Goal: Task Accomplishment & Management: Use online tool/utility

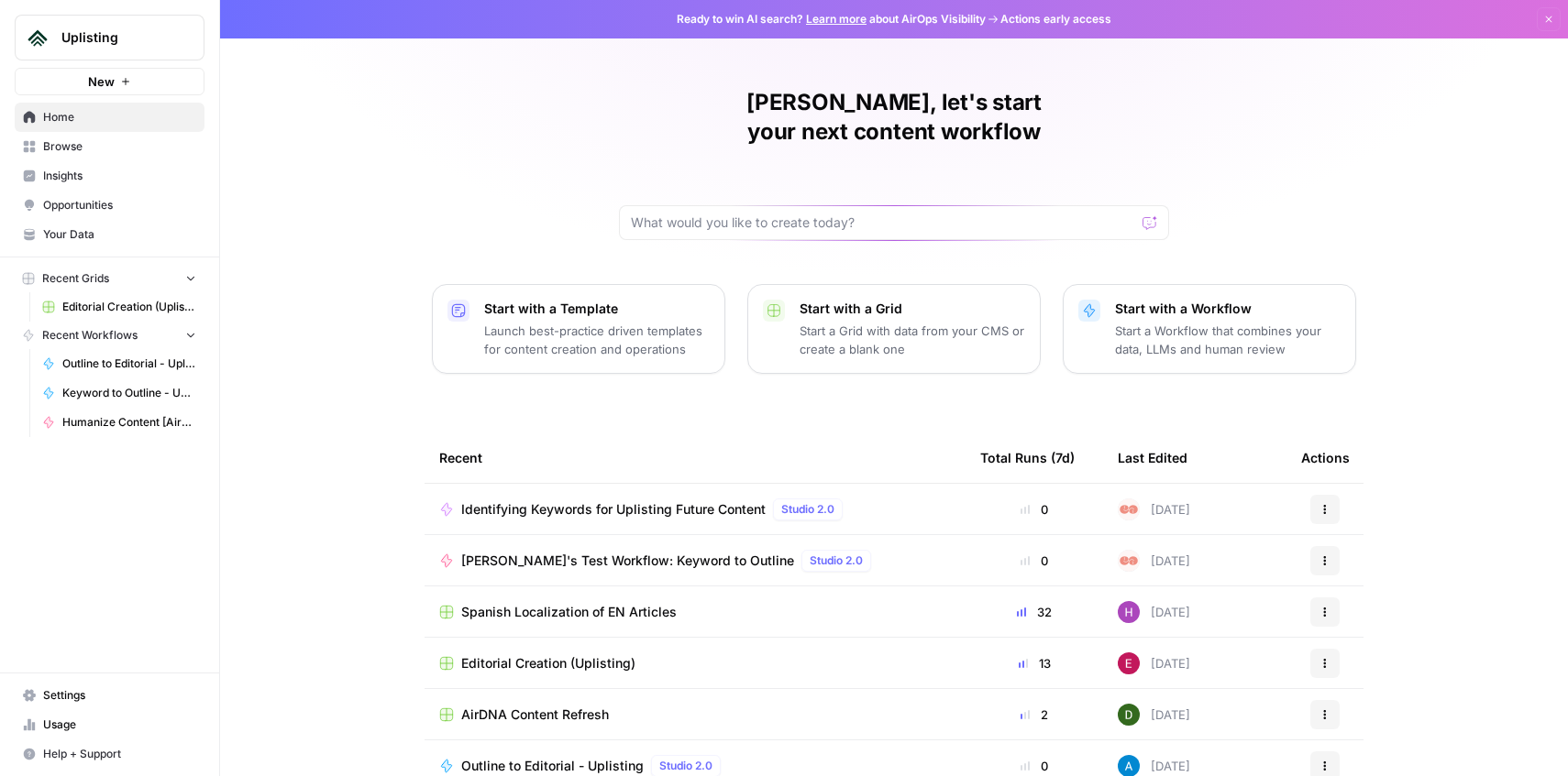
scroll to position [67, 0]
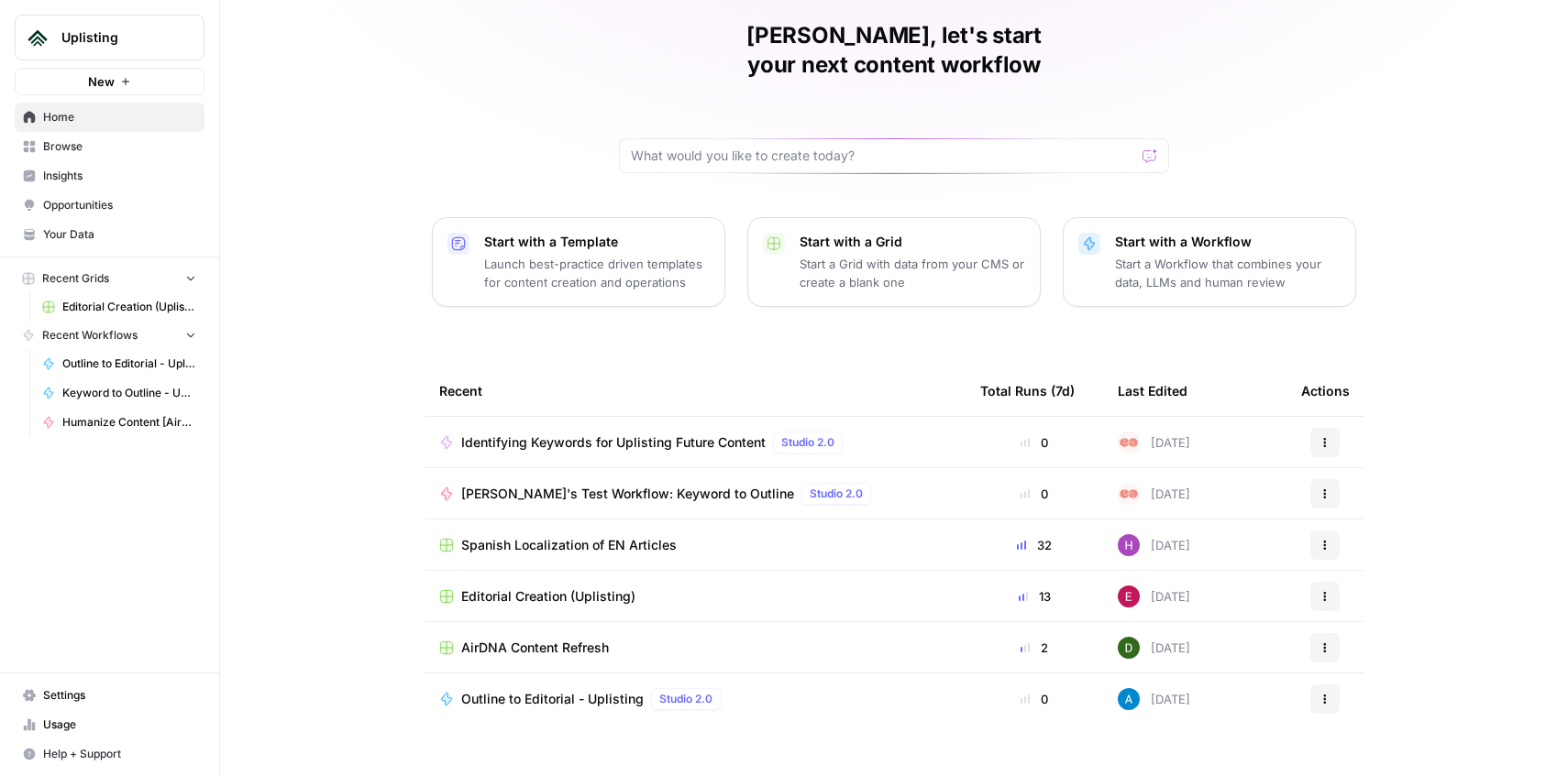
click at [625, 587] on span "Editorial Creation (Uplisting)" at bounding box center [548, 596] width 174 height 18
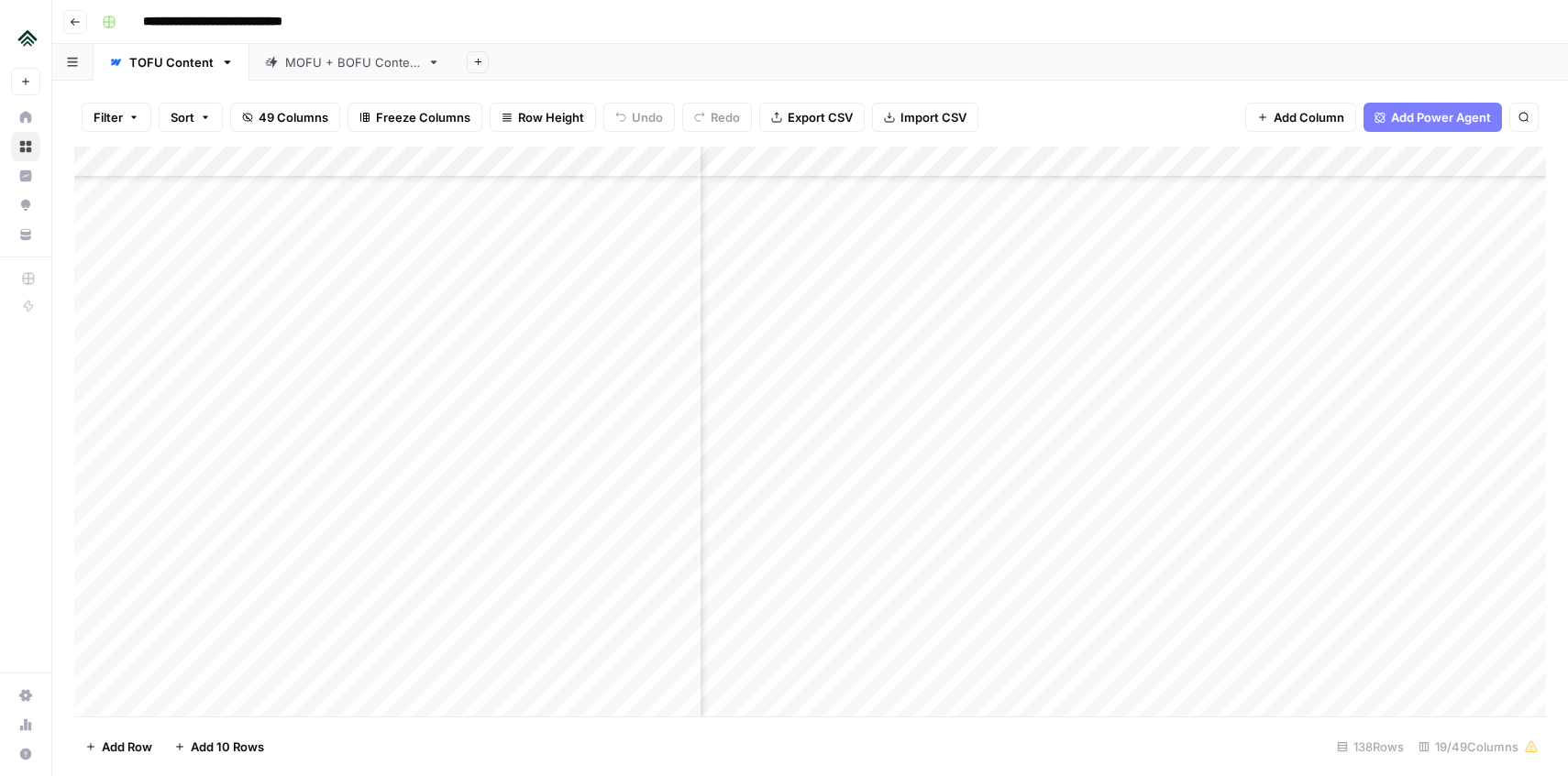
scroll to position [3270, 1199]
click at [1076, 384] on div "Add Column" at bounding box center [809, 432] width 1472 height 570
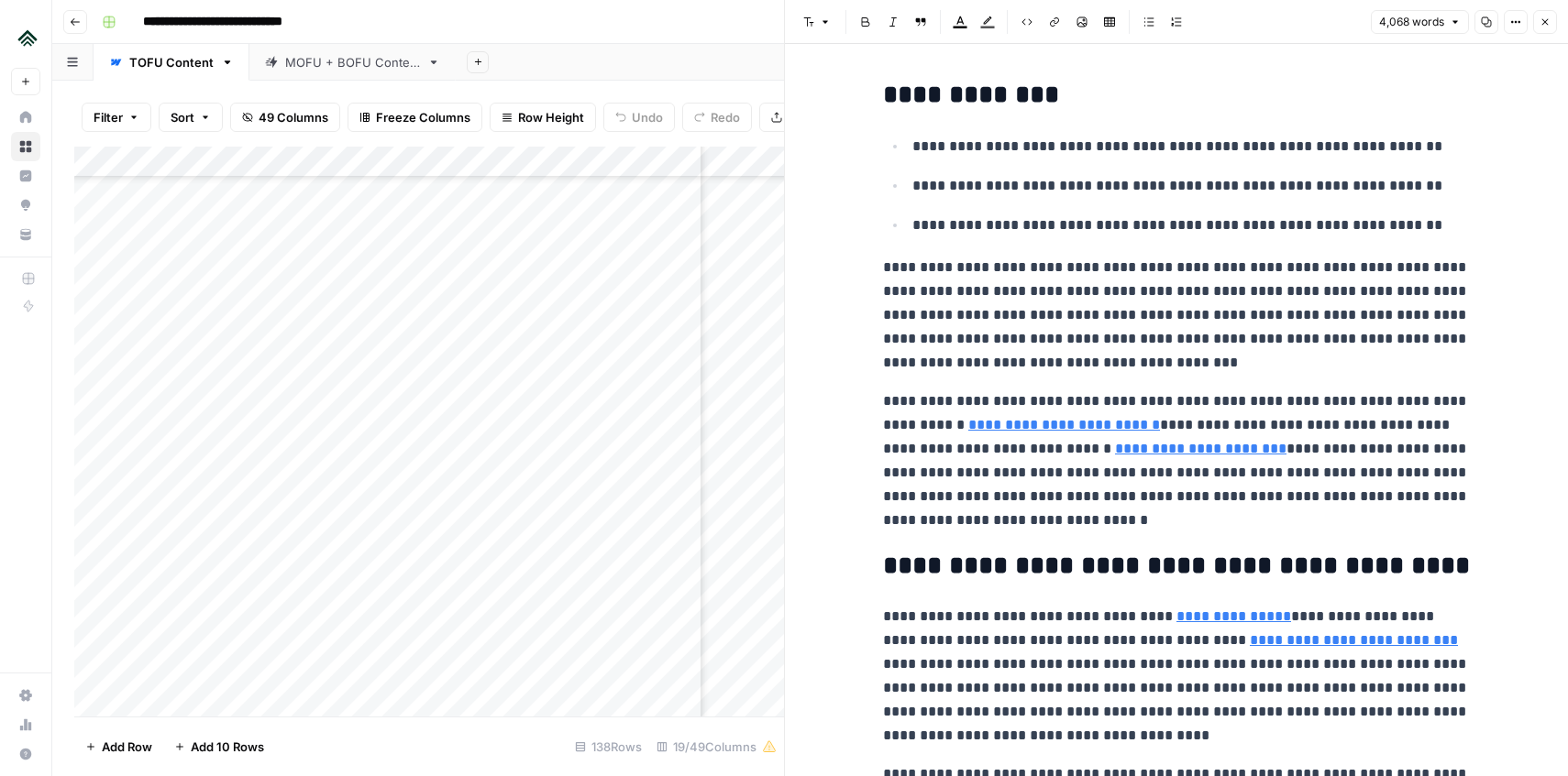
click at [944, 97] on h2 "**********" at bounding box center [1176, 95] width 587 height 29
click at [1547, 23] on icon "button" at bounding box center [1545, 21] width 11 height 11
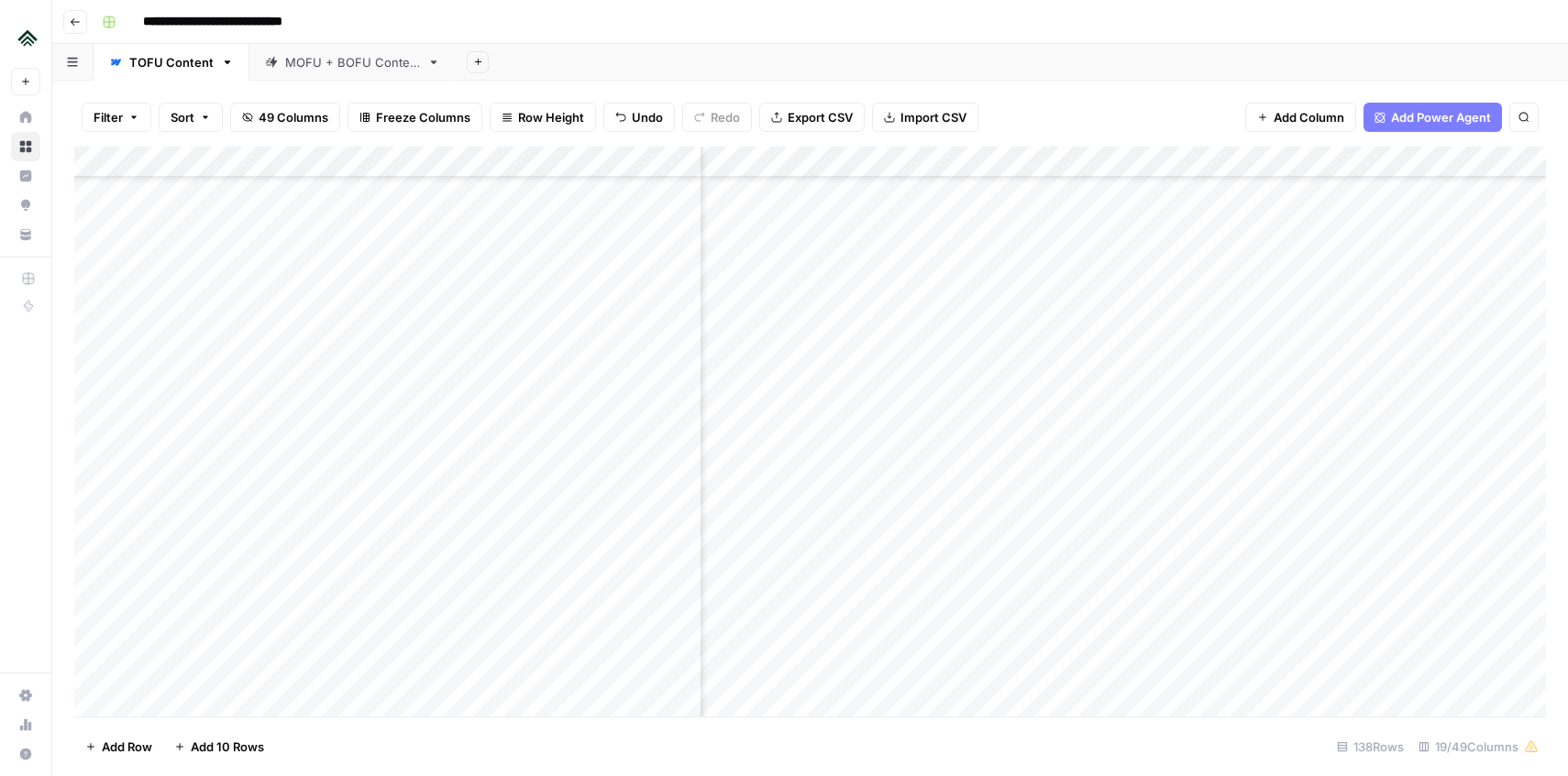
scroll to position [3270, 1705]
click at [1397, 351] on div "Add Column" at bounding box center [809, 432] width 1472 height 570
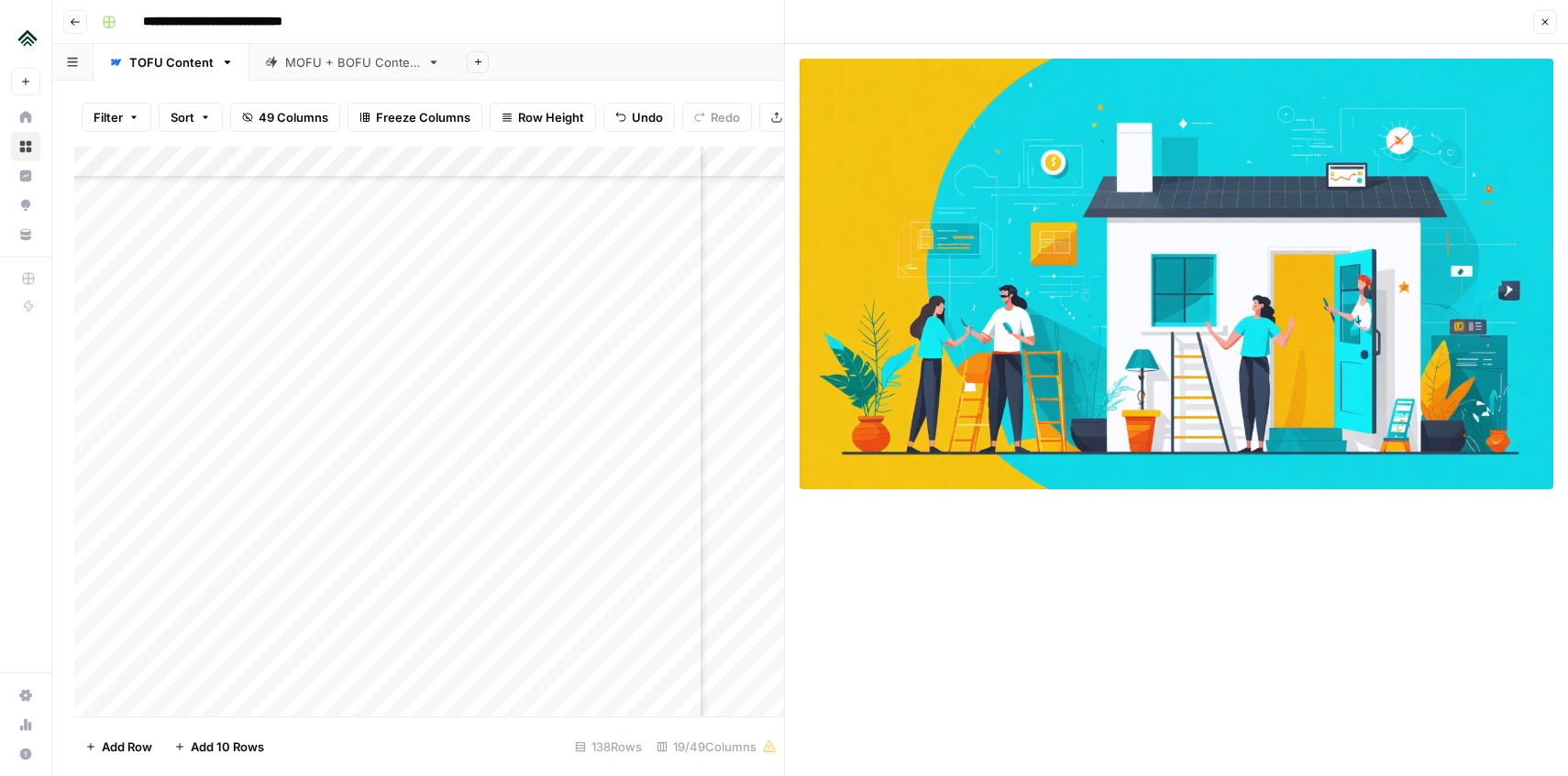
click at [1545, 20] on icon "button" at bounding box center [1545, 21] width 11 height 11
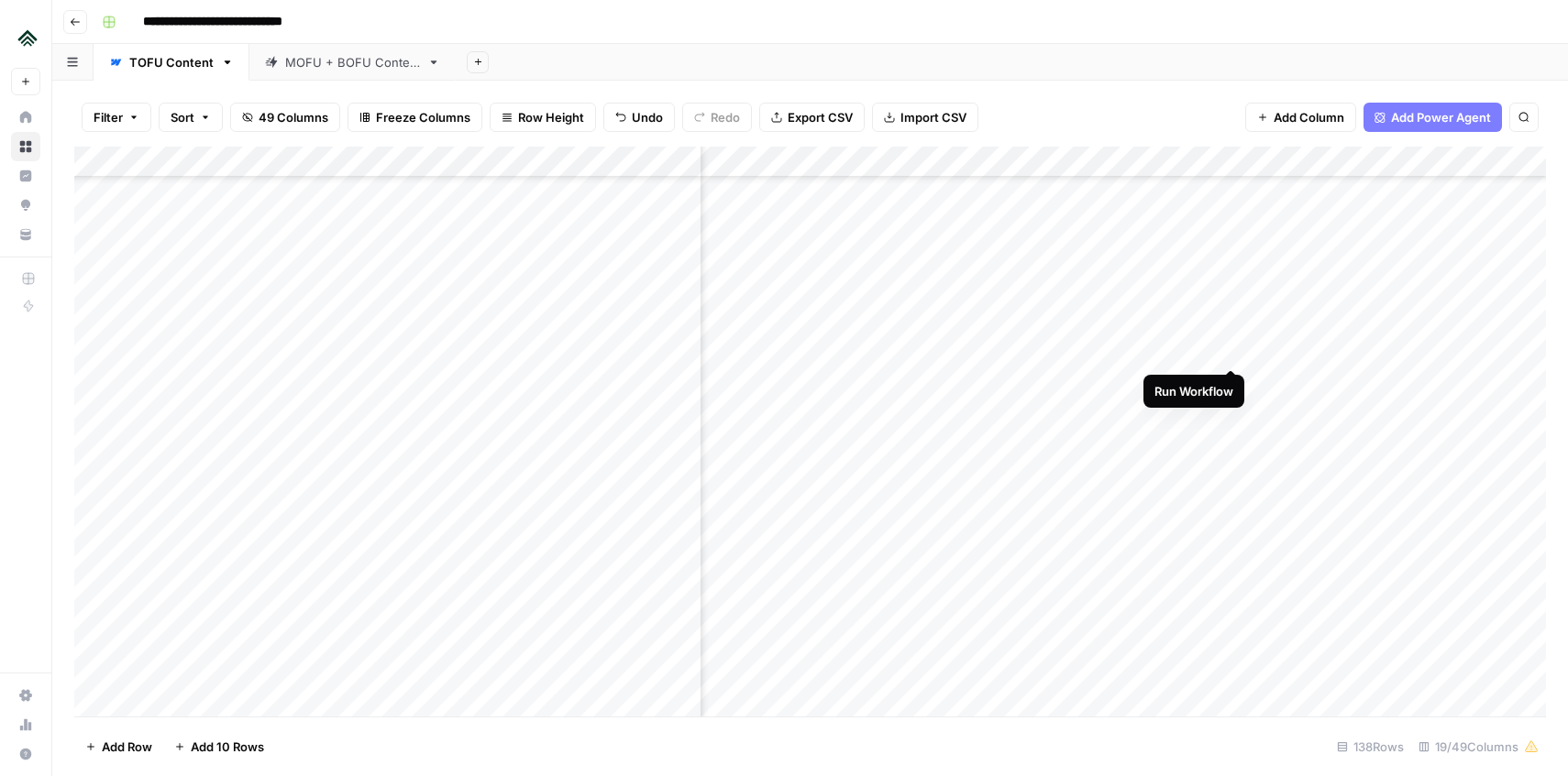
click at [1232, 349] on div "Add Column" at bounding box center [809, 432] width 1472 height 570
click at [1396, 442] on div "Add Column" at bounding box center [809, 432] width 1472 height 570
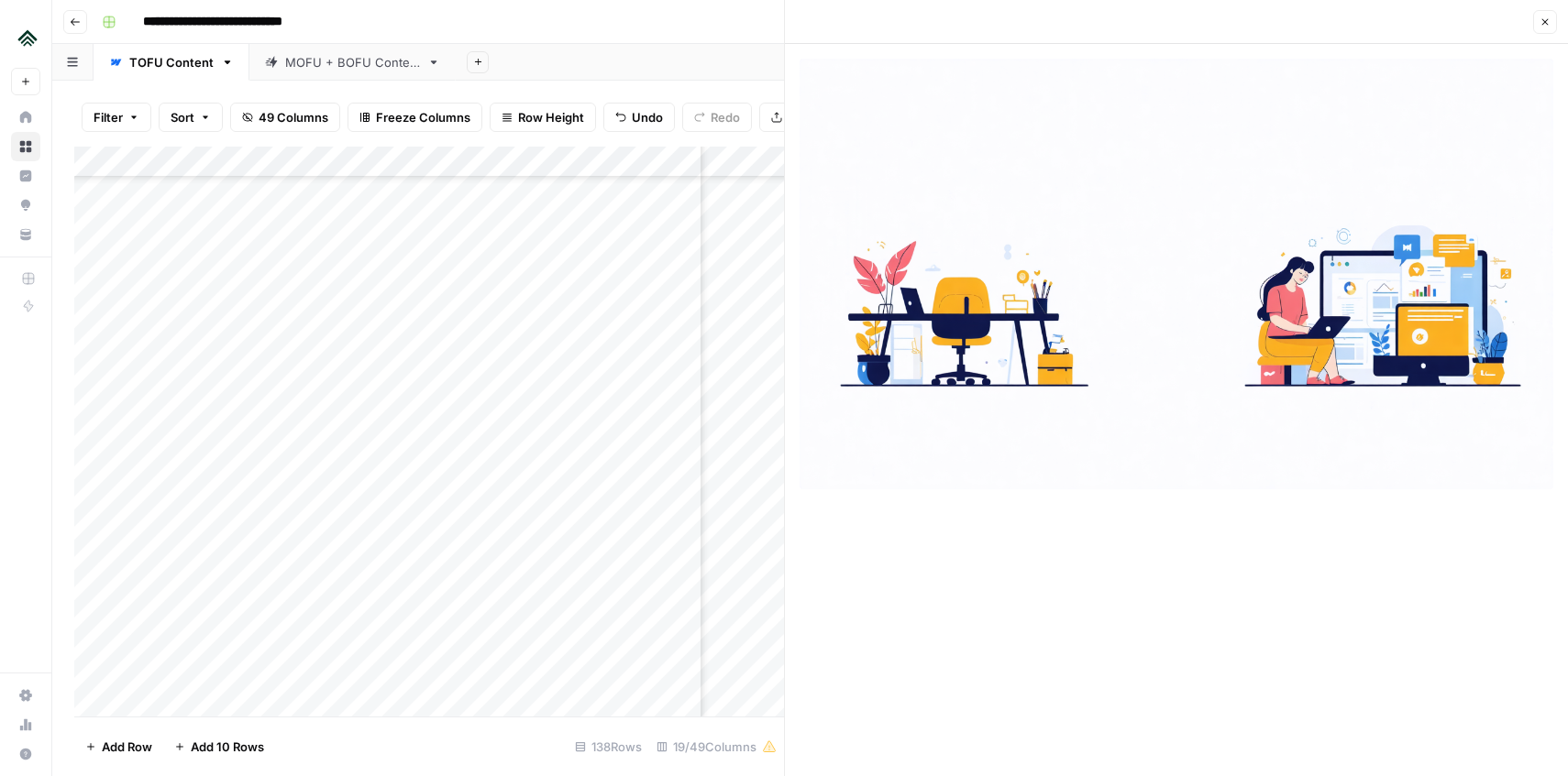
click at [1544, 24] on icon "button" at bounding box center [1546, 22] width 7 height 7
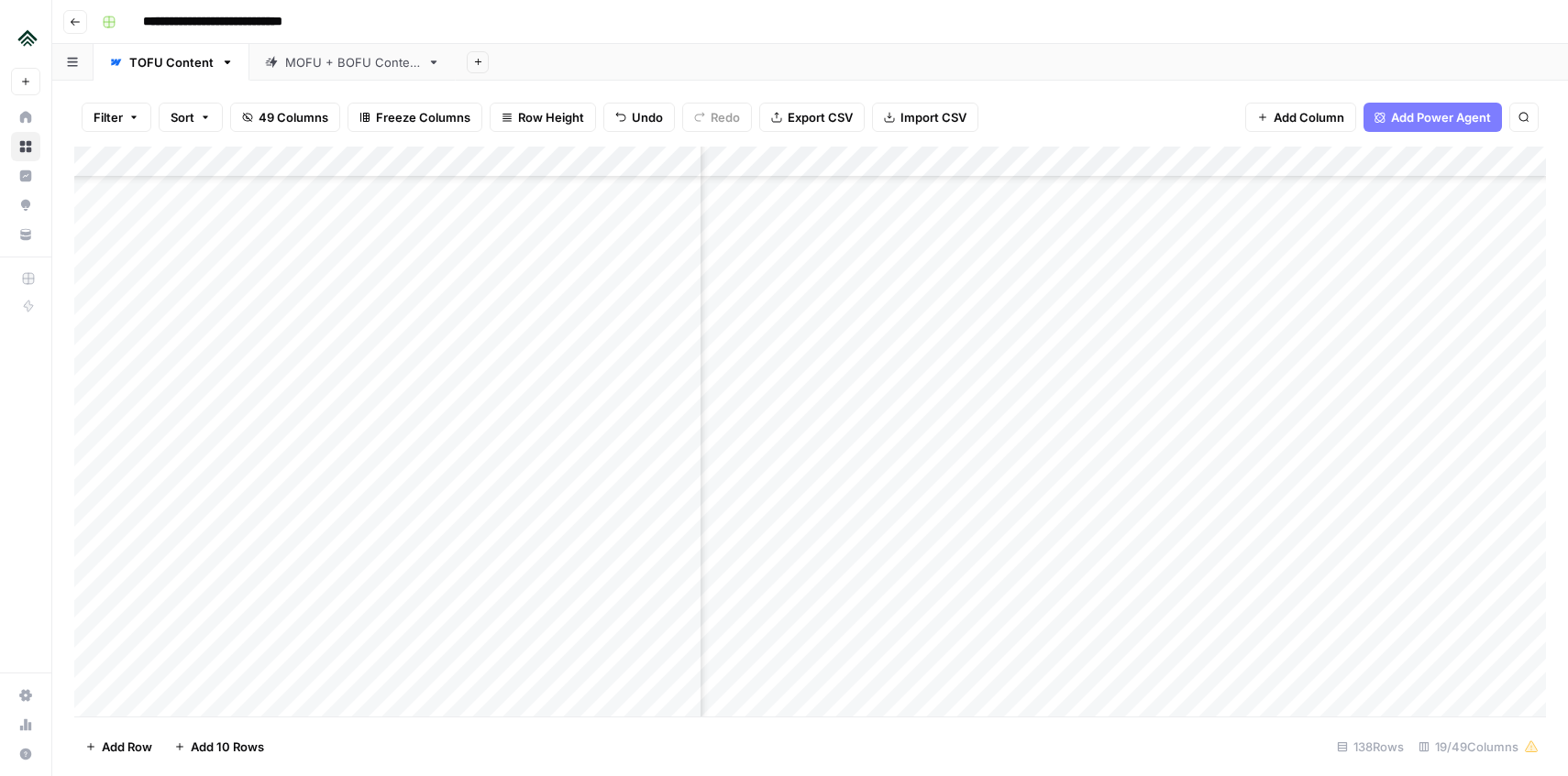
click at [1399, 441] on div "Add Column" at bounding box center [809, 432] width 1472 height 570
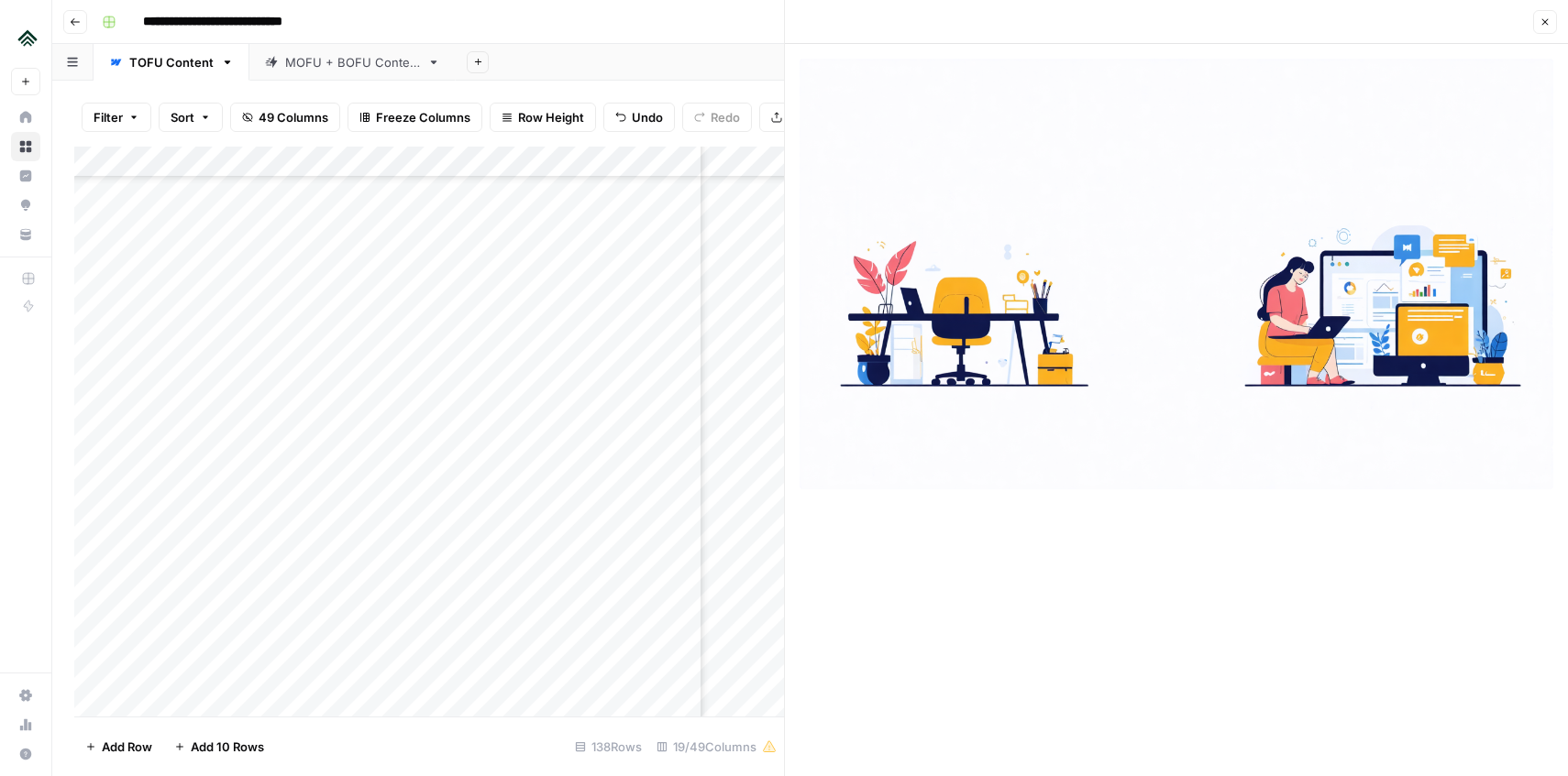
click at [1547, 27] on button "Close" at bounding box center [1545, 21] width 24 height 24
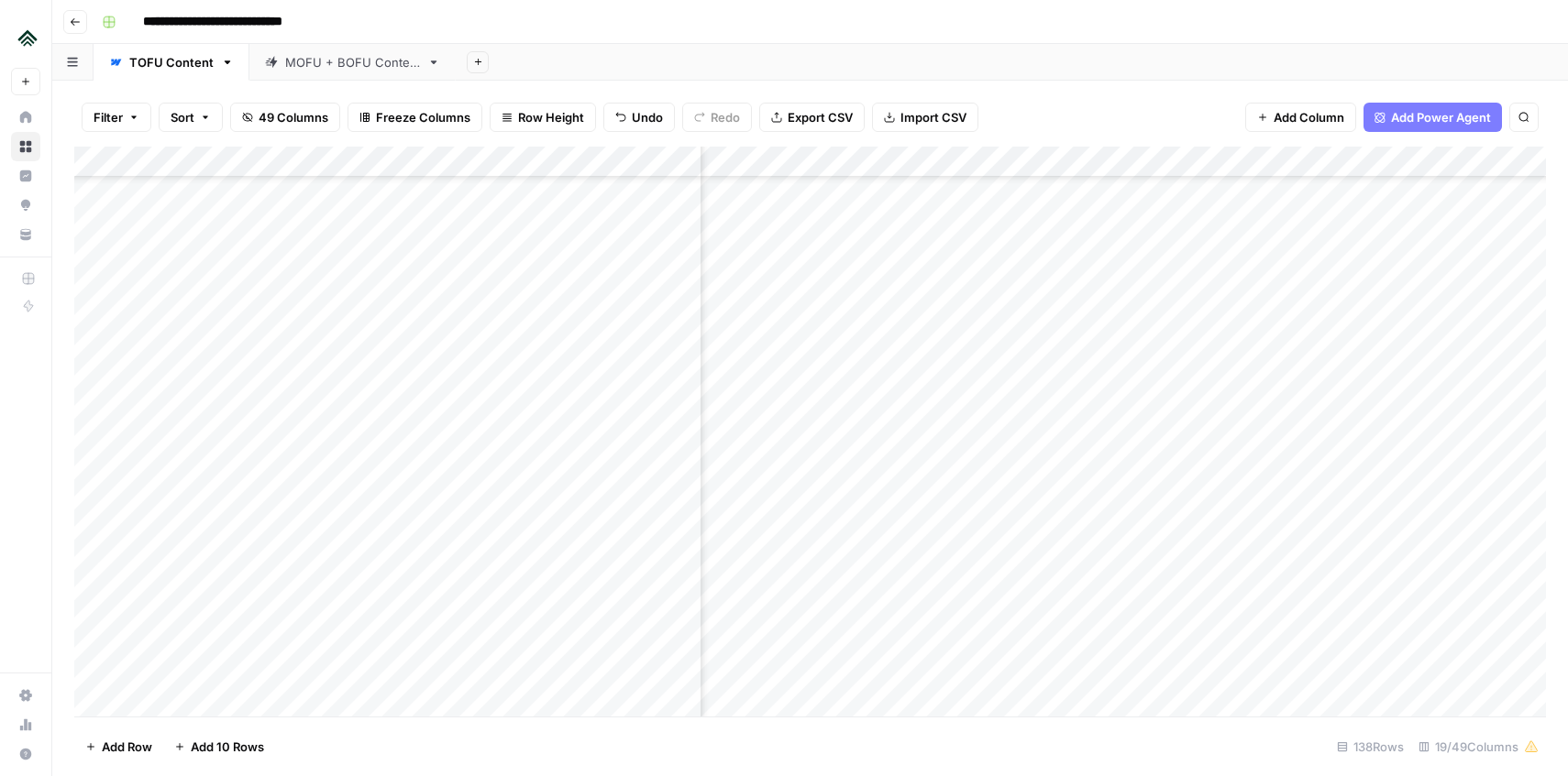
click at [1396, 414] on div "Add Column" at bounding box center [809, 432] width 1472 height 570
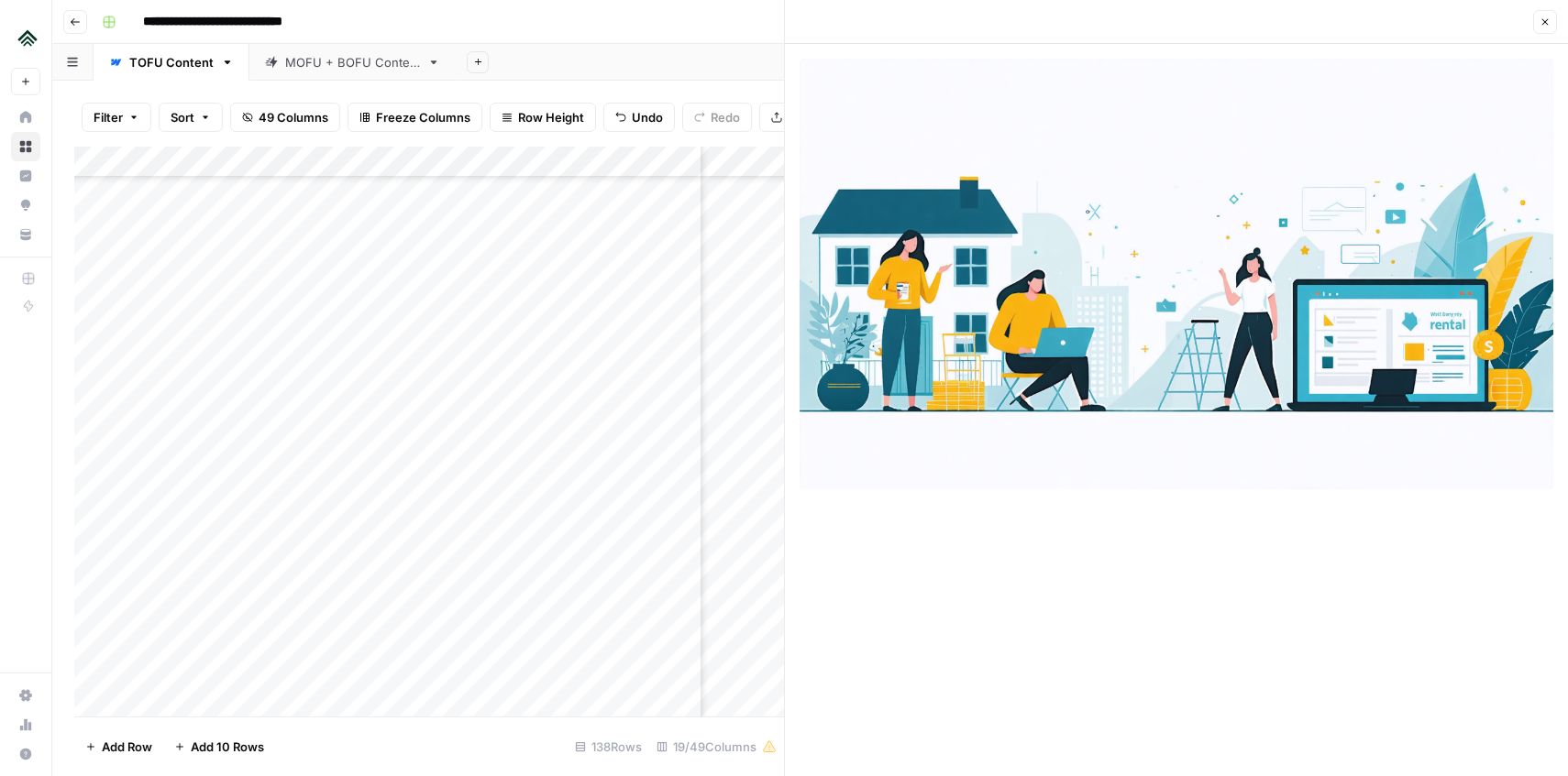
click at [1545, 17] on icon "button" at bounding box center [1545, 21] width 11 height 11
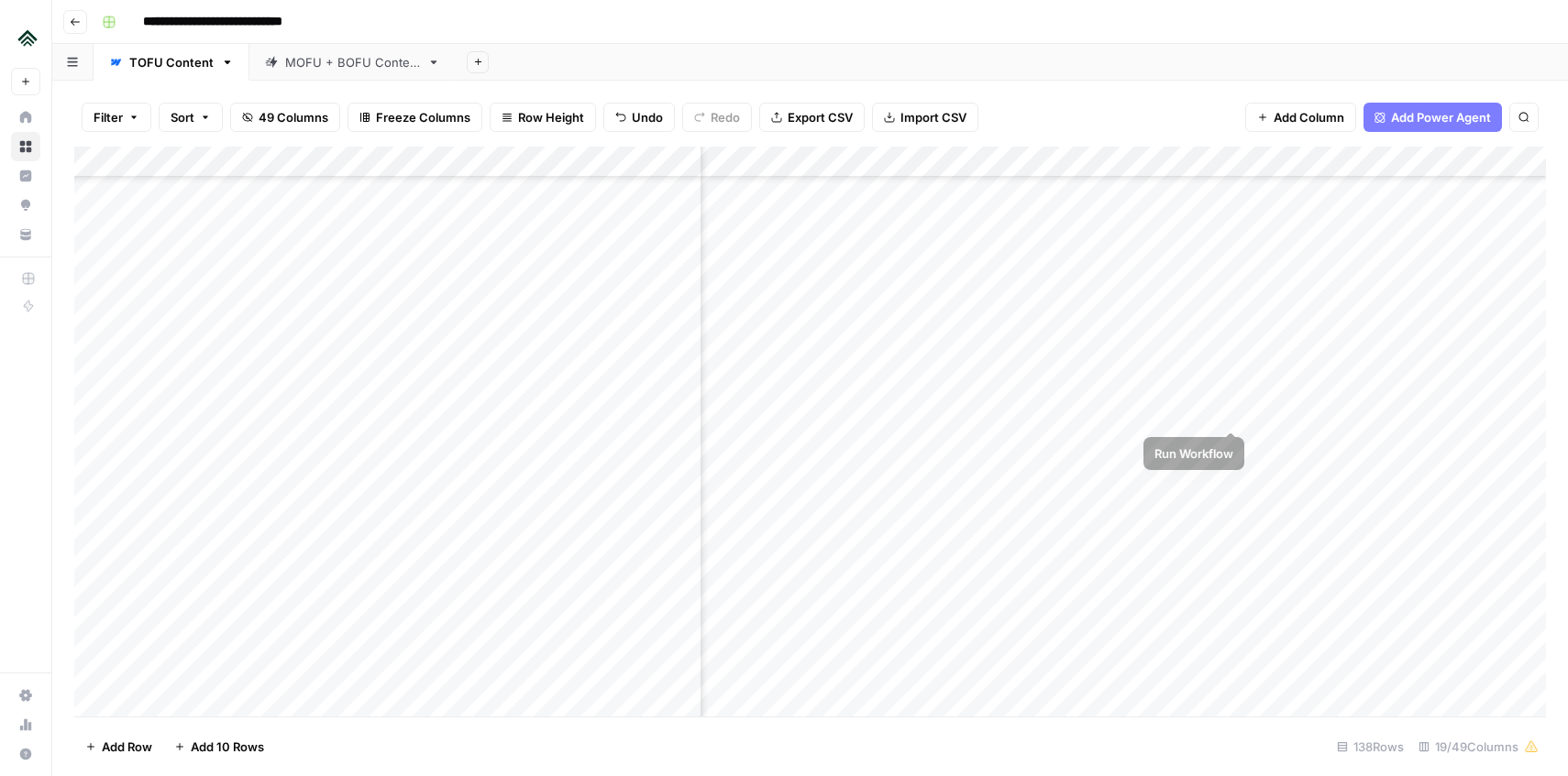
click at [1231, 414] on div "Add Column" at bounding box center [809, 432] width 1472 height 570
click at [1397, 379] on div "Add Column" at bounding box center [809, 432] width 1472 height 570
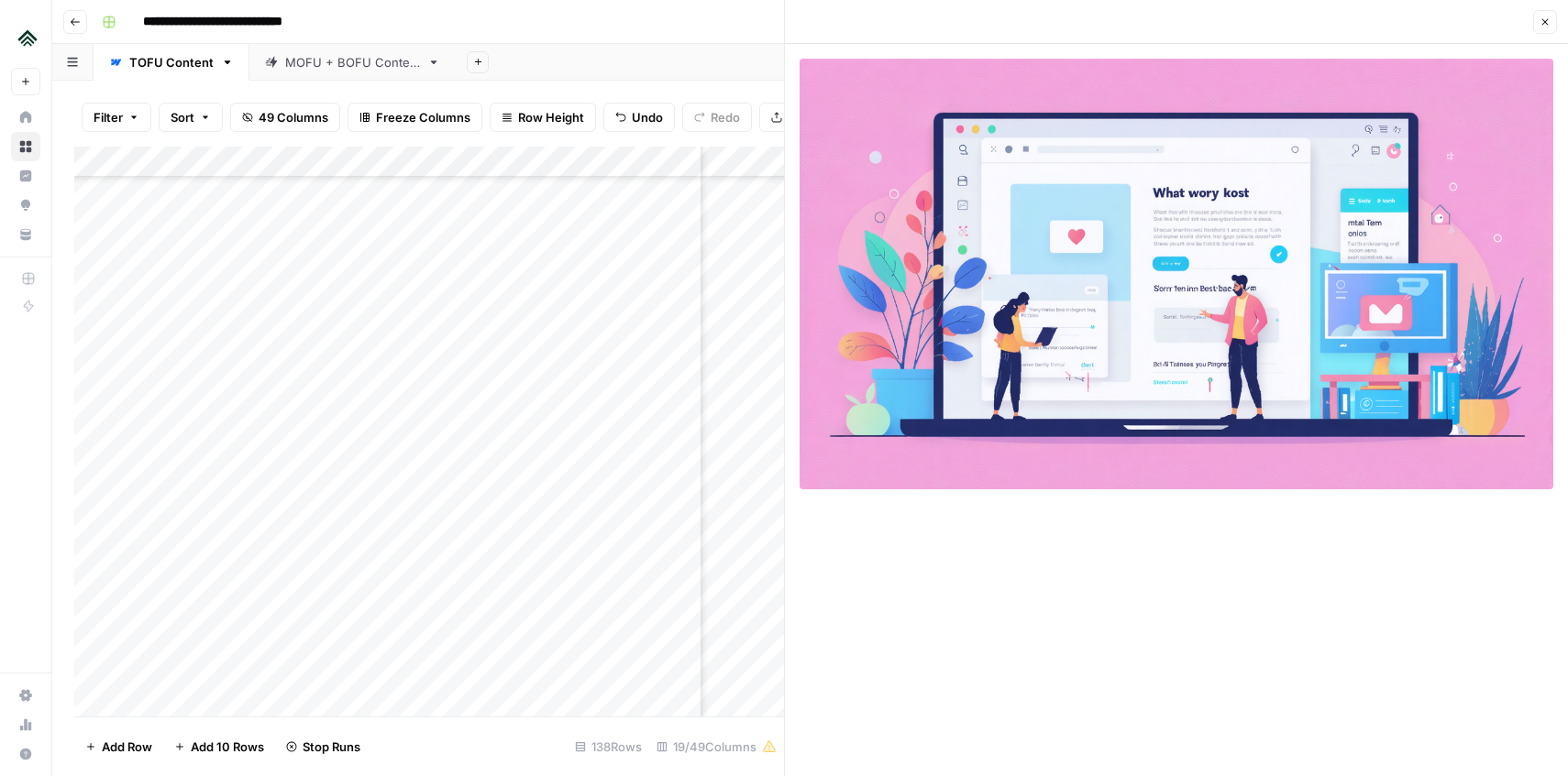
click at [1542, 28] on button "Close" at bounding box center [1545, 21] width 24 height 24
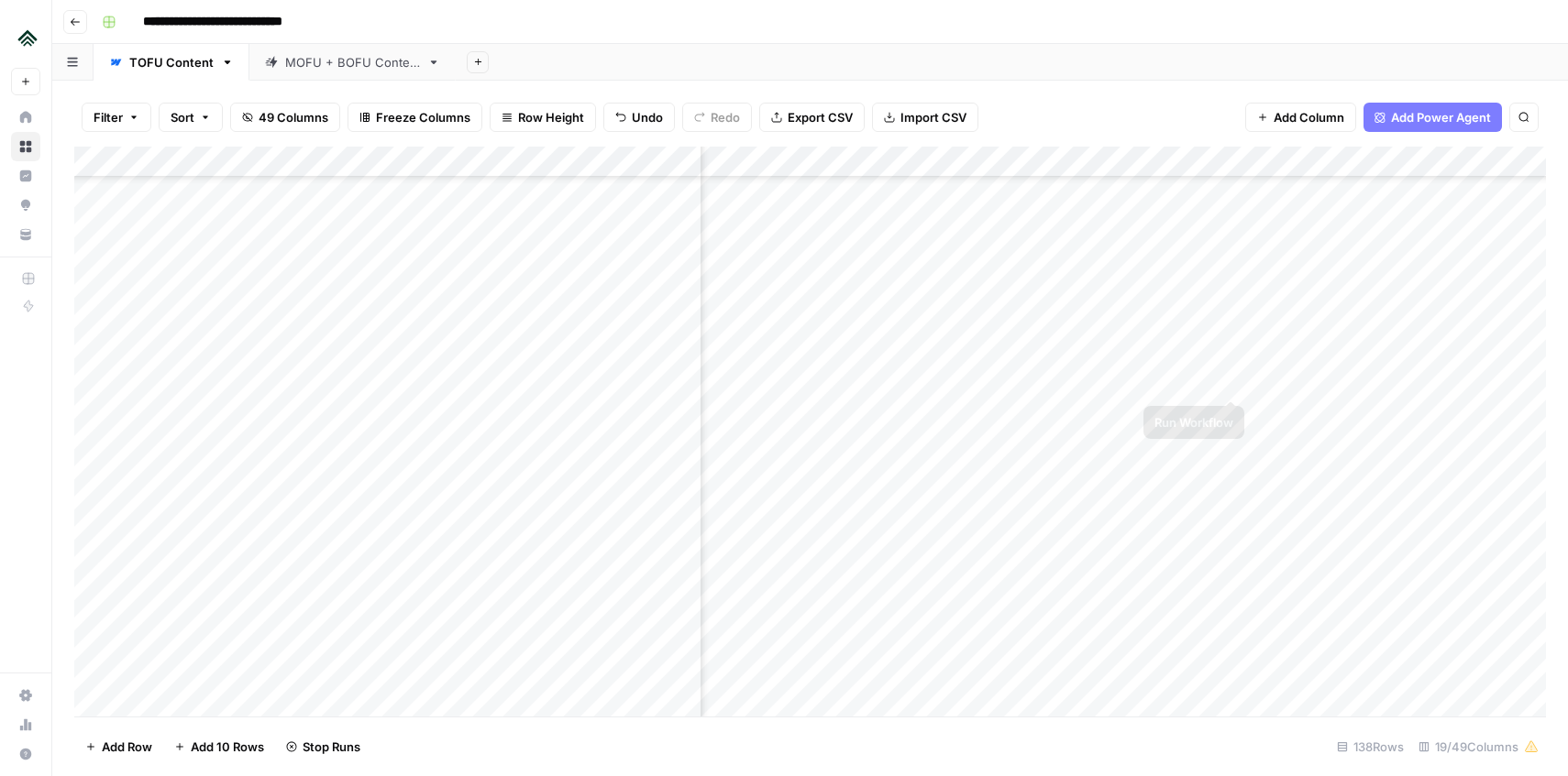
click at [1233, 379] on div "Add Column" at bounding box center [809, 432] width 1472 height 570
click at [1399, 349] on div "Add Column" at bounding box center [809, 432] width 1472 height 570
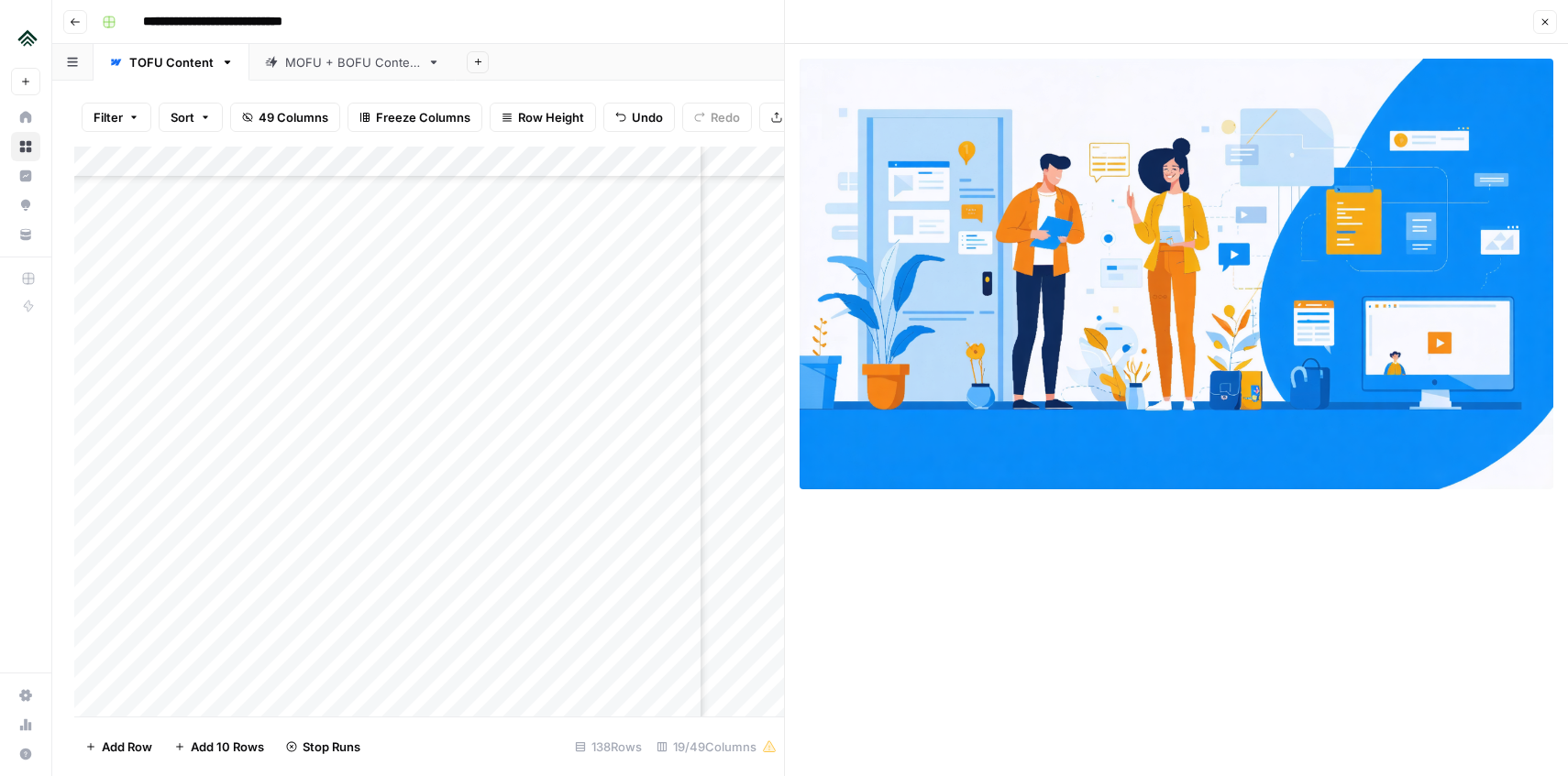
click at [1546, 32] on button "Close" at bounding box center [1545, 21] width 24 height 24
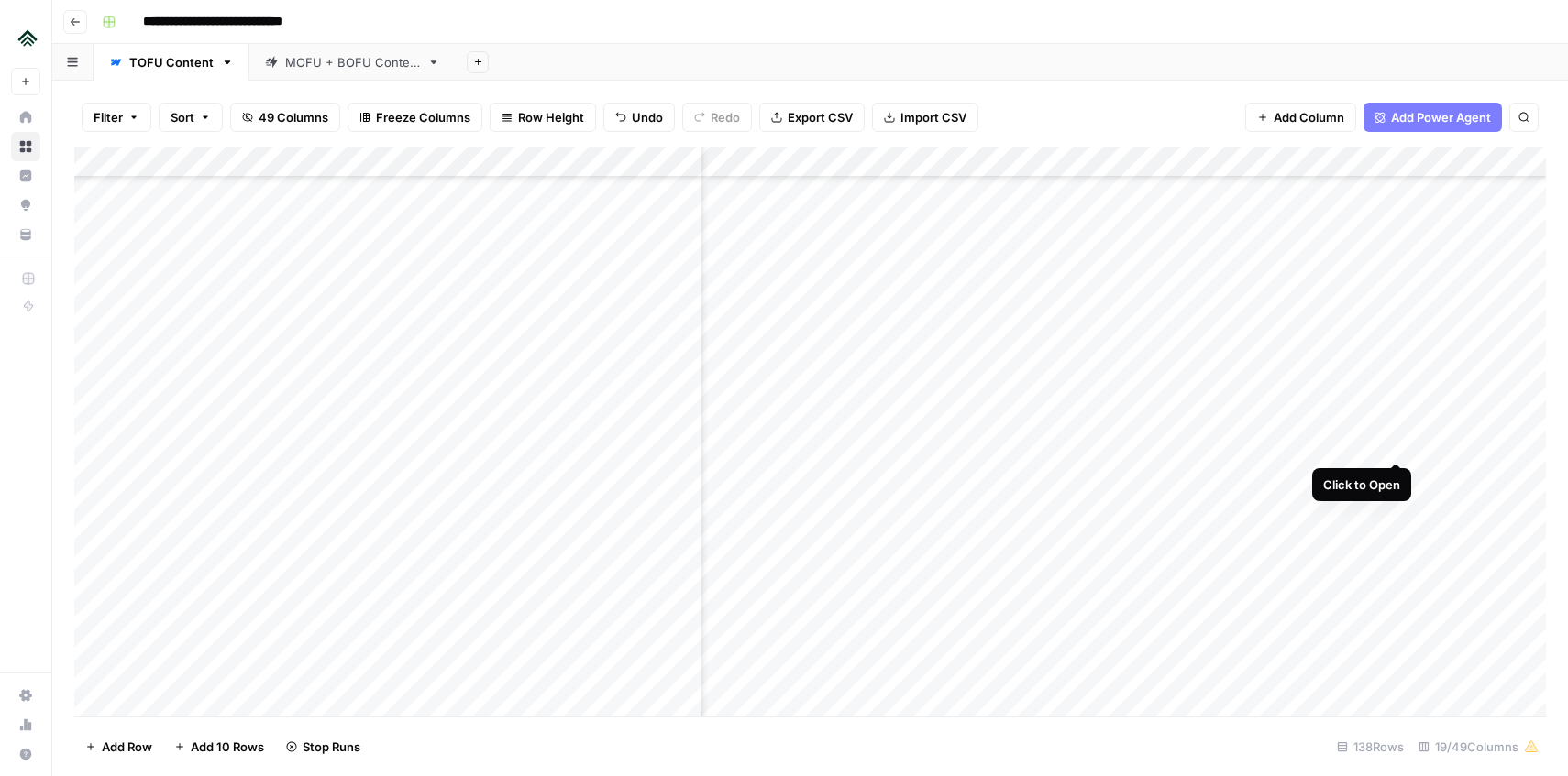
click at [1396, 447] on div "Add Column" at bounding box center [809, 432] width 1472 height 570
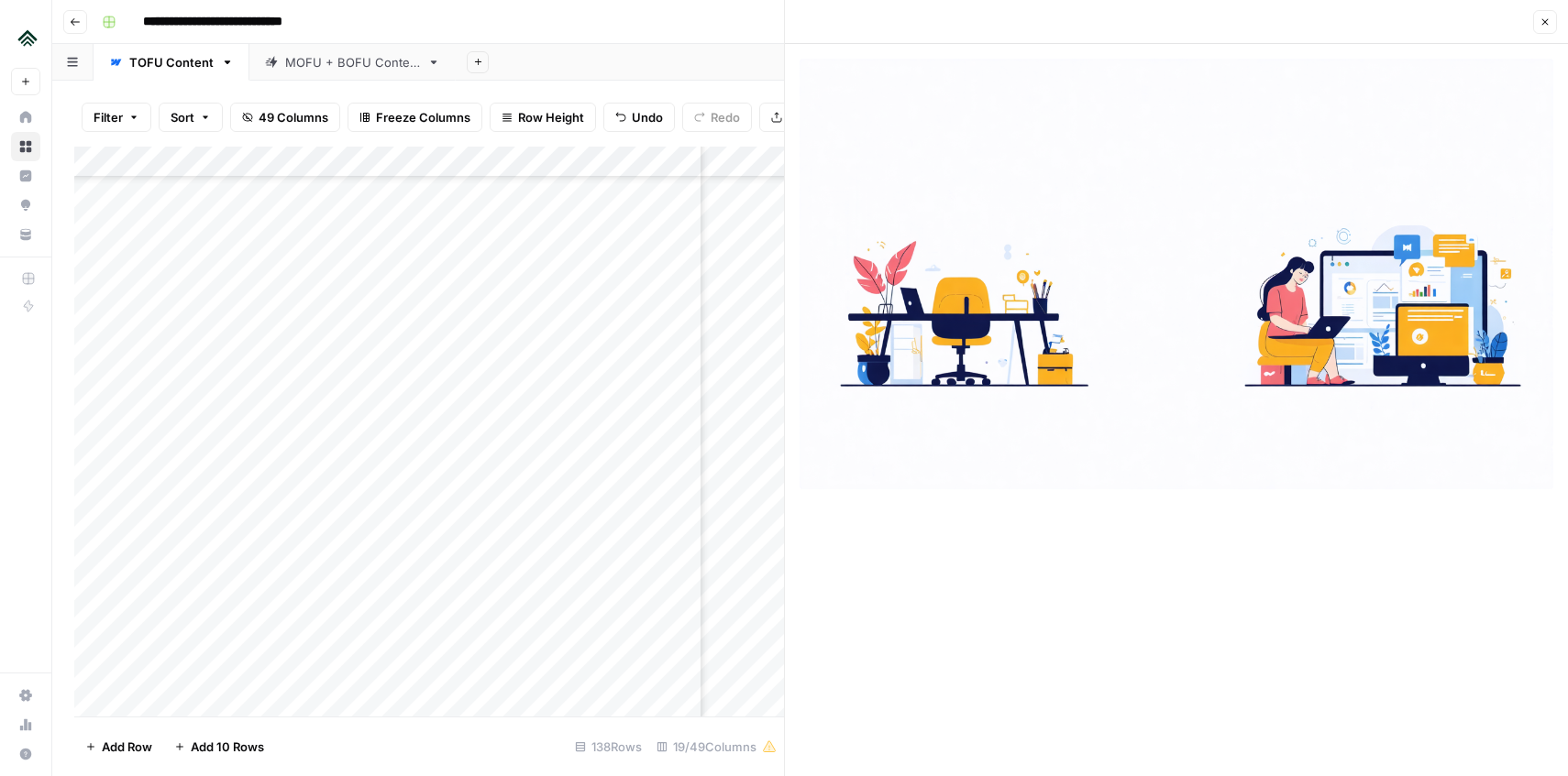
click at [1541, 29] on button "Close" at bounding box center [1545, 21] width 24 height 24
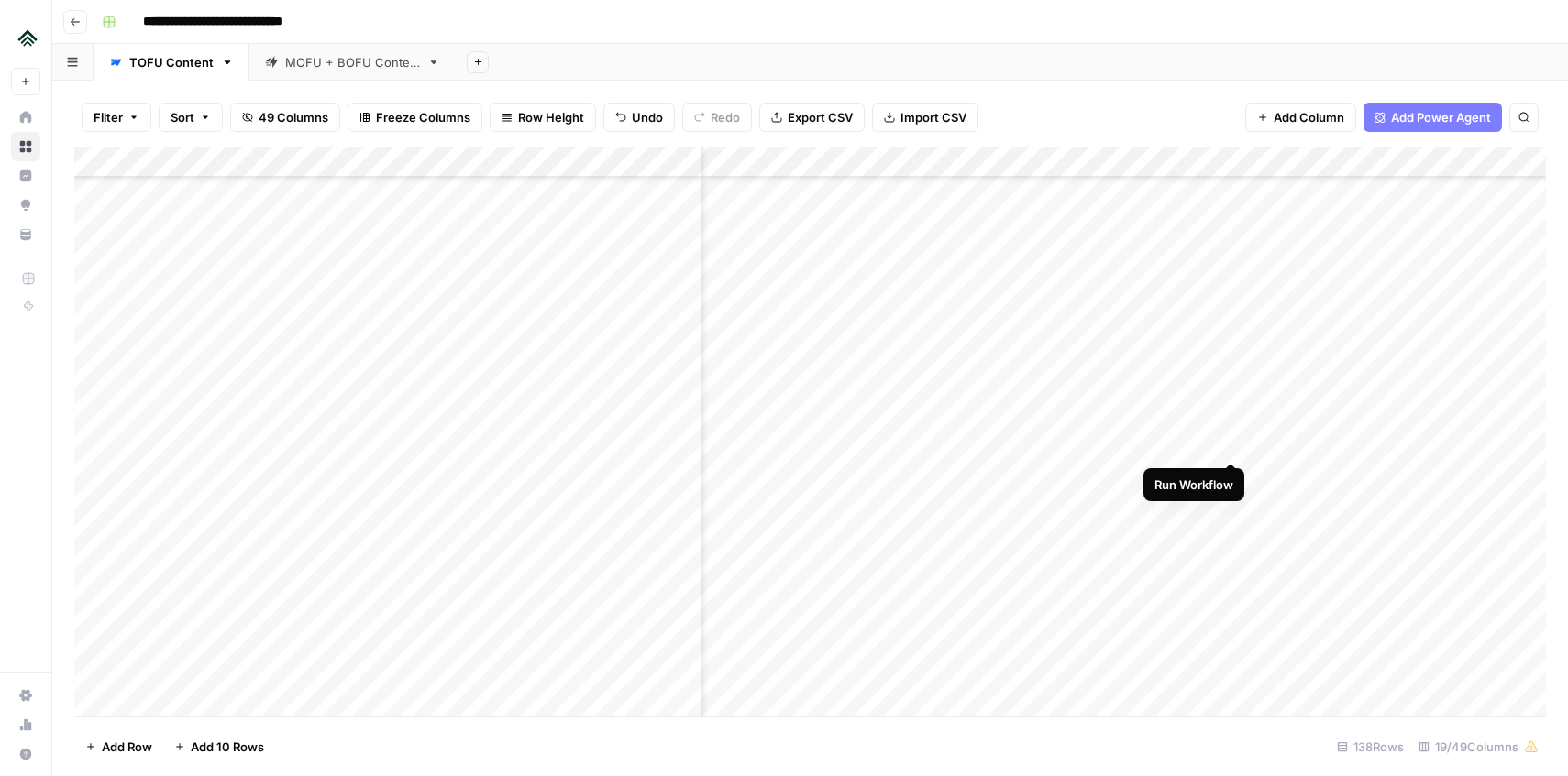
click at [1232, 442] on div "Add Column" at bounding box center [809, 432] width 1472 height 570
click at [1392, 475] on div "Add Column" at bounding box center [809, 432] width 1472 height 570
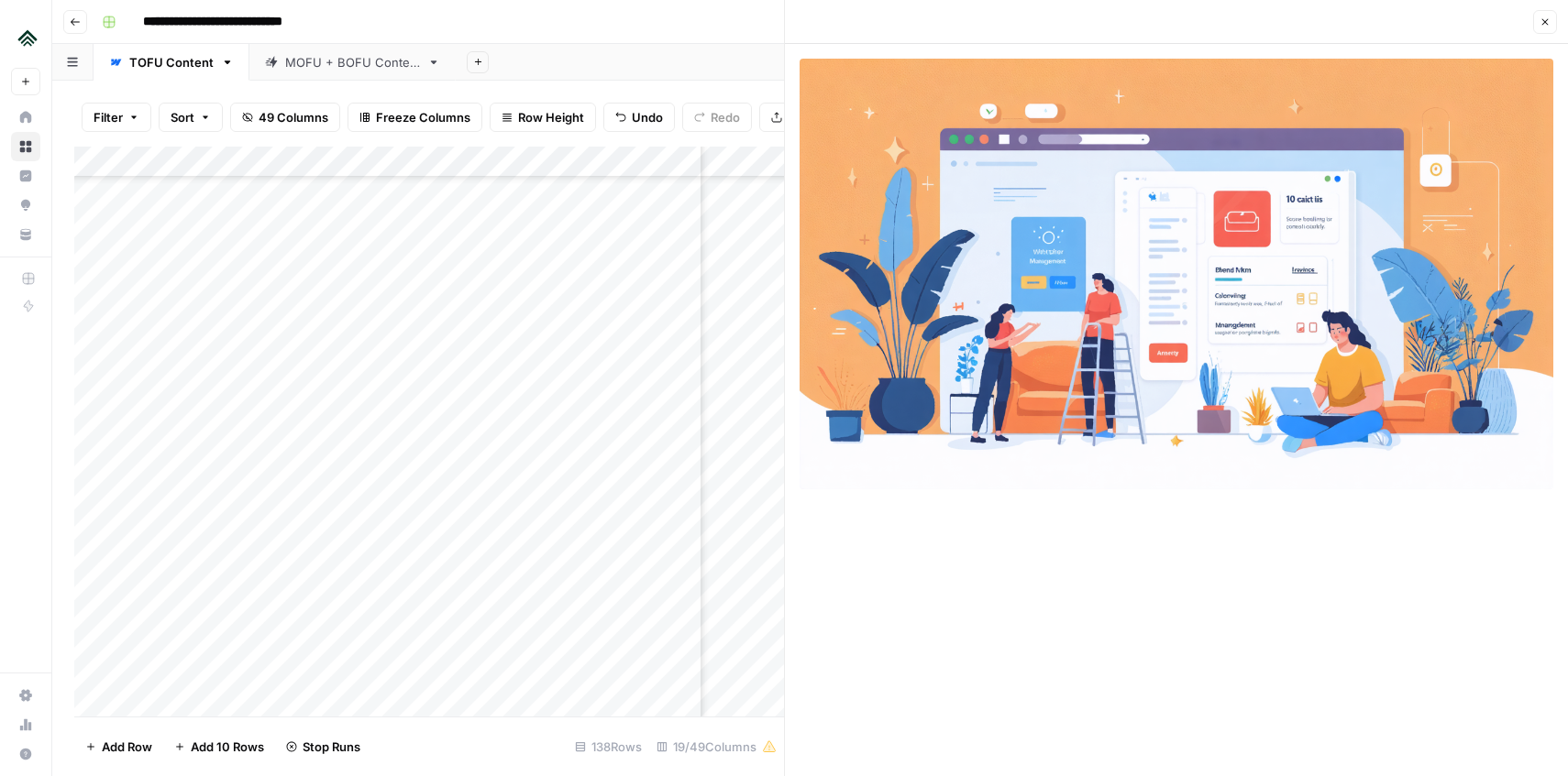
click at [1543, 24] on icon "button" at bounding box center [1545, 21] width 11 height 11
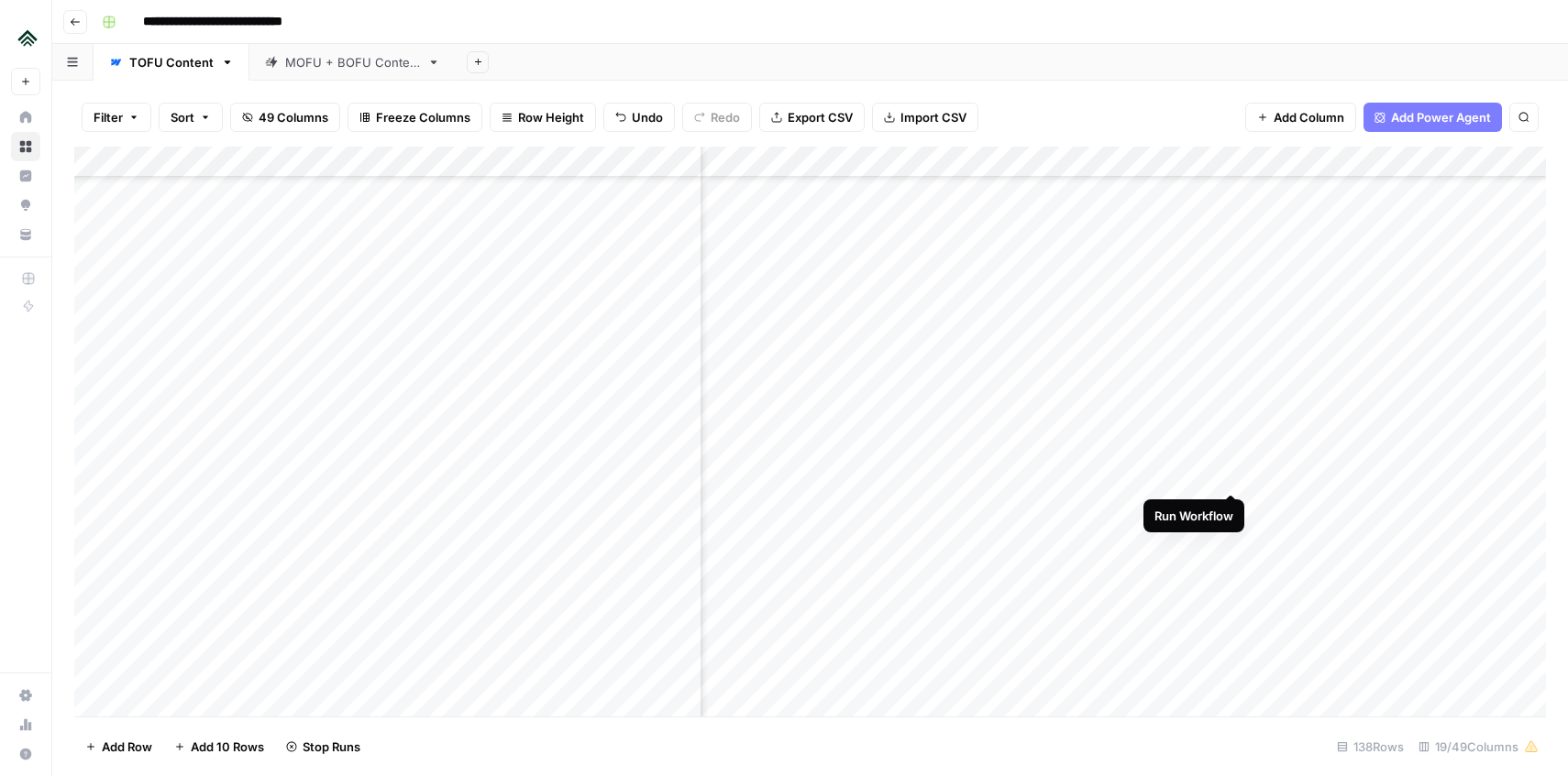
click at [1232, 473] on div "Add Column" at bounding box center [809, 432] width 1472 height 570
click at [1399, 349] on div "Add Column" at bounding box center [809, 432] width 1472 height 570
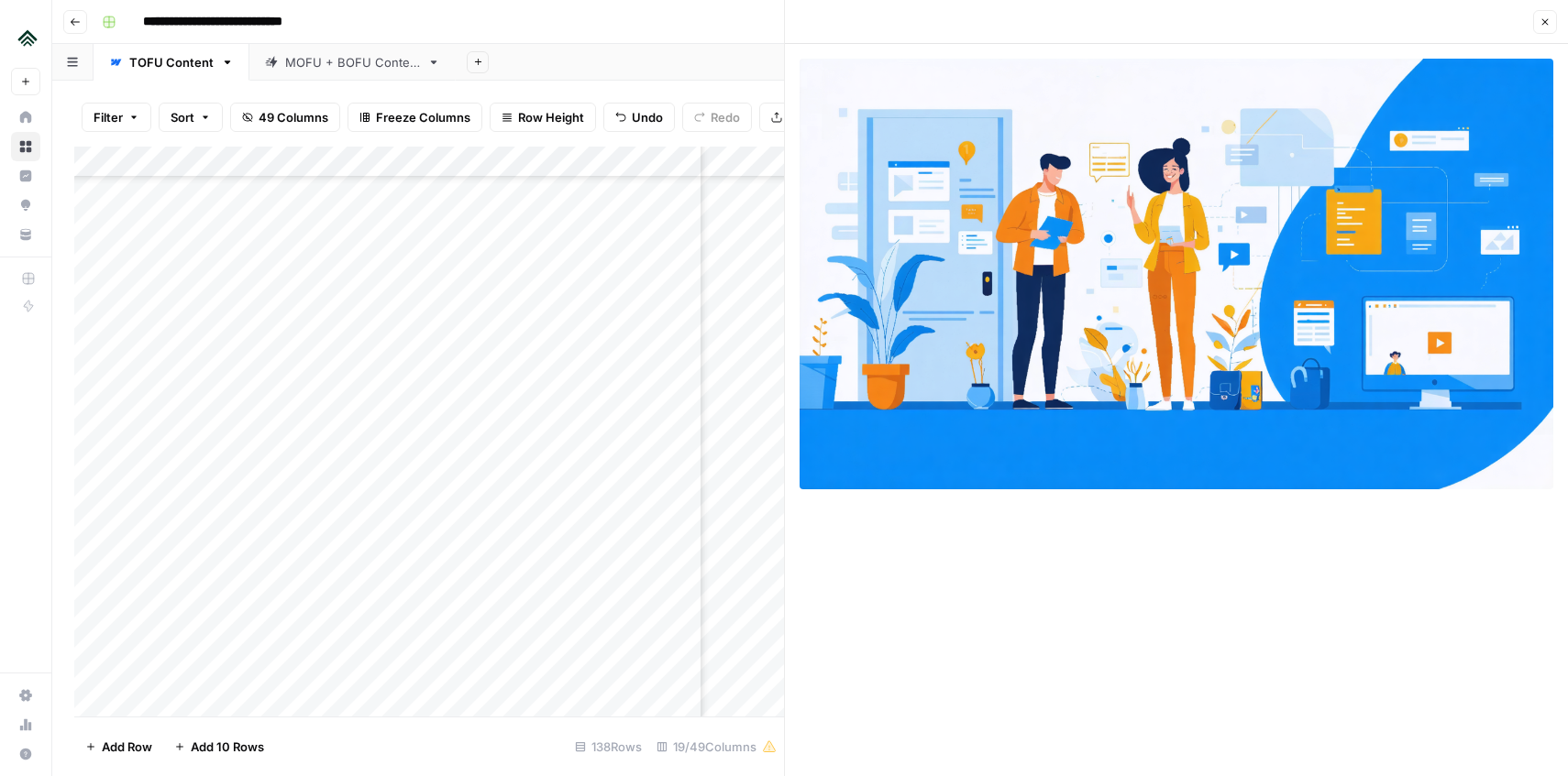
click at [1543, 24] on icon "button" at bounding box center [1546, 22] width 7 height 7
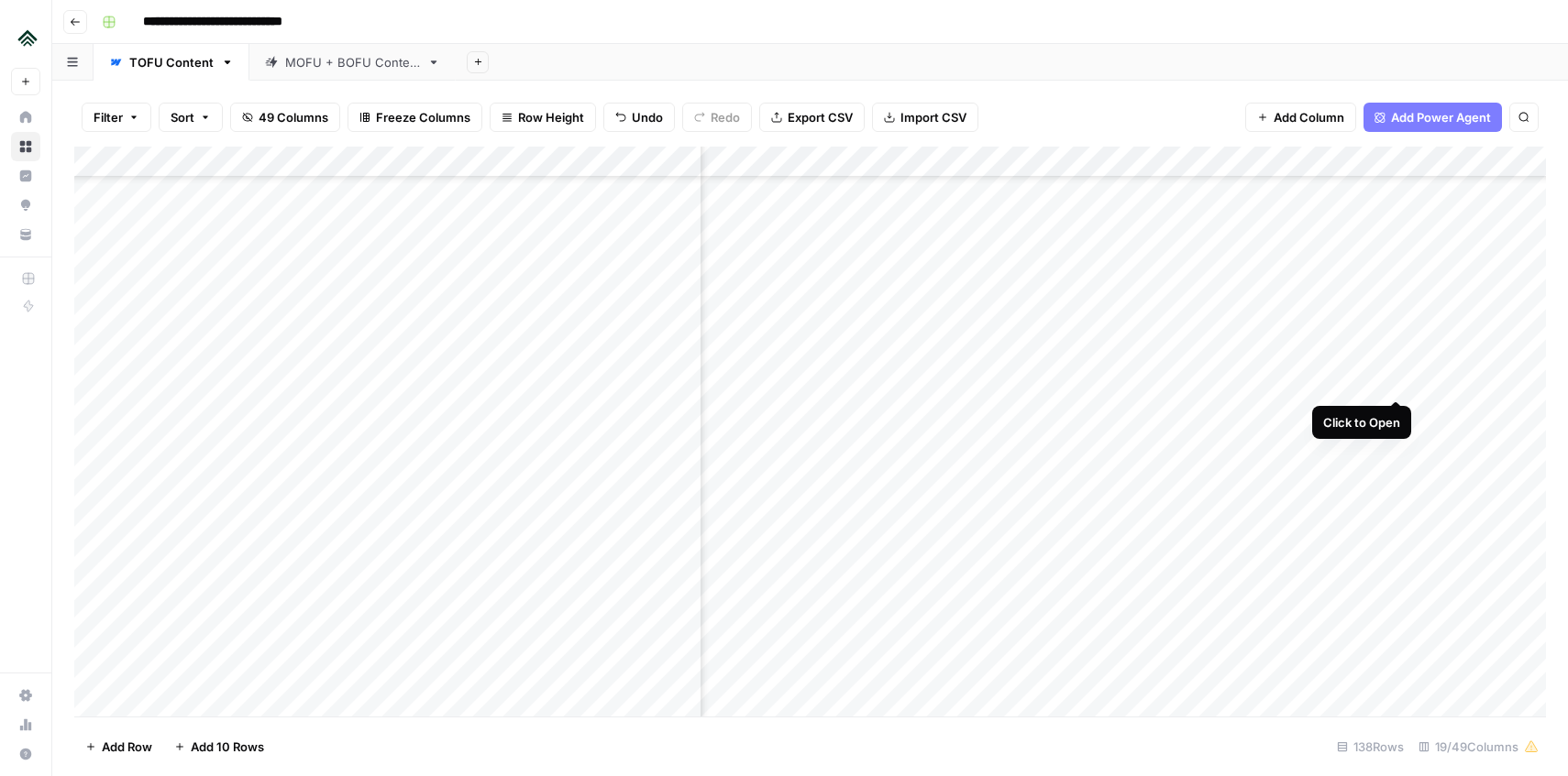
click at [1400, 377] on div "Add Column" at bounding box center [809, 432] width 1472 height 570
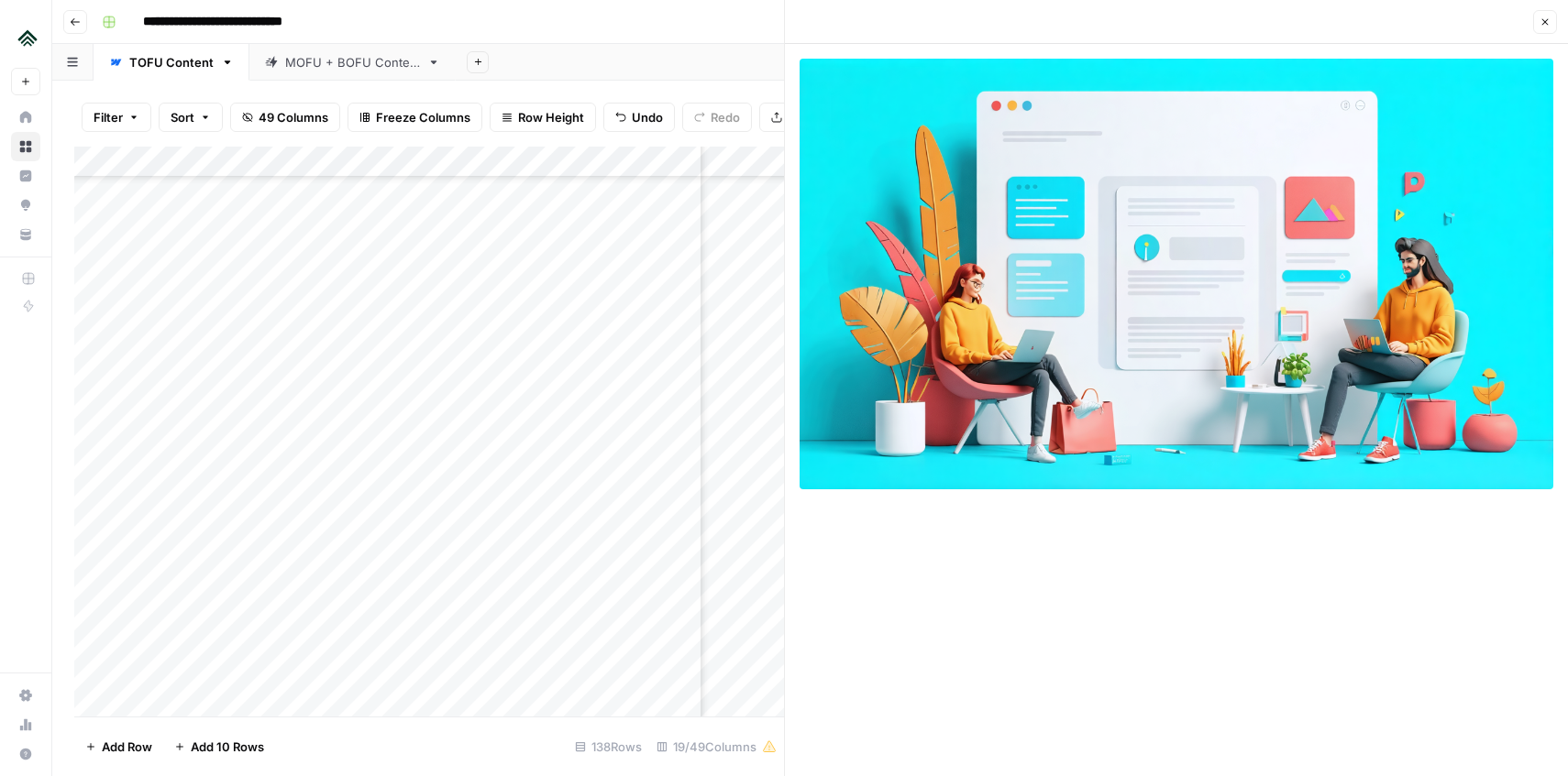
click at [1542, 23] on icon "button" at bounding box center [1545, 21] width 11 height 11
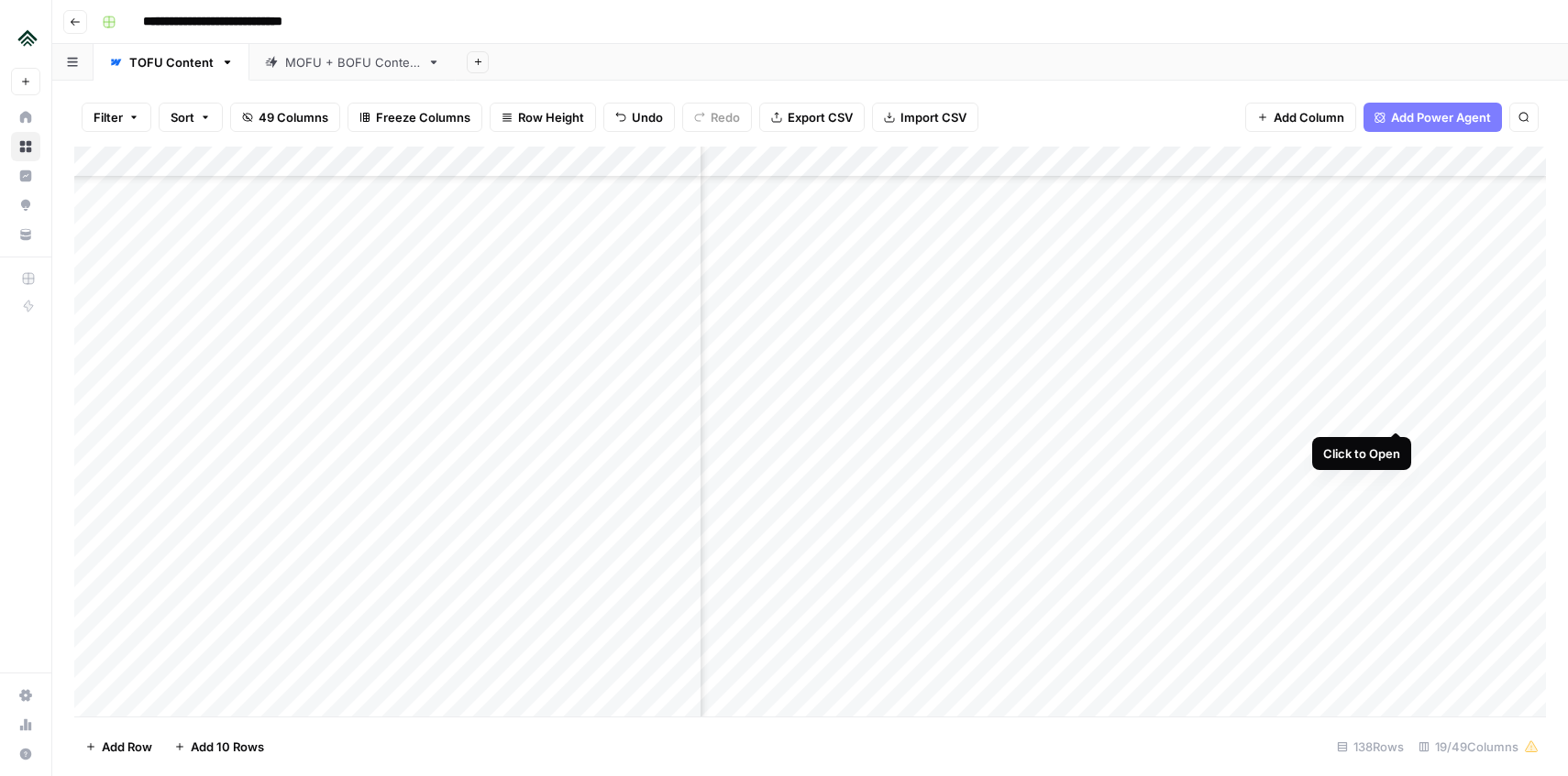
click at [1397, 410] on div "Add Column" at bounding box center [809, 432] width 1472 height 570
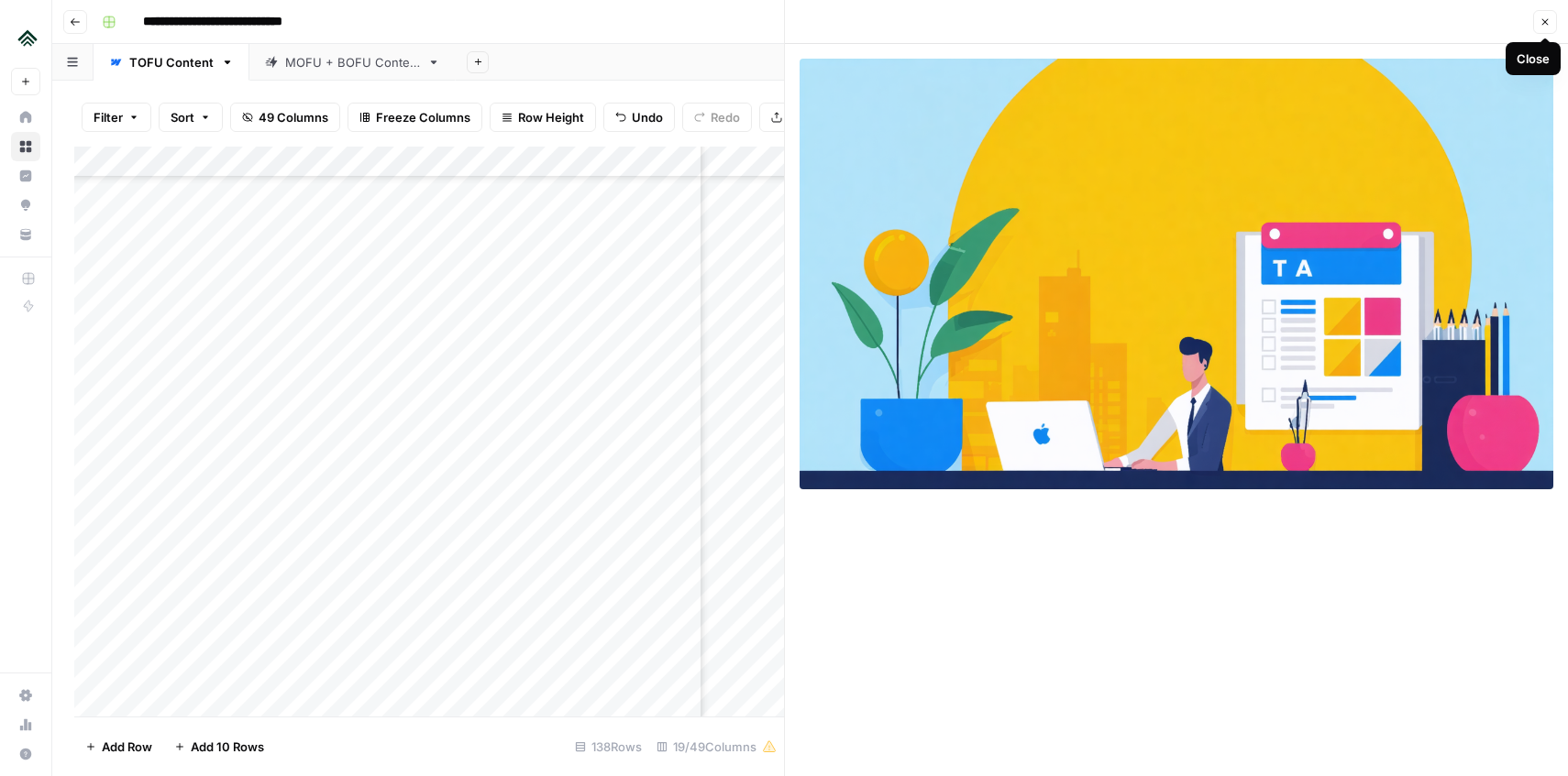
click at [1545, 24] on icon "button" at bounding box center [1545, 21] width 11 height 11
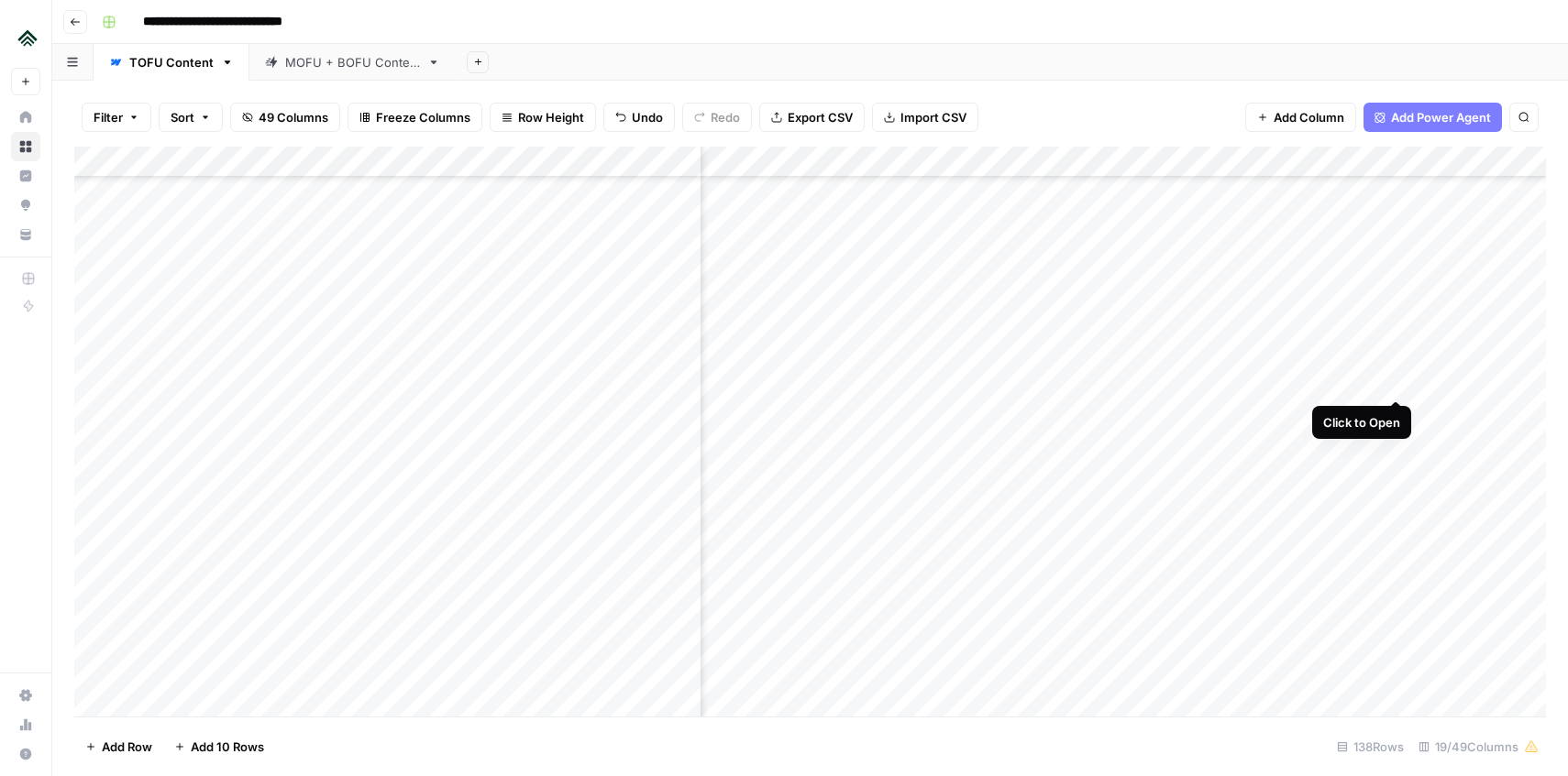
click at [1393, 374] on div "Add Column" at bounding box center [809, 432] width 1472 height 570
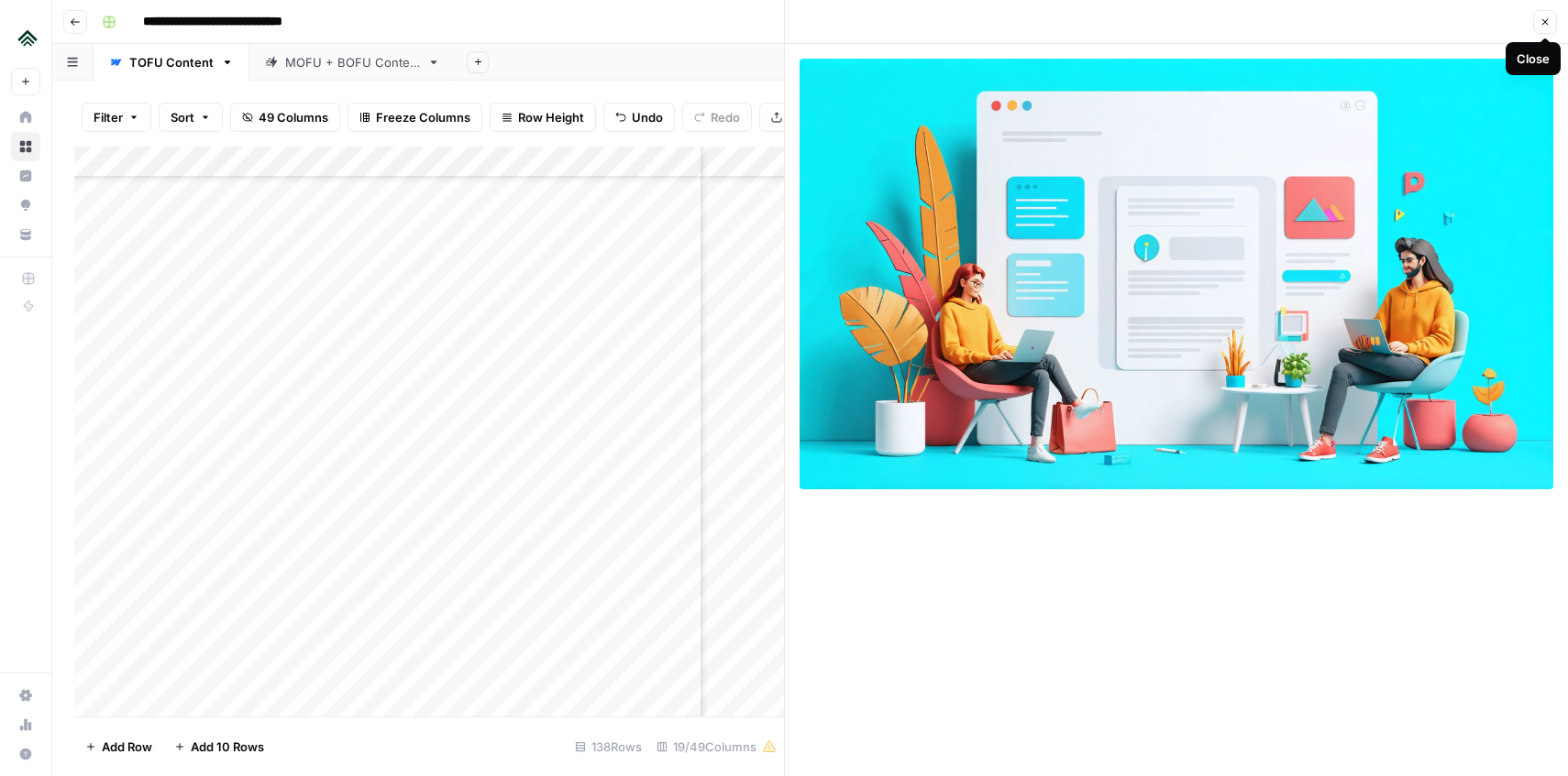
click at [1548, 19] on icon "button" at bounding box center [1545, 21] width 11 height 11
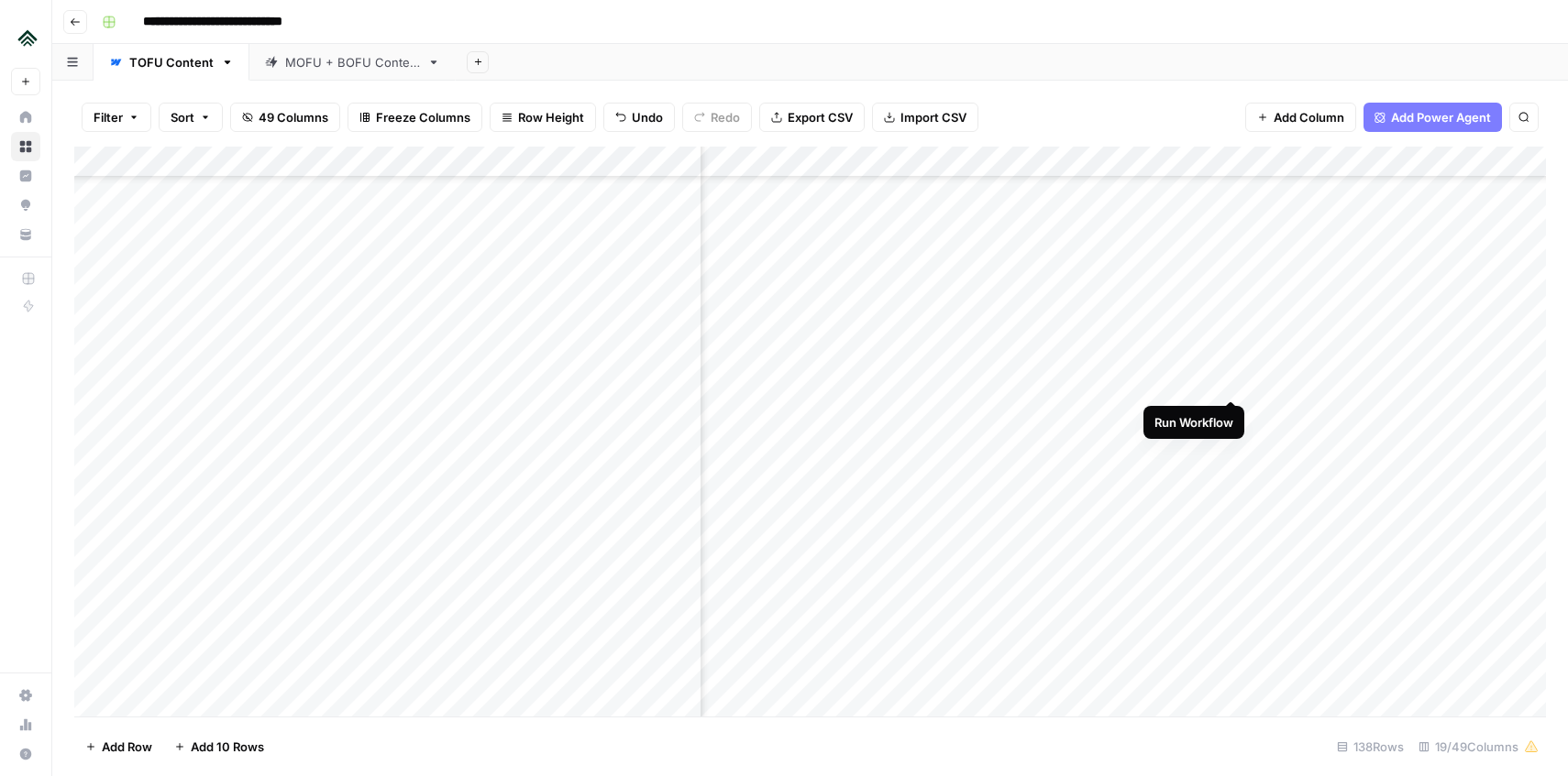
click at [1229, 382] on div "Add Column" at bounding box center [809, 432] width 1472 height 570
click at [1396, 411] on div "Add Column" at bounding box center [809, 432] width 1472 height 570
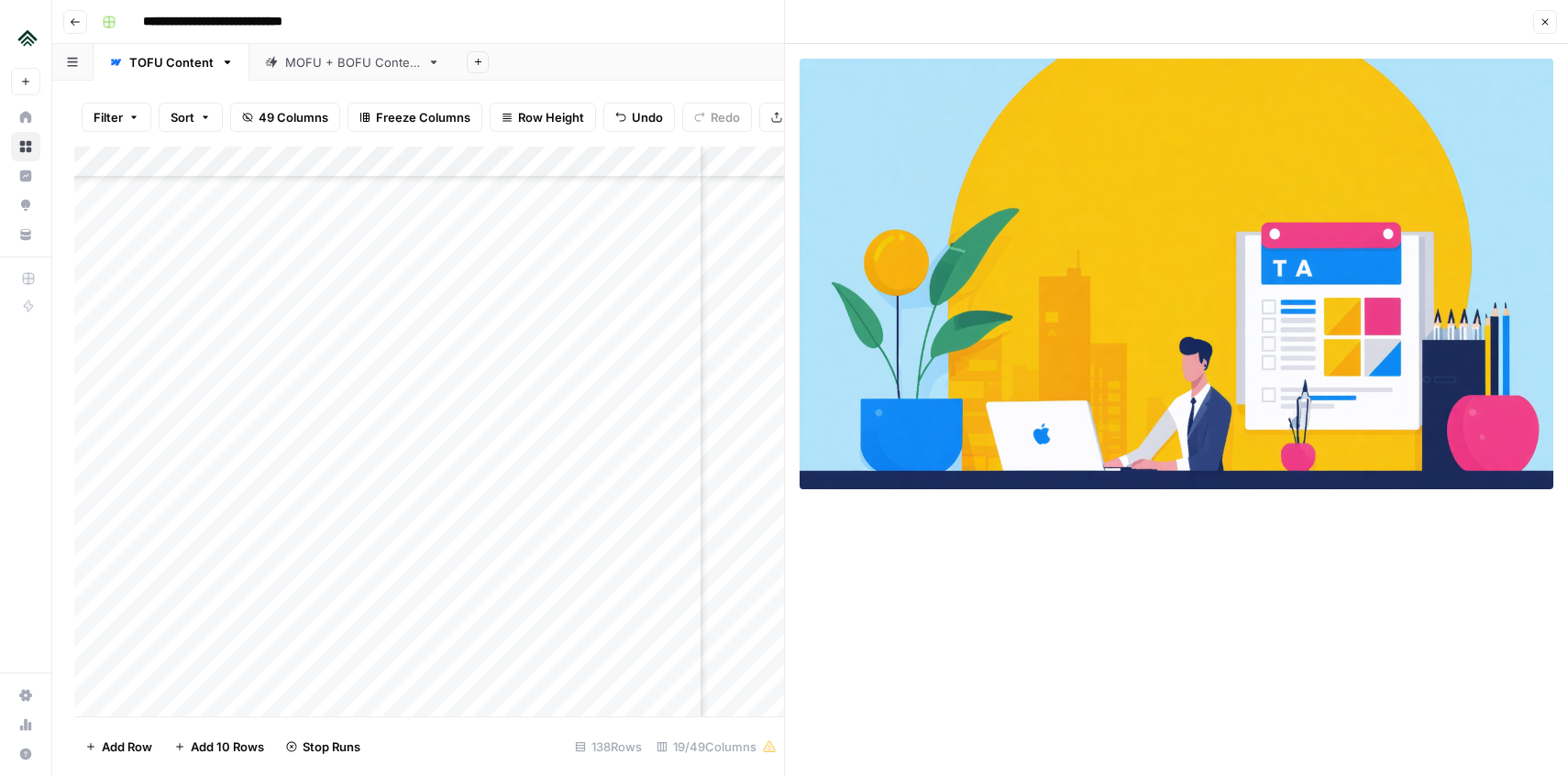
click at [1545, 20] on icon "button" at bounding box center [1545, 21] width 11 height 11
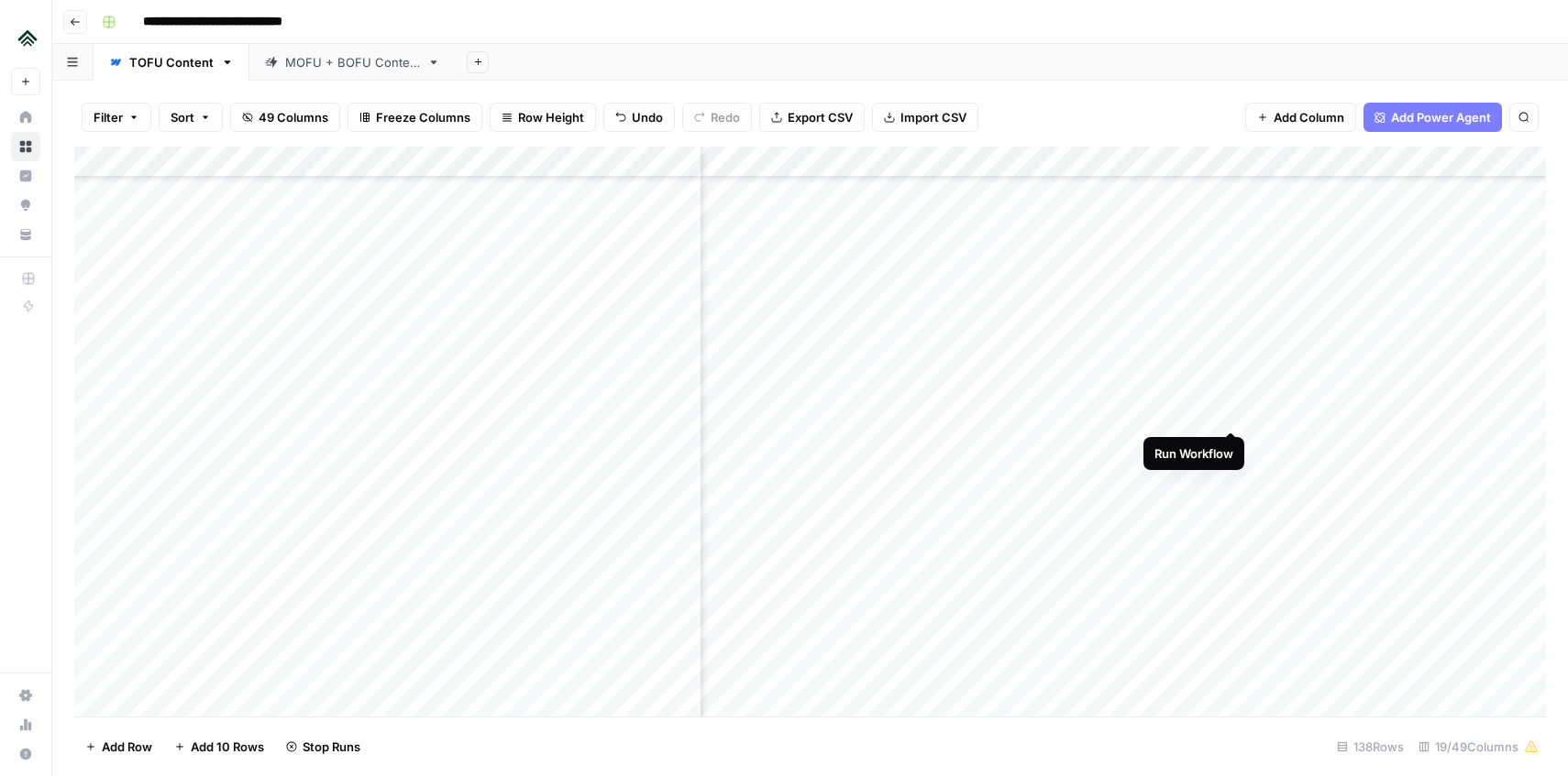
click at [1233, 411] on div "Add Column" at bounding box center [809, 432] width 1472 height 570
click at [1398, 441] on div "Add Column" at bounding box center [809, 432] width 1472 height 570
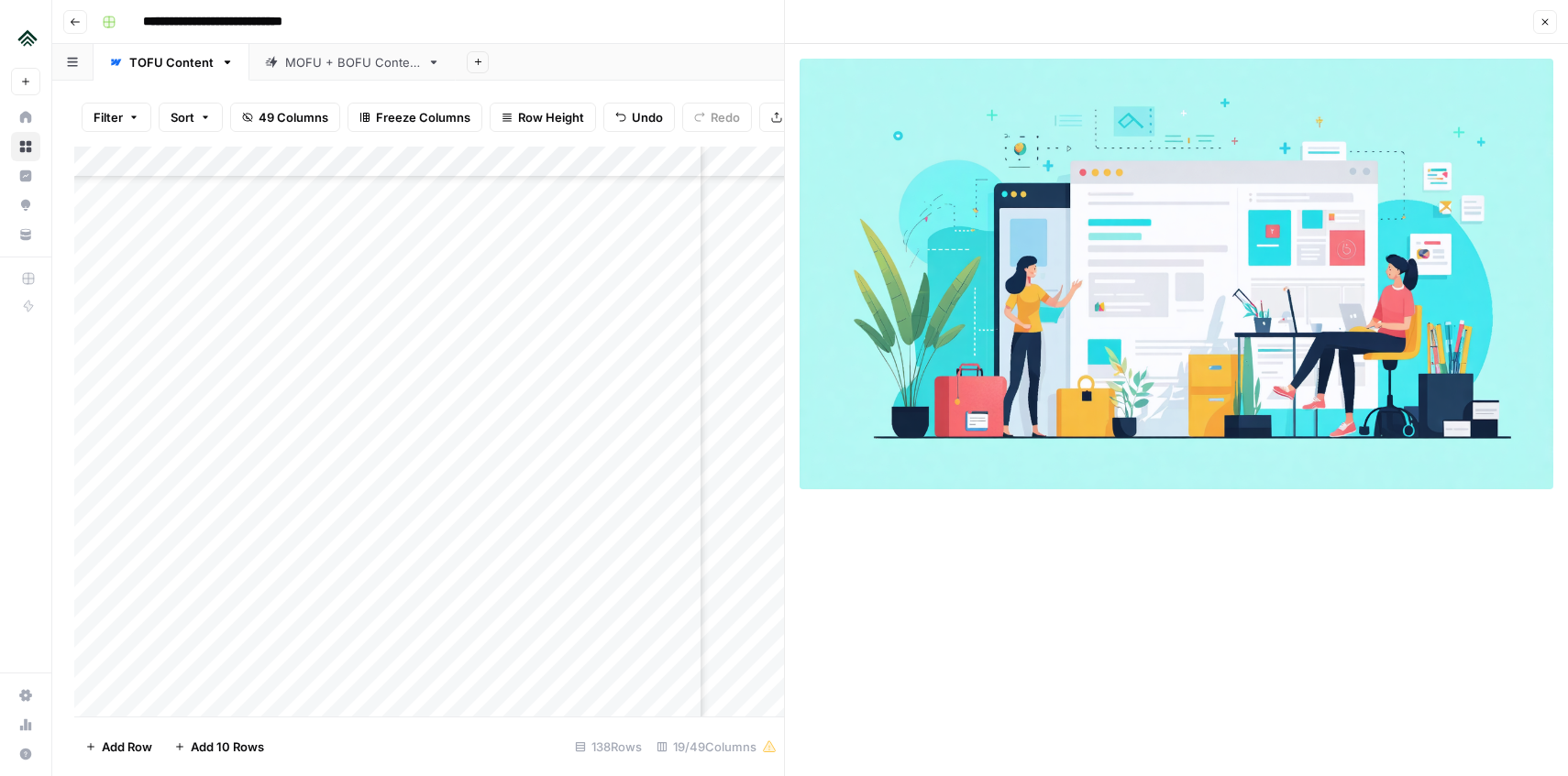
click at [1548, 15] on button "Close" at bounding box center [1545, 21] width 24 height 24
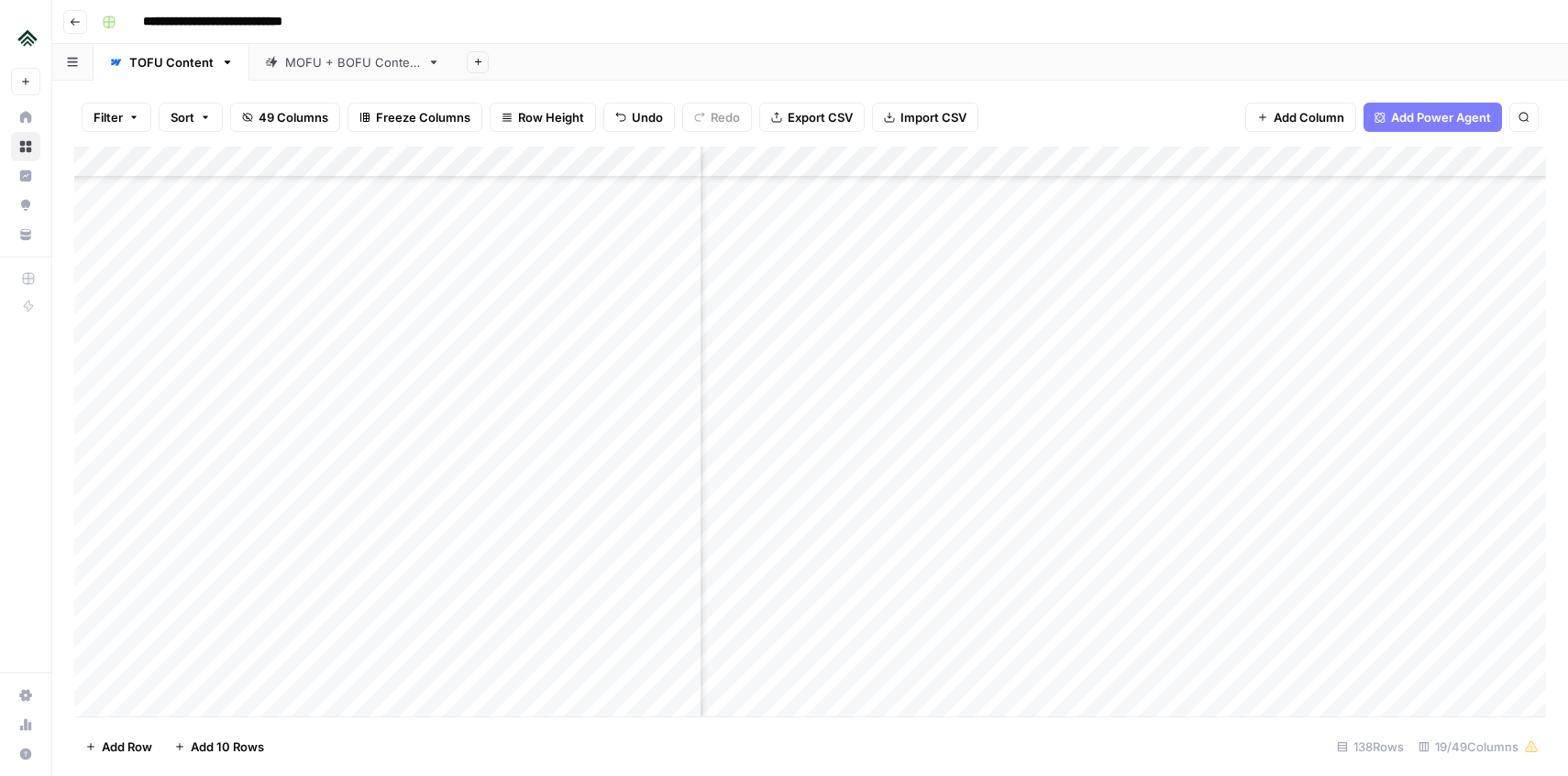
drag, startPoint x: 1232, startPoint y: 443, endPoint x: 1184, endPoint y: 482, distance: 61.8
click at [1184, 482] on div "Add Column" at bounding box center [809, 432] width 1472 height 570
click at [1395, 472] on div "Add Column" at bounding box center [809, 432] width 1472 height 570
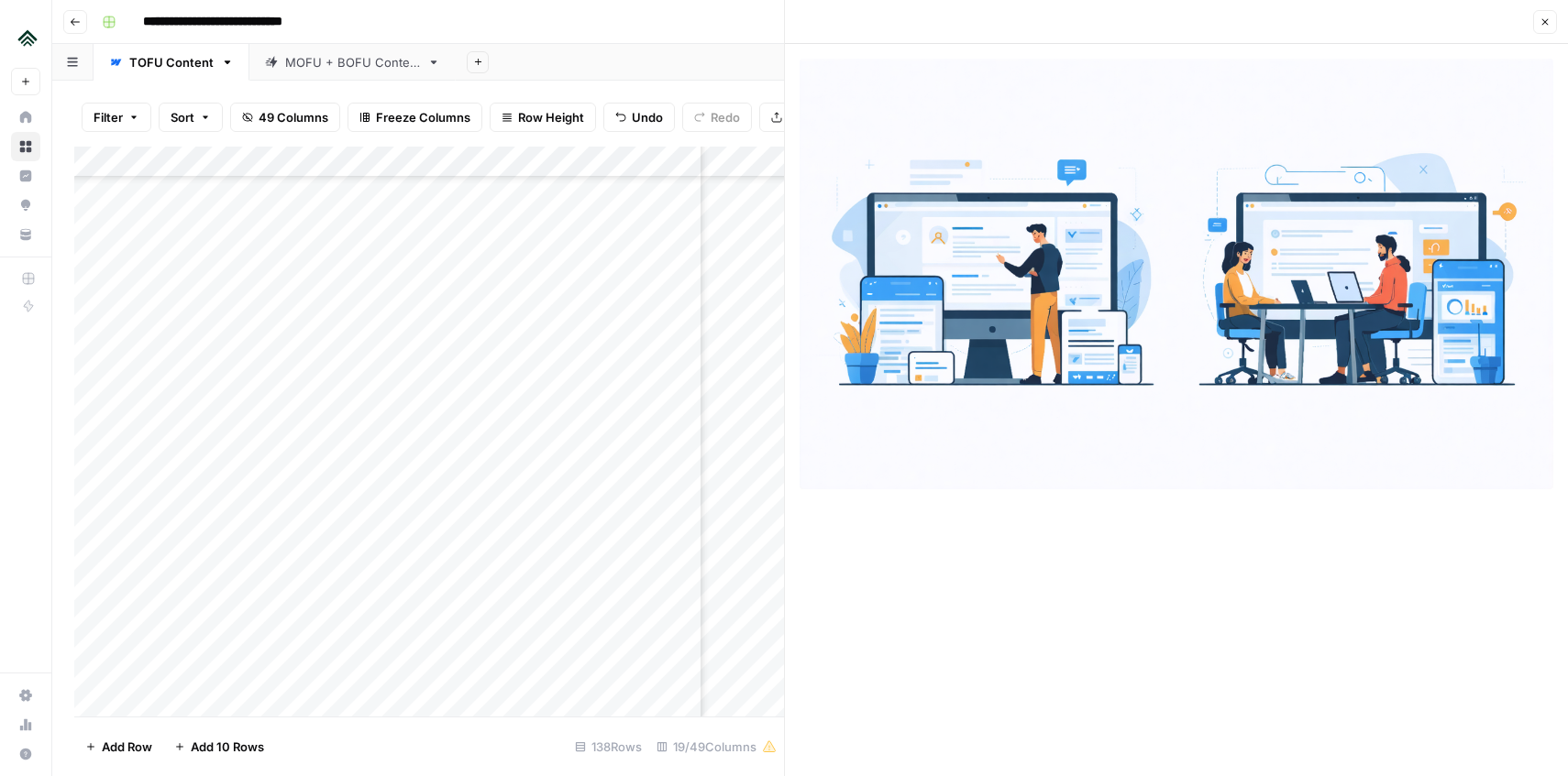
click at [1541, 23] on icon "button" at bounding box center [1545, 21] width 11 height 11
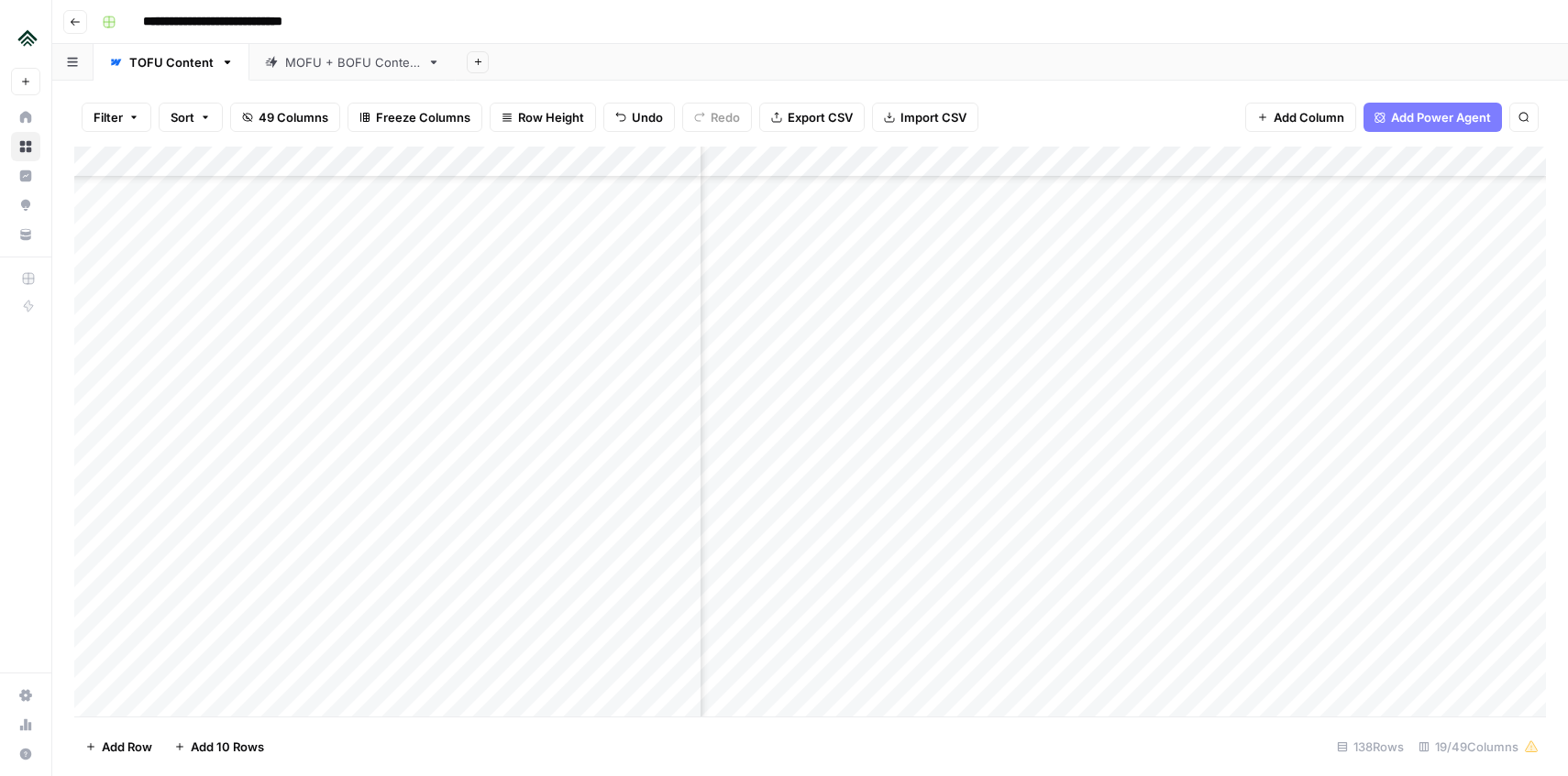
scroll to position [3160, 1705]
click at [1394, 240] on div "Add Column" at bounding box center [809, 432] width 1472 height 570
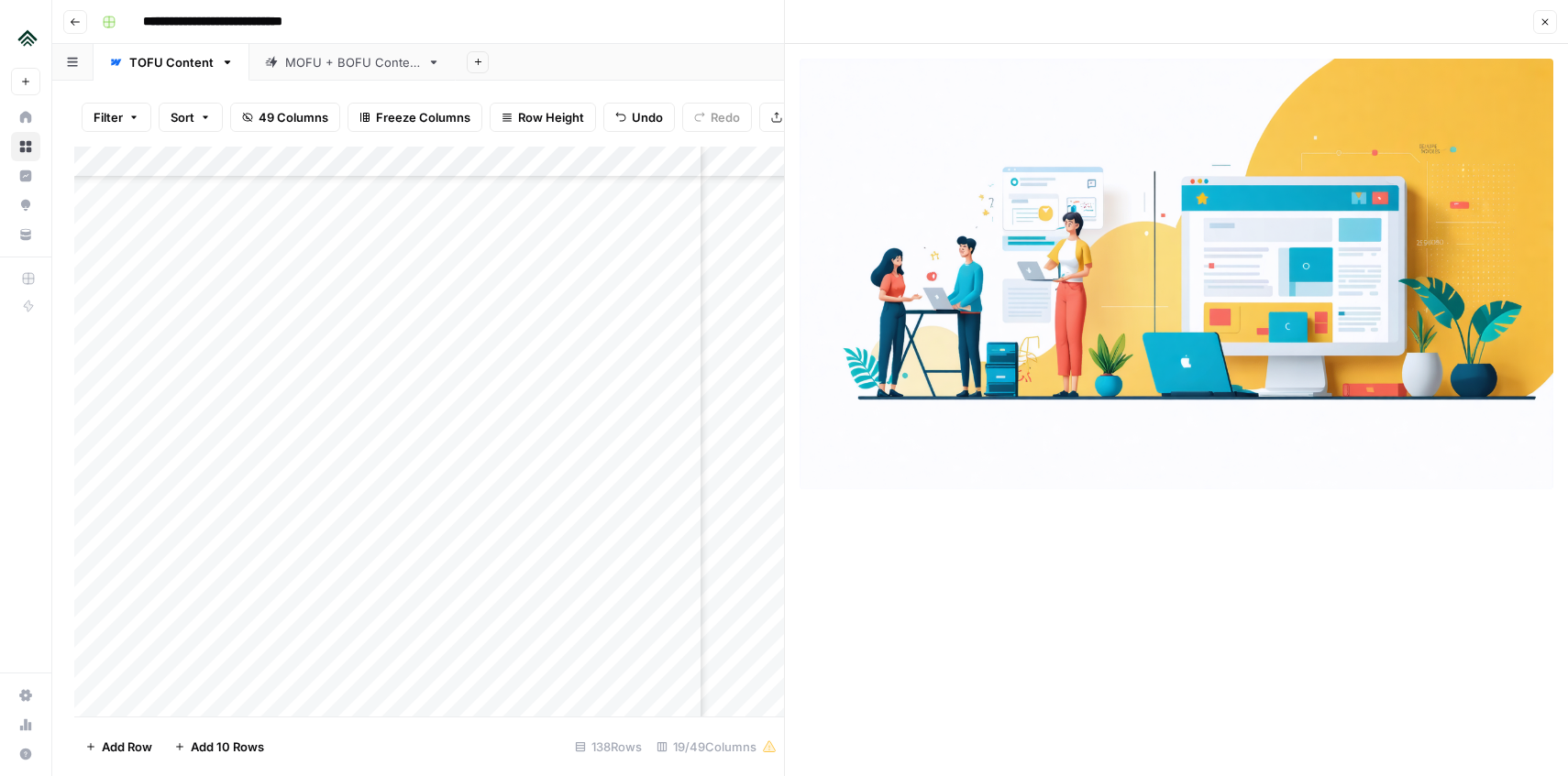
click at [1544, 26] on icon "button" at bounding box center [1545, 21] width 11 height 11
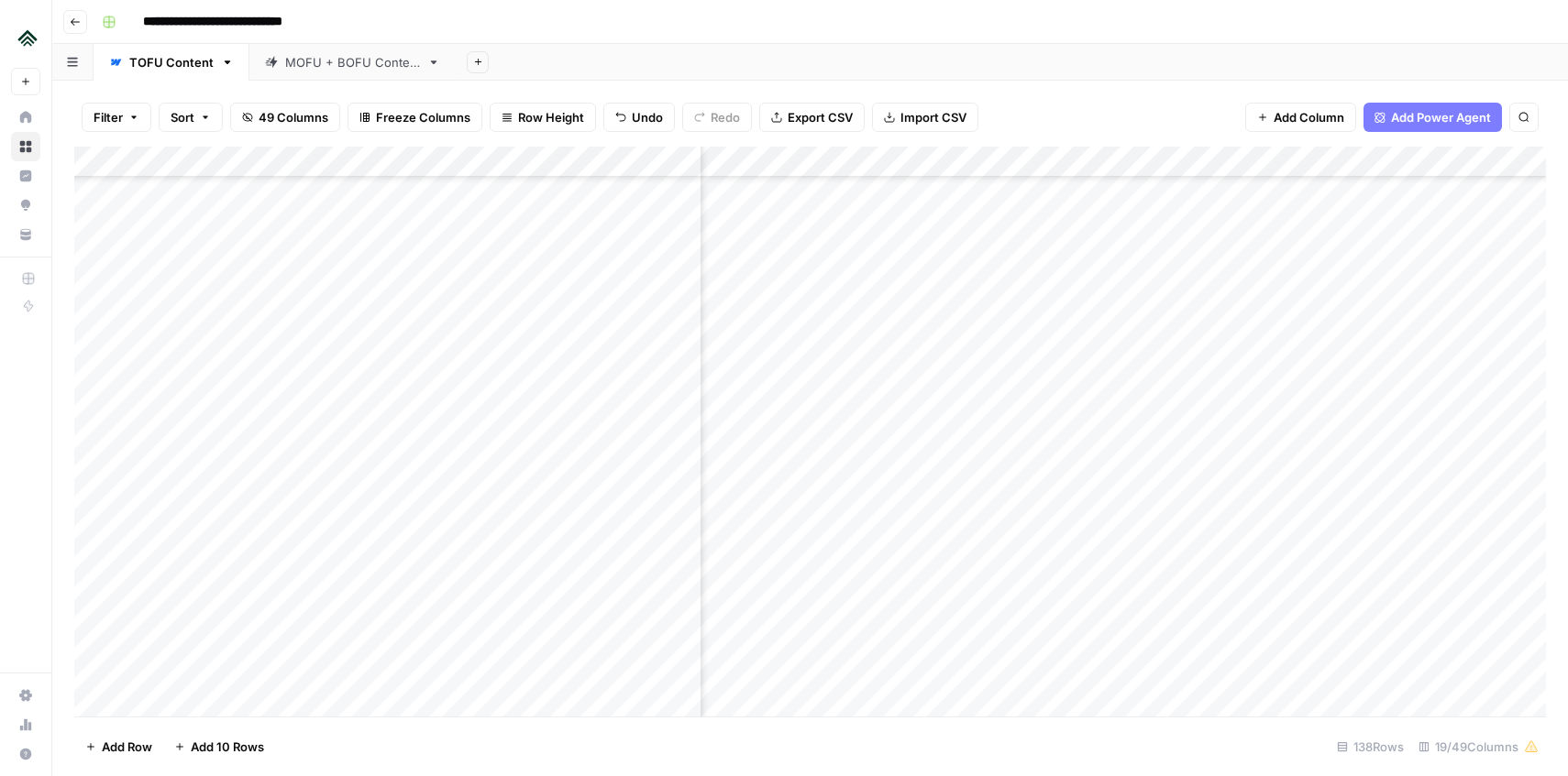
scroll to position [3200, 1705]
click at [1305, 443] on div "Add Column" at bounding box center [809, 432] width 1472 height 570
click at [1230, 453] on div "Add Column" at bounding box center [809, 432] width 1472 height 570
click at [1388, 541] on div "Add Column" at bounding box center [809, 432] width 1472 height 570
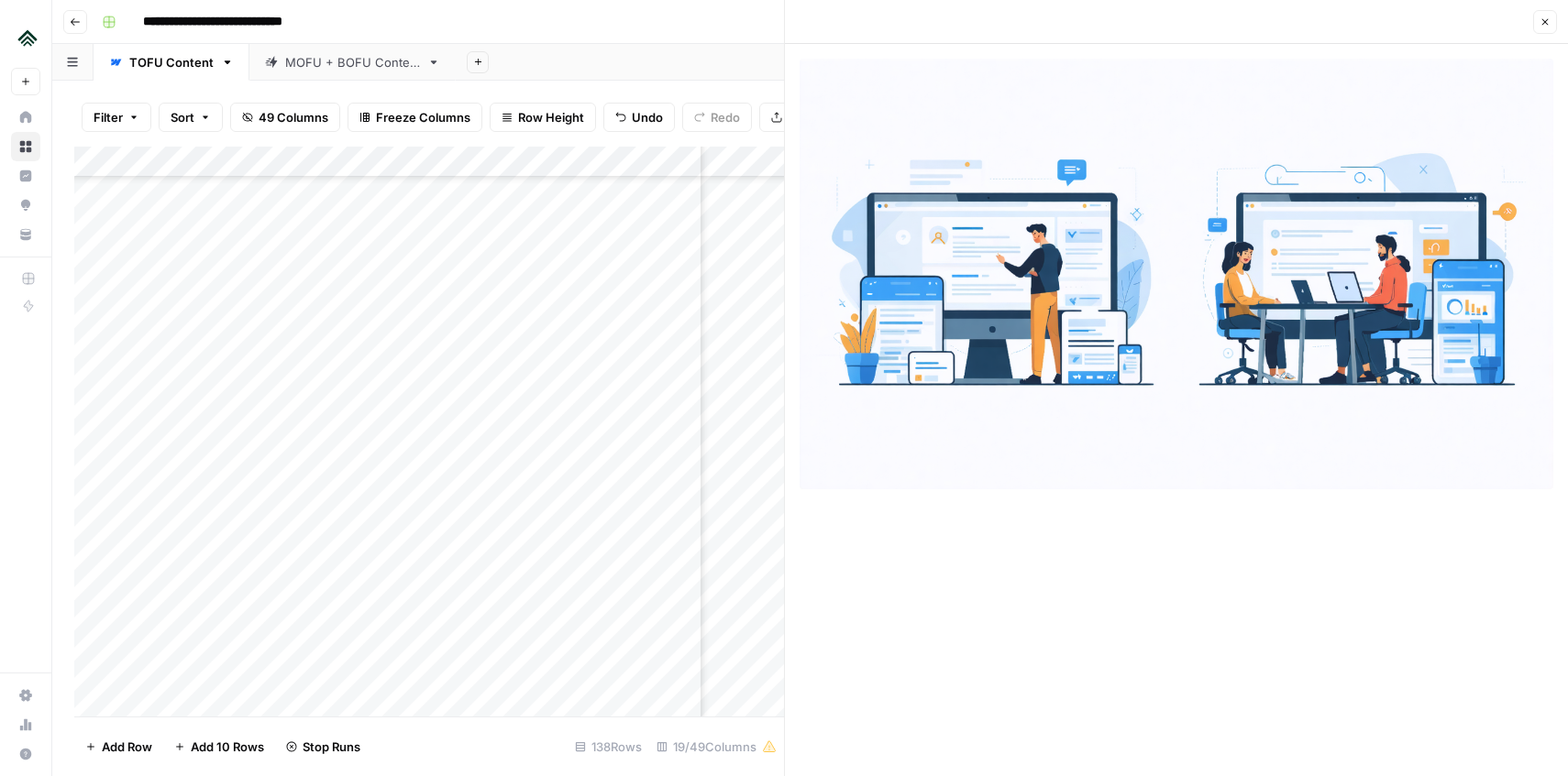
click at [1547, 24] on icon "button" at bounding box center [1546, 22] width 7 height 7
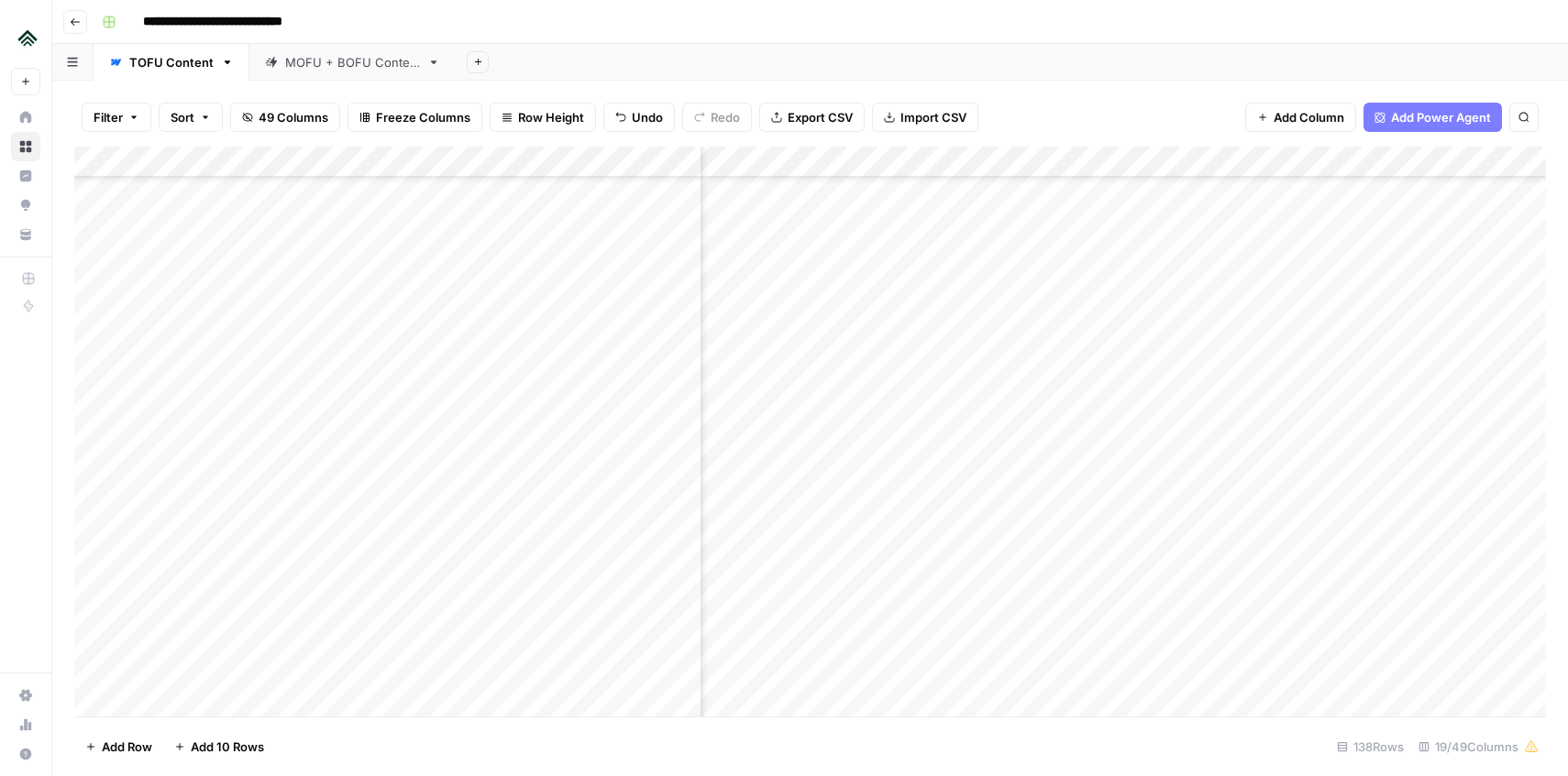
scroll to position [3189, 1299]
click at [973, 497] on div "Add Column" at bounding box center [809, 432] width 1472 height 570
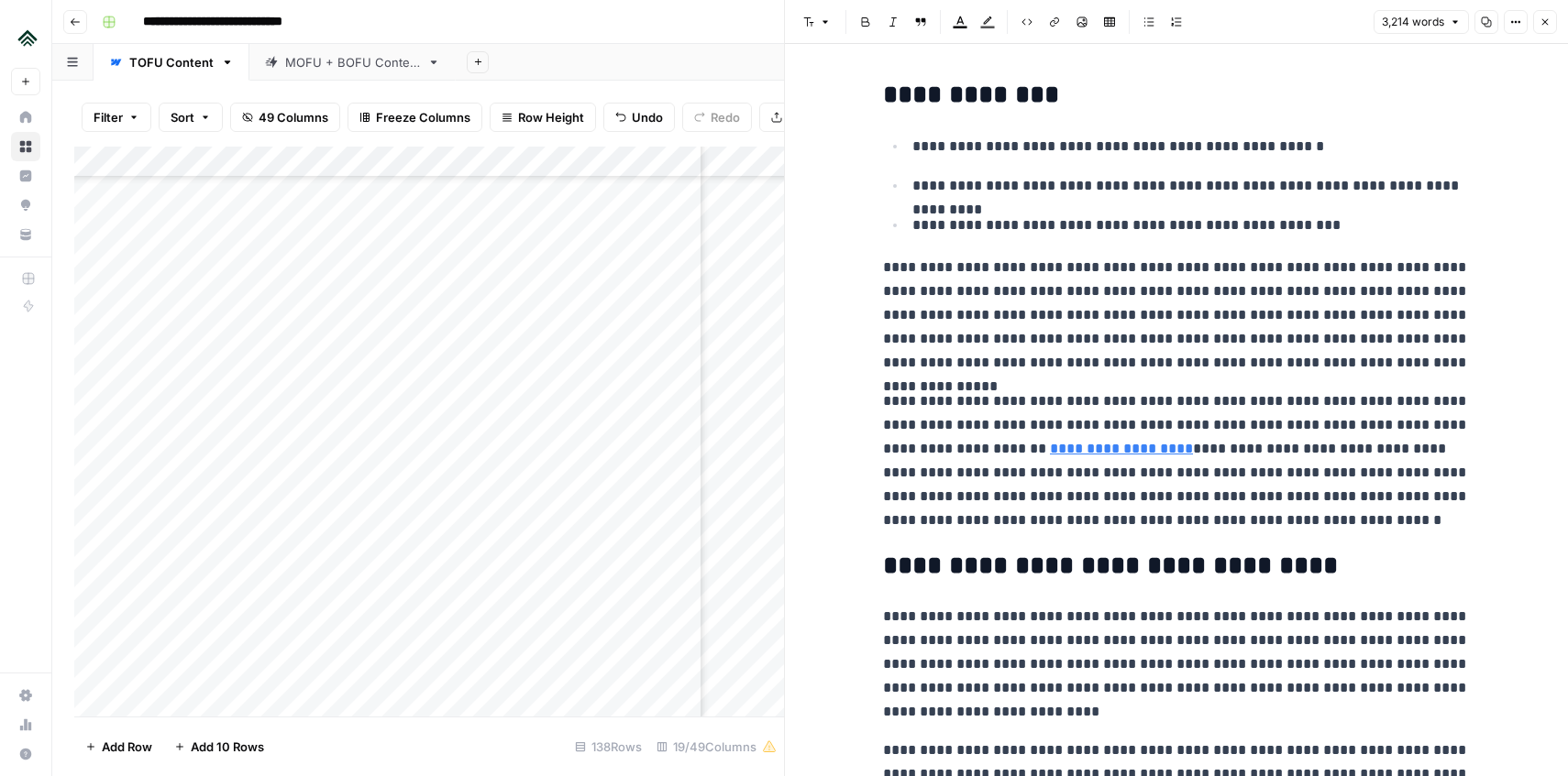
click at [945, 105] on h2 "**********" at bounding box center [1176, 95] width 587 height 29
click at [1547, 19] on icon "button" at bounding box center [1545, 21] width 11 height 11
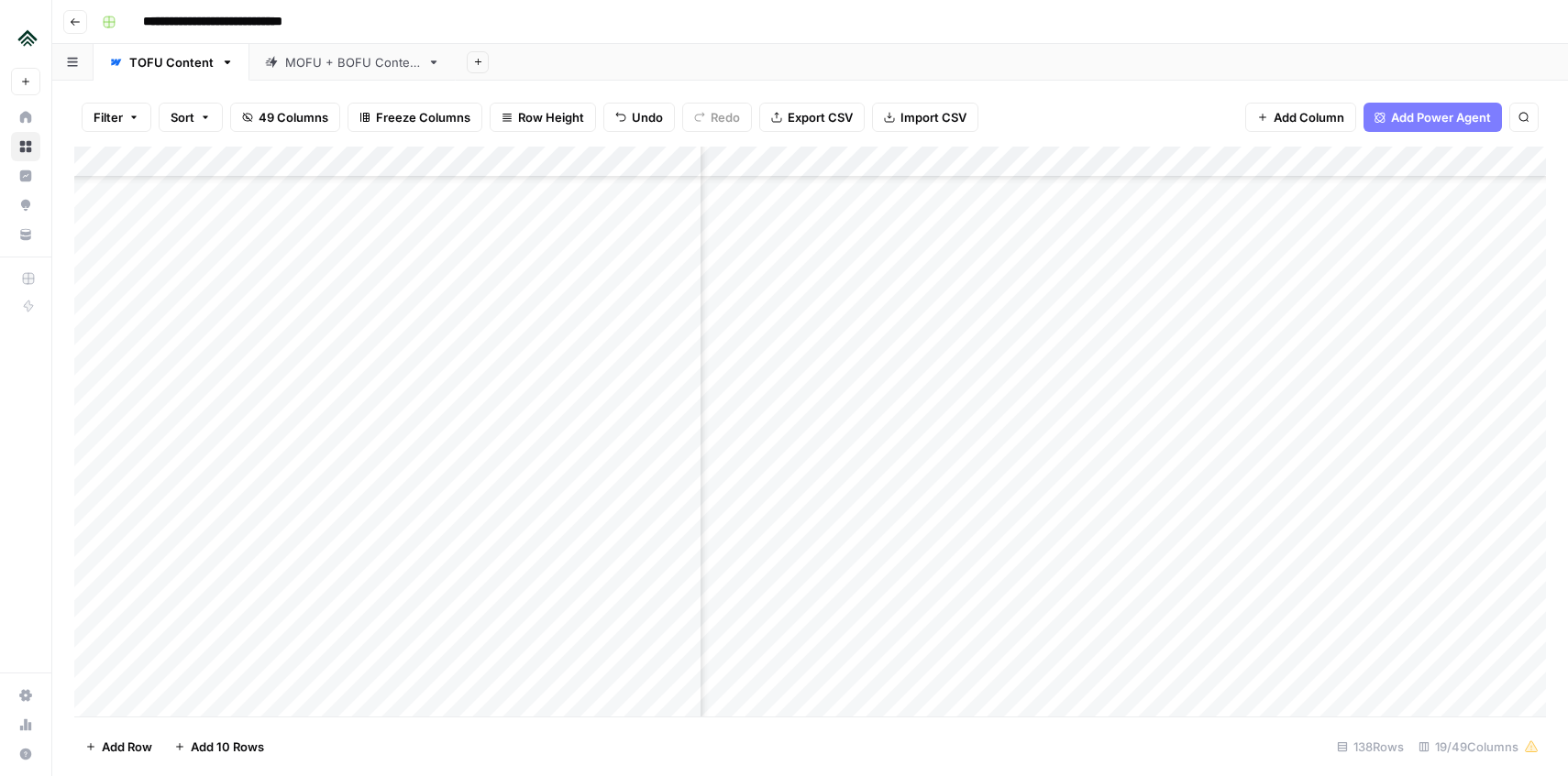
scroll to position [3171, 1418]
click at [993, 514] on div "Add Column" at bounding box center [809, 432] width 1472 height 570
click at [1006, 514] on div "Add Column" at bounding box center [809, 432] width 1472 height 570
click at [1006, 514] on body "**********" at bounding box center [784, 388] width 1568 height 776
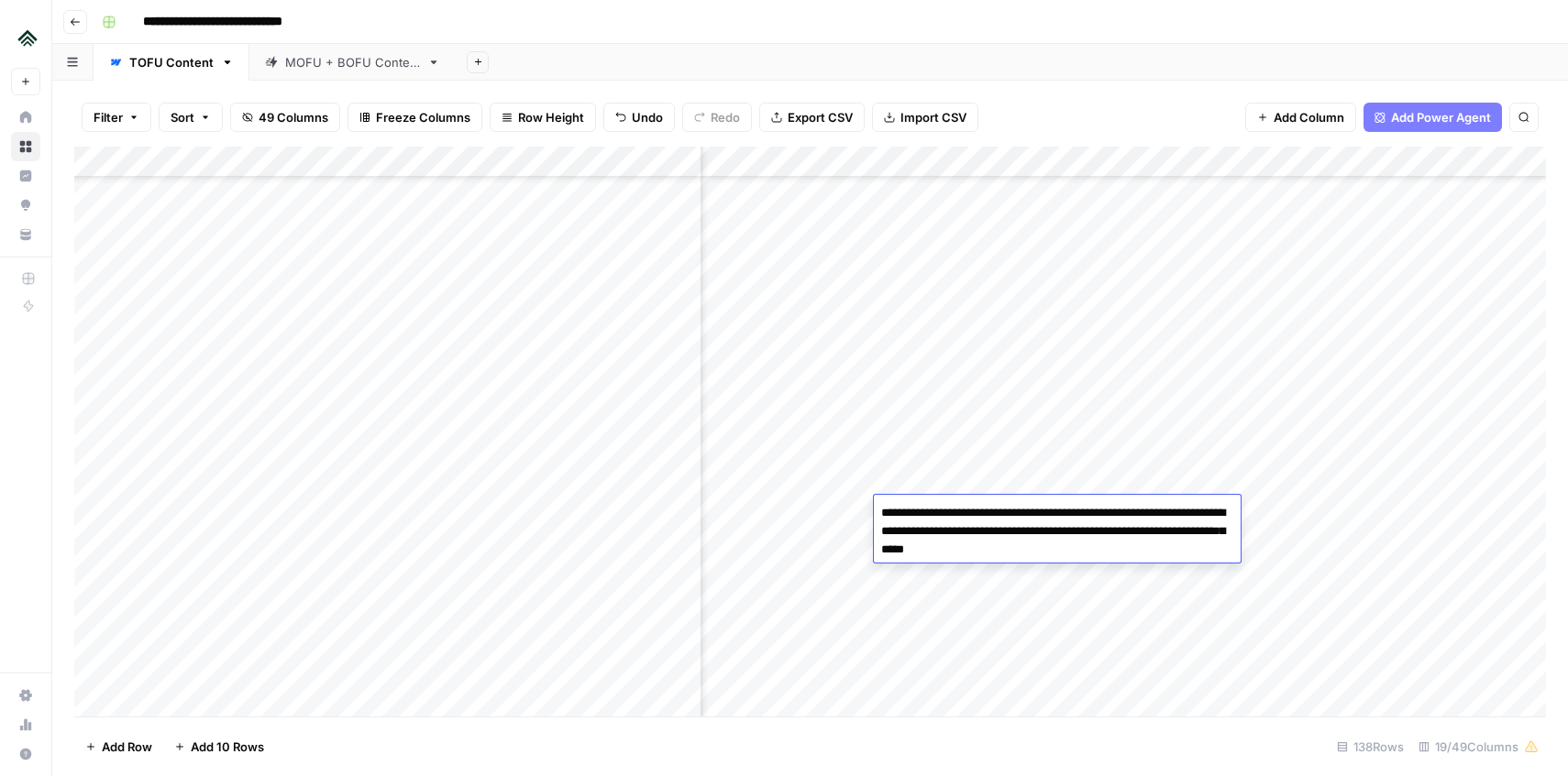
click at [920, 601] on div "Add Column" at bounding box center [809, 432] width 1472 height 570
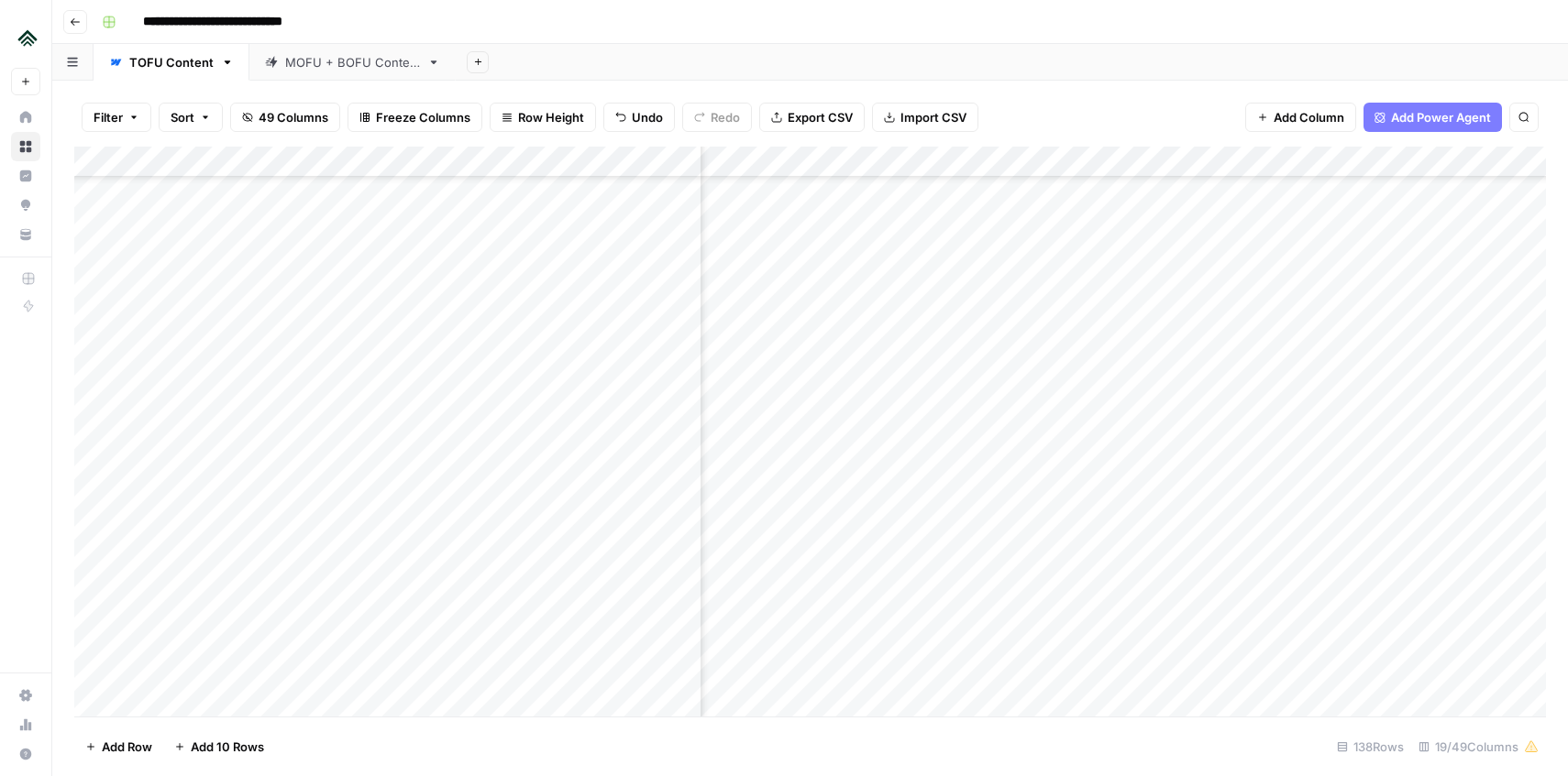
click at [944, 539] on div "Add Column" at bounding box center [809, 432] width 1472 height 570
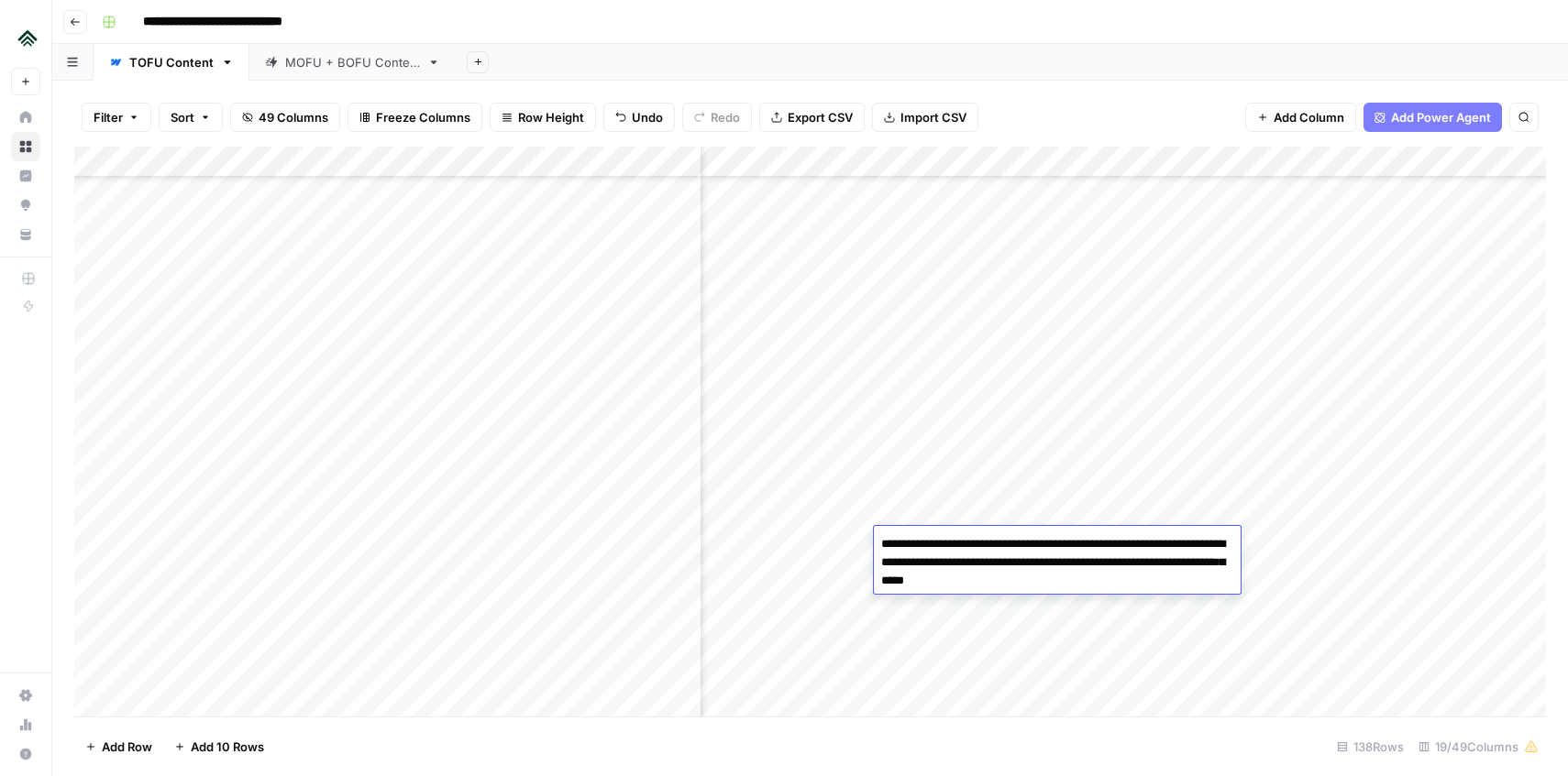
click at [944, 539] on textarea "**********" at bounding box center [1056, 563] width 367 height 62
click at [946, 513] on div "Add Column" at bounding box center [809, 432] width 1472 height 570
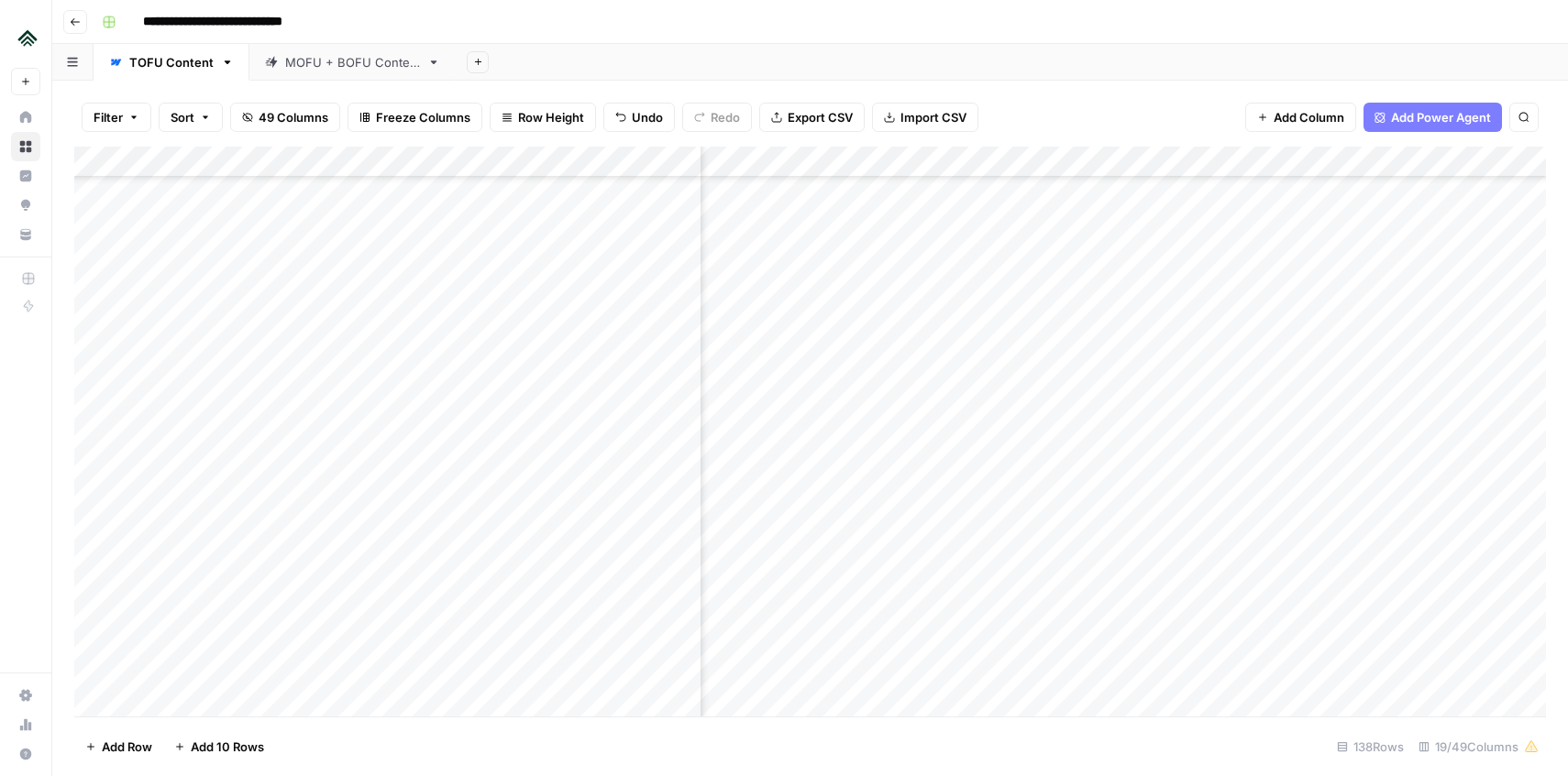
click at [946, 513] on div "Add Column" at bounding box center [809, 432] width 1472 height 570
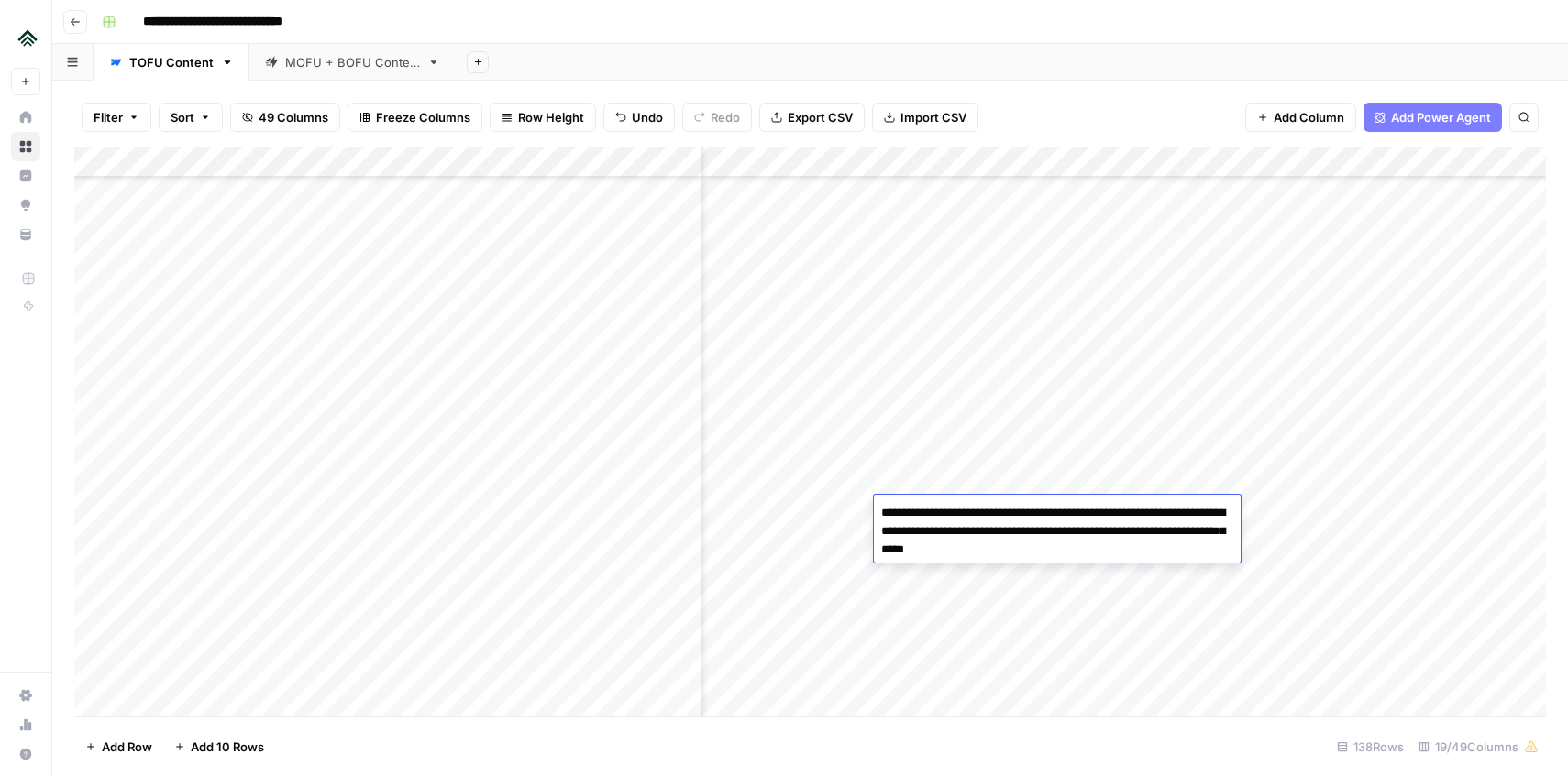
click at [911, 567] on div "Add Column" at bounding box center [809, 432] width 1472 height 570
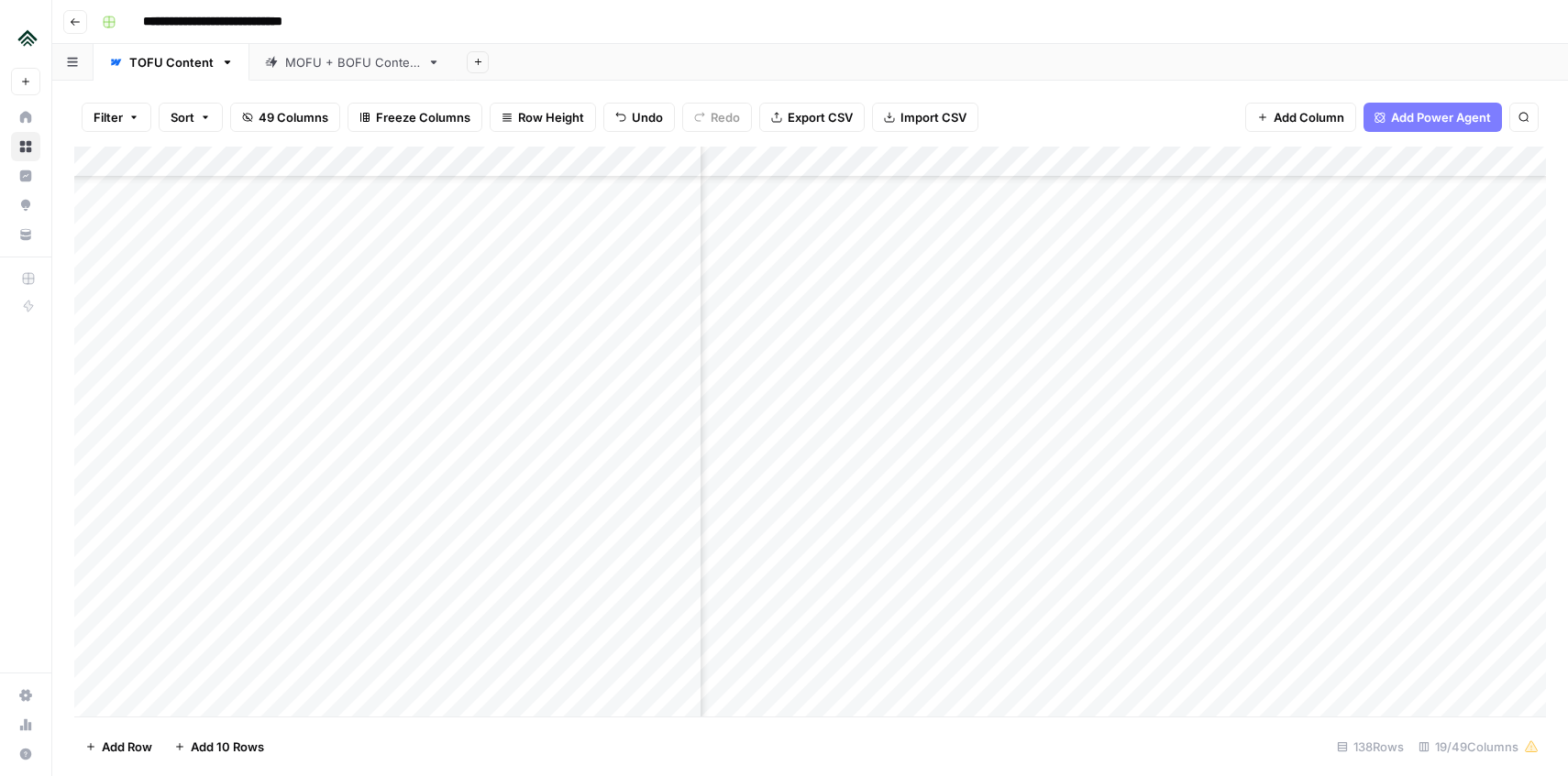
click at [911, 567] on div "Add Column" at bounding box center [809, 432] width 1472 height 570
click at [918, 546] on div "Add Column" at bounding box center [809, 432] width 1472 height 570
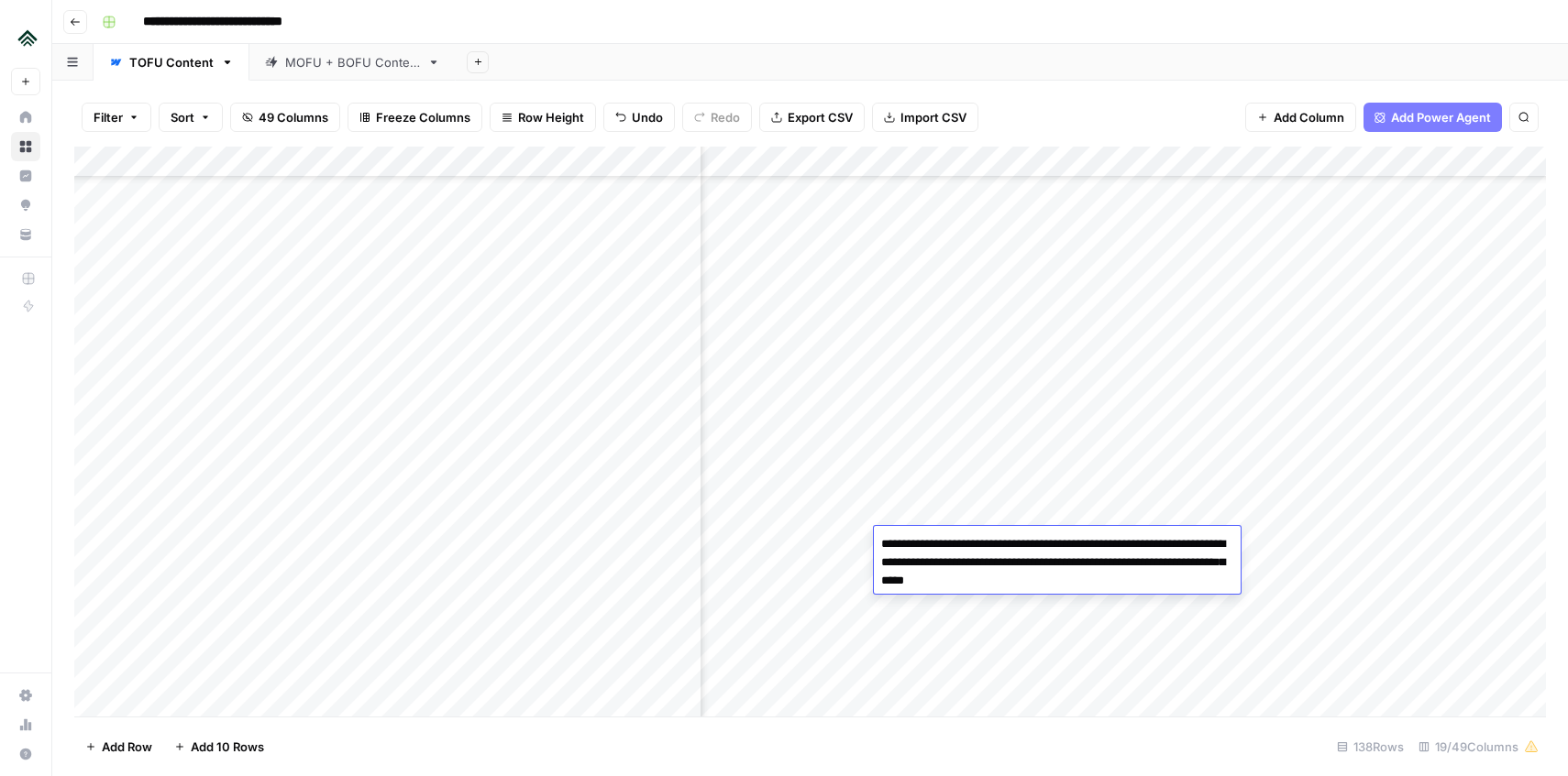
click at [924, 514] on div "Add Column" at bounding box center [809, 432] width 1472 height 570
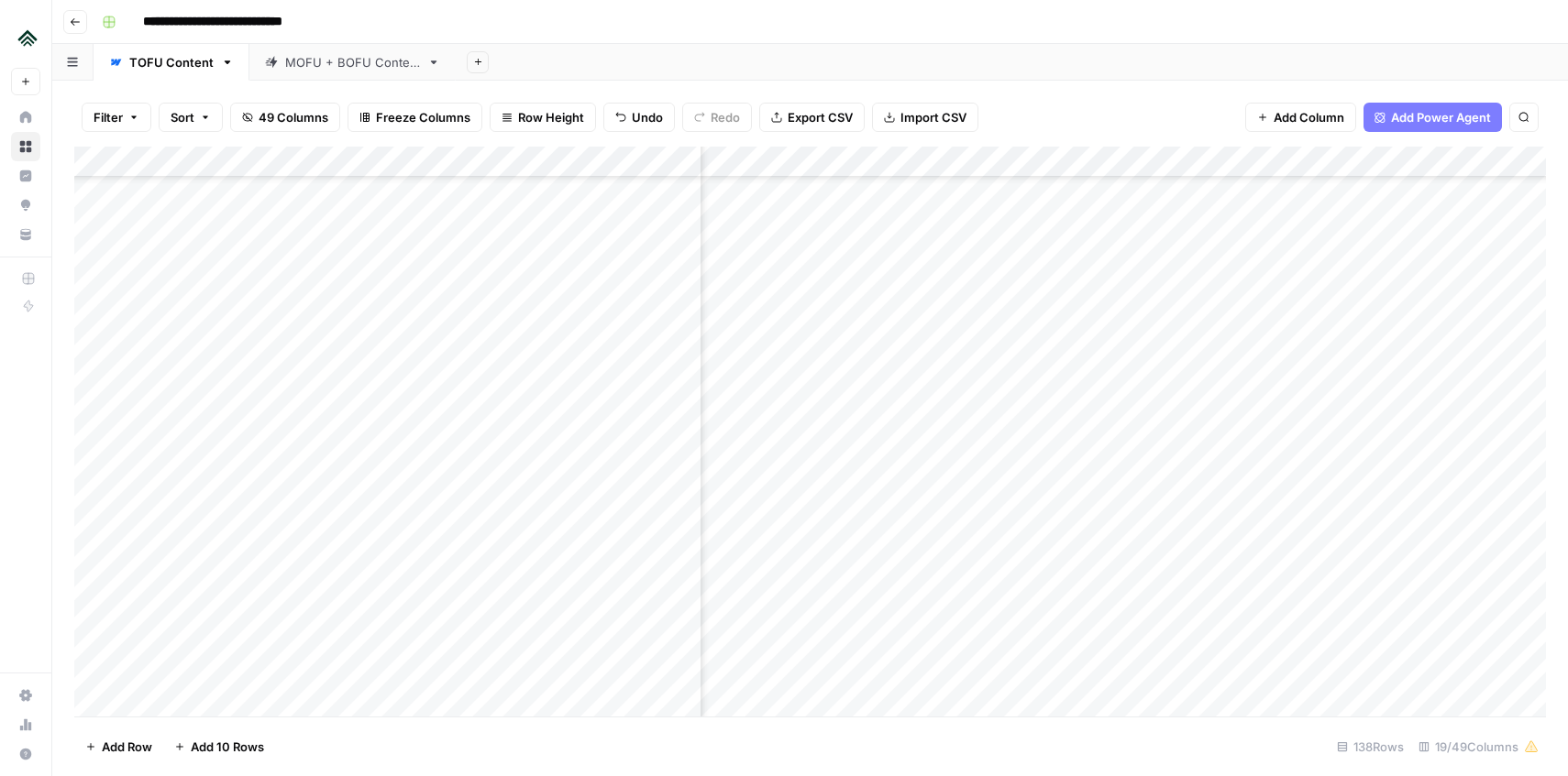
click at [924, 514] on div "Add Column" at bounding box center [809, 432] width 1472 height 570
click at [931, 574] on div "Add Column" at bounding box center [809, 432] width 1472 height 570
click at [927, 542] on div "Add Column" at bounding box center [809, 432] width 1472 height 570
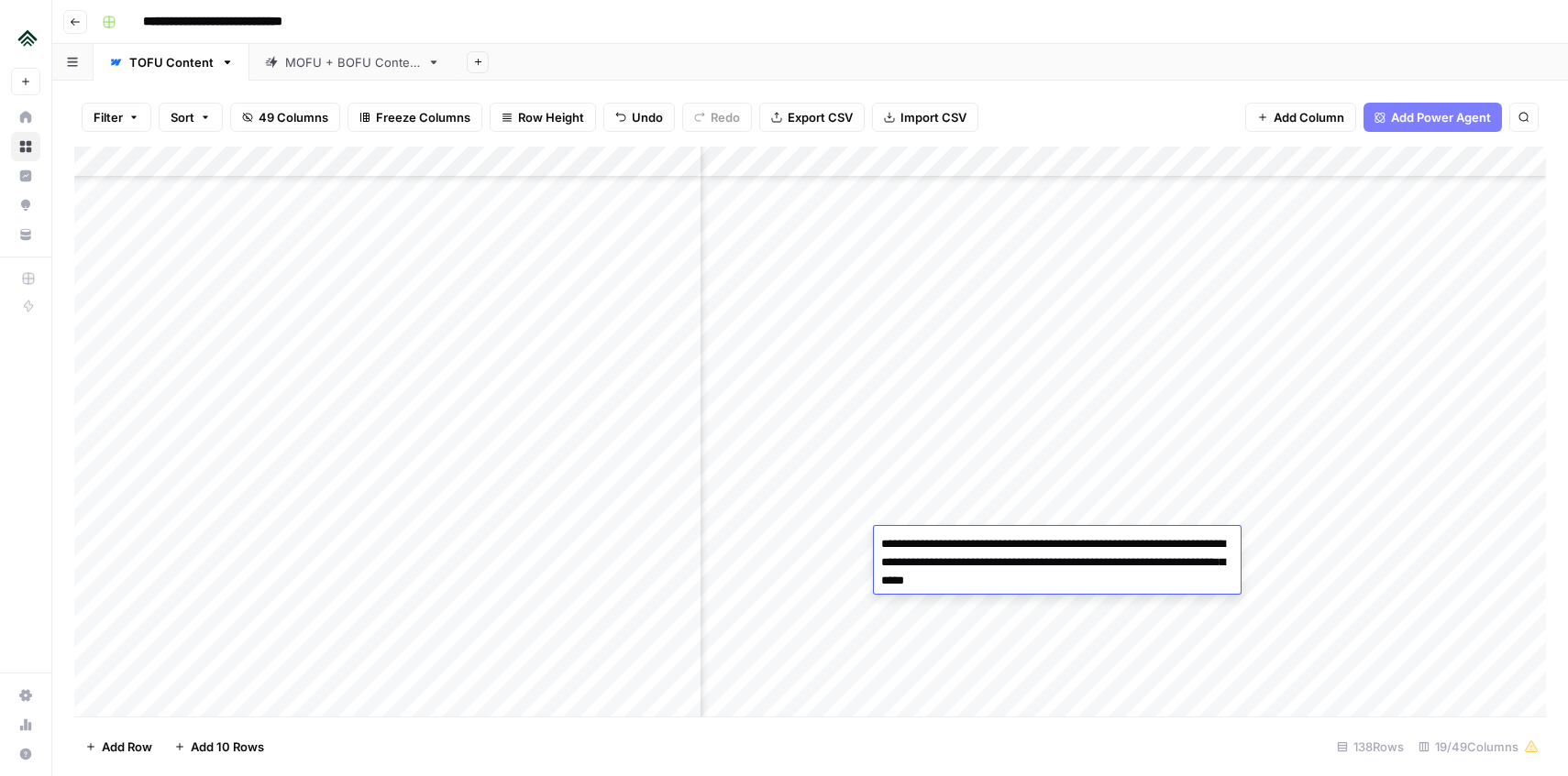
click at [928, 548] on textarea "**********" at bounding box center [1056, 563] width 367 height 62
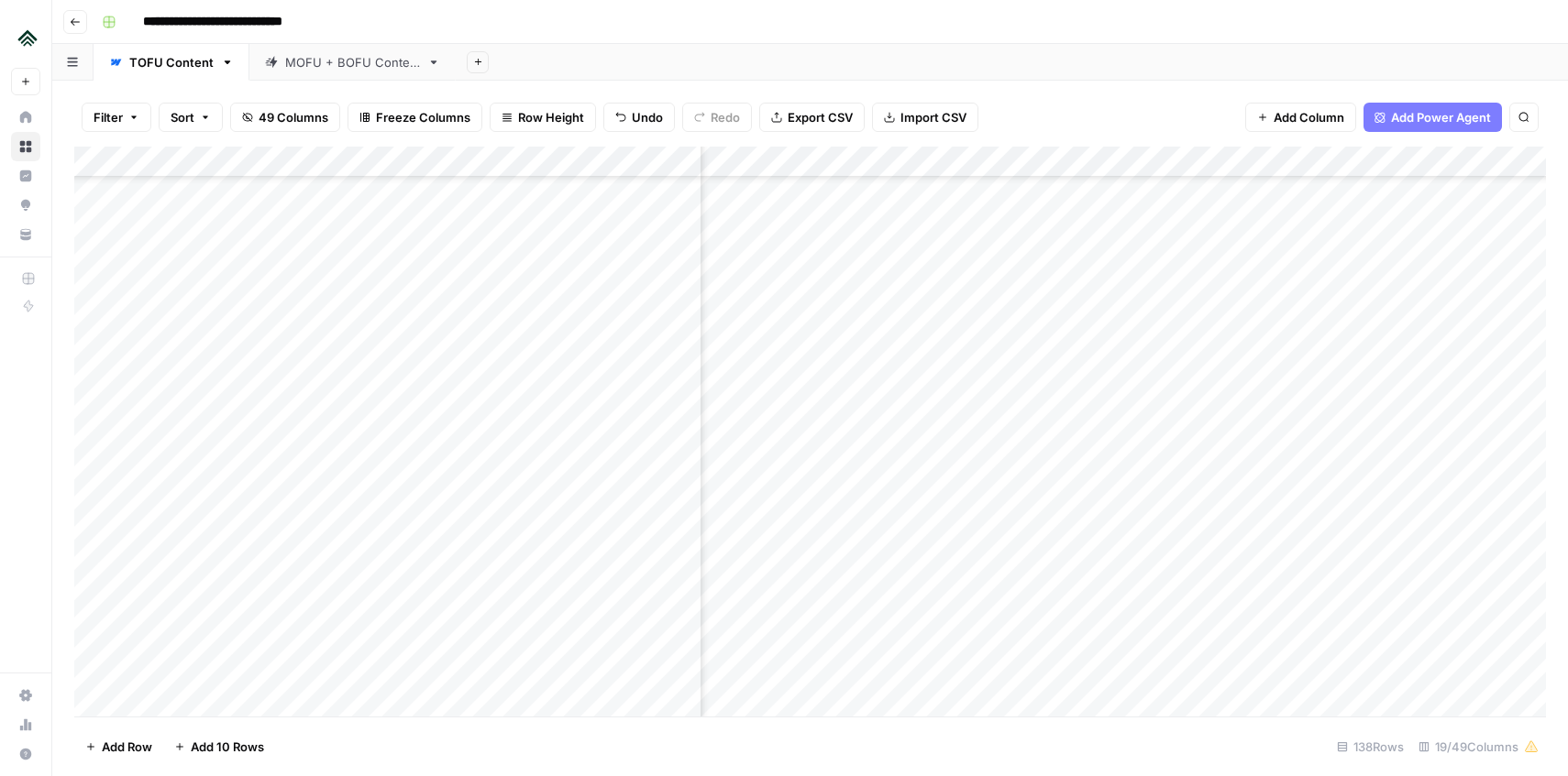
click at [926, 600] on div "Add Column" at bounding box center [809, 432] width 1472 height 570
click at [923, 569] on div "Add Column" at bounding box center [809, 432] width 1472 height 570
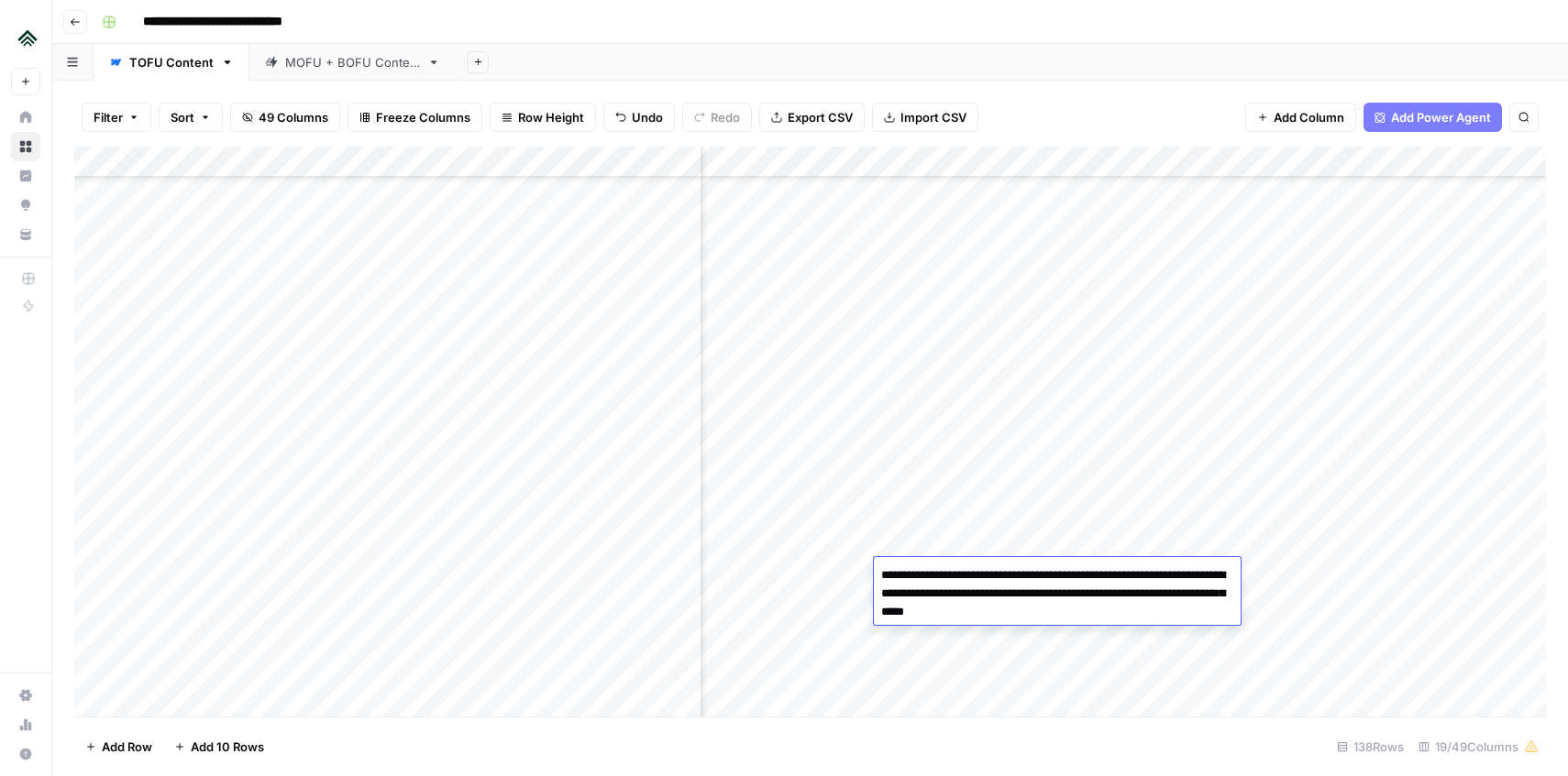
click at [930, 585] on textarea "**********" at bounding box center [1056, 594] width 367 height 62
click at [909, 535] on div "Add Column" at bounding box center [809, 432] width 1472 height 570
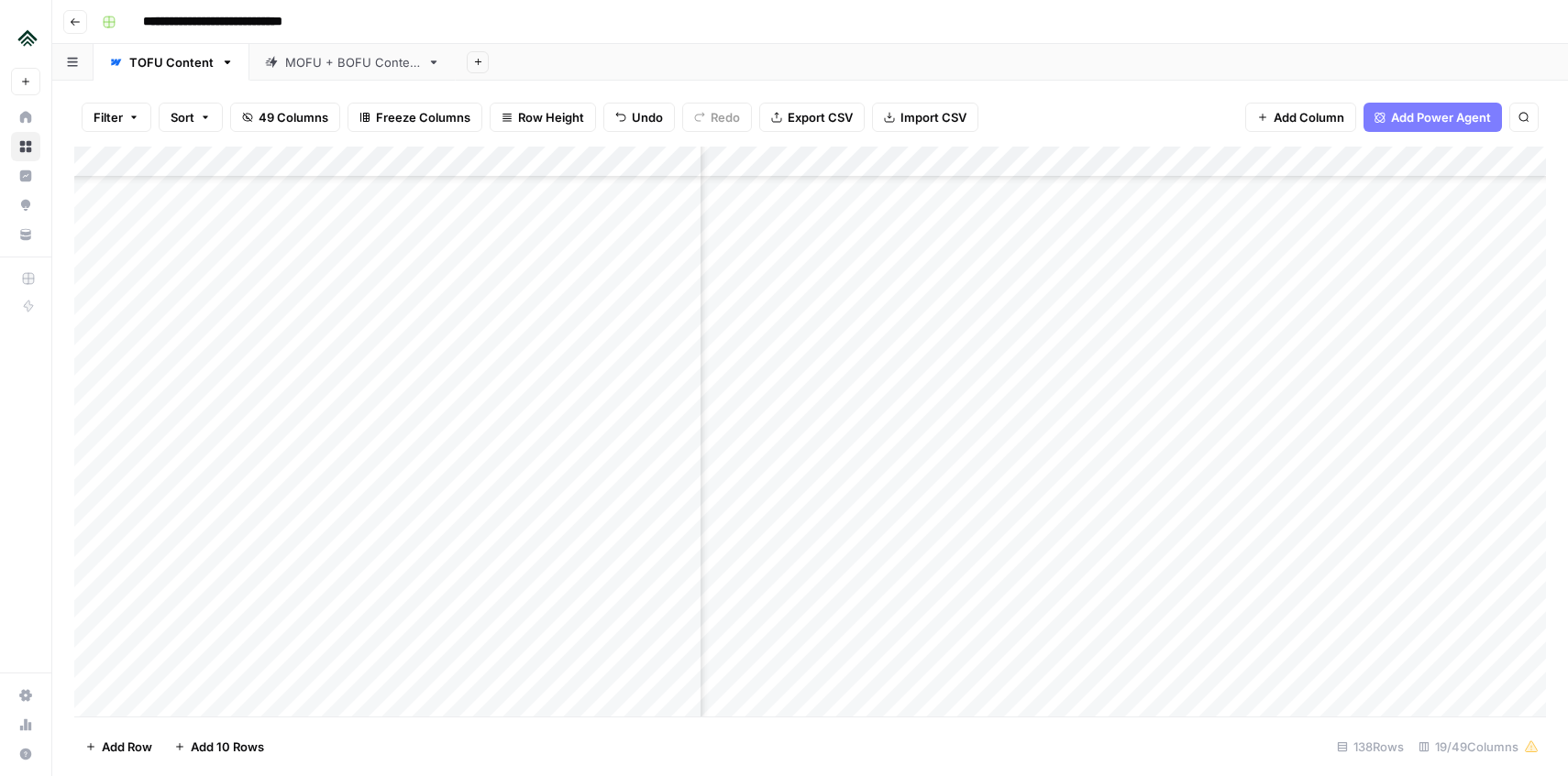
click at [923, 489] on div "Add Column" at bounding box center [809, 432] width 1472 height 570
click at [921, 441] on div "Add Column" at bounding box center [809, 432] width 1472 height 570
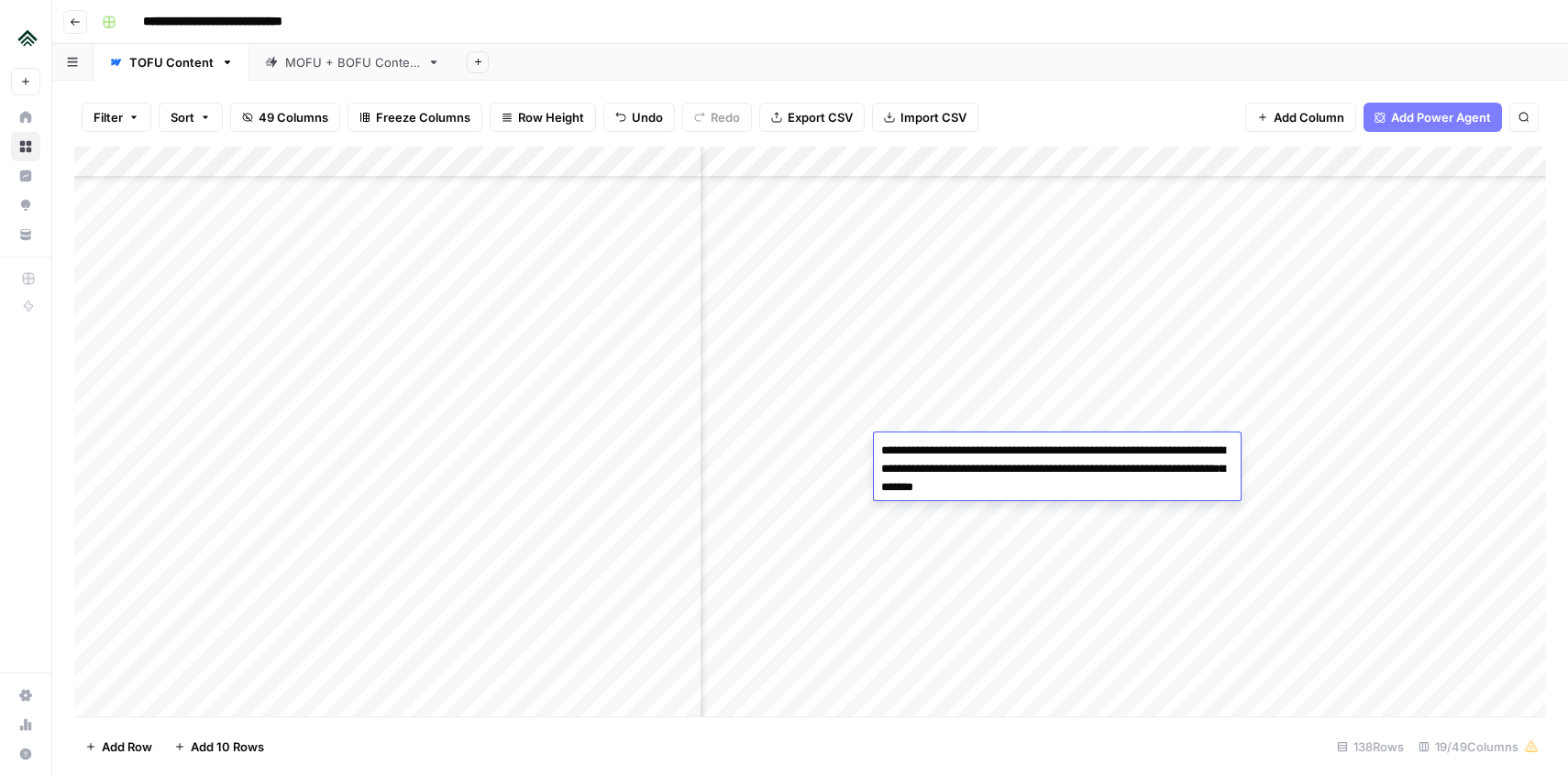
click at [966, 471] on textarea "**********" at bounding box center [1056, 470] width 367 height 62
click at [980, 474] on textarea "**********" at bounding box center [1056, 470] width 367 height 62
click at [935, 545] on div "Add Column" at bounding box center [809, 432] width 1472 height 570
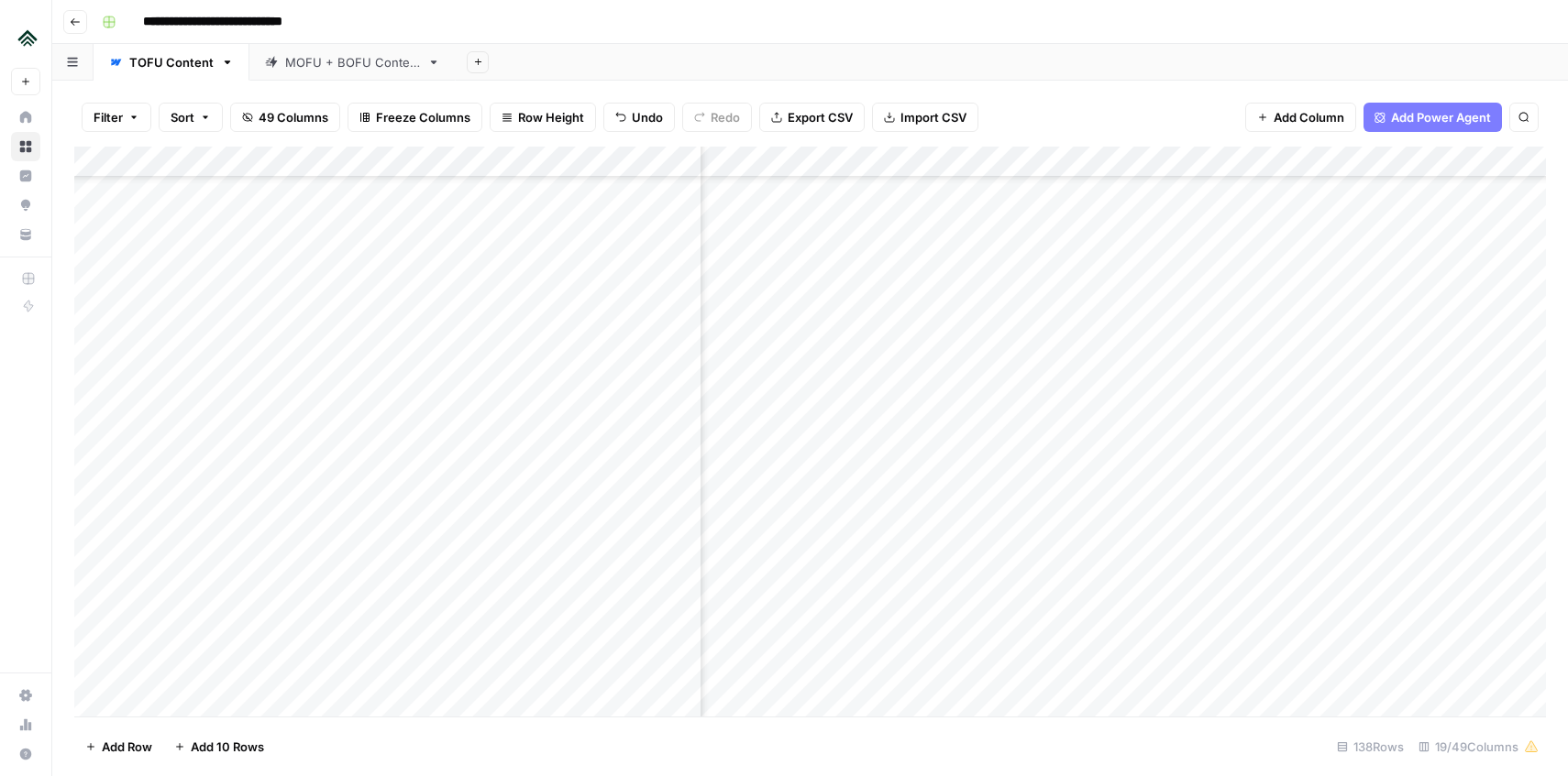
click at [935, 545] on div "Add Column" at bounding box center [809, 432] width 1472 height 570
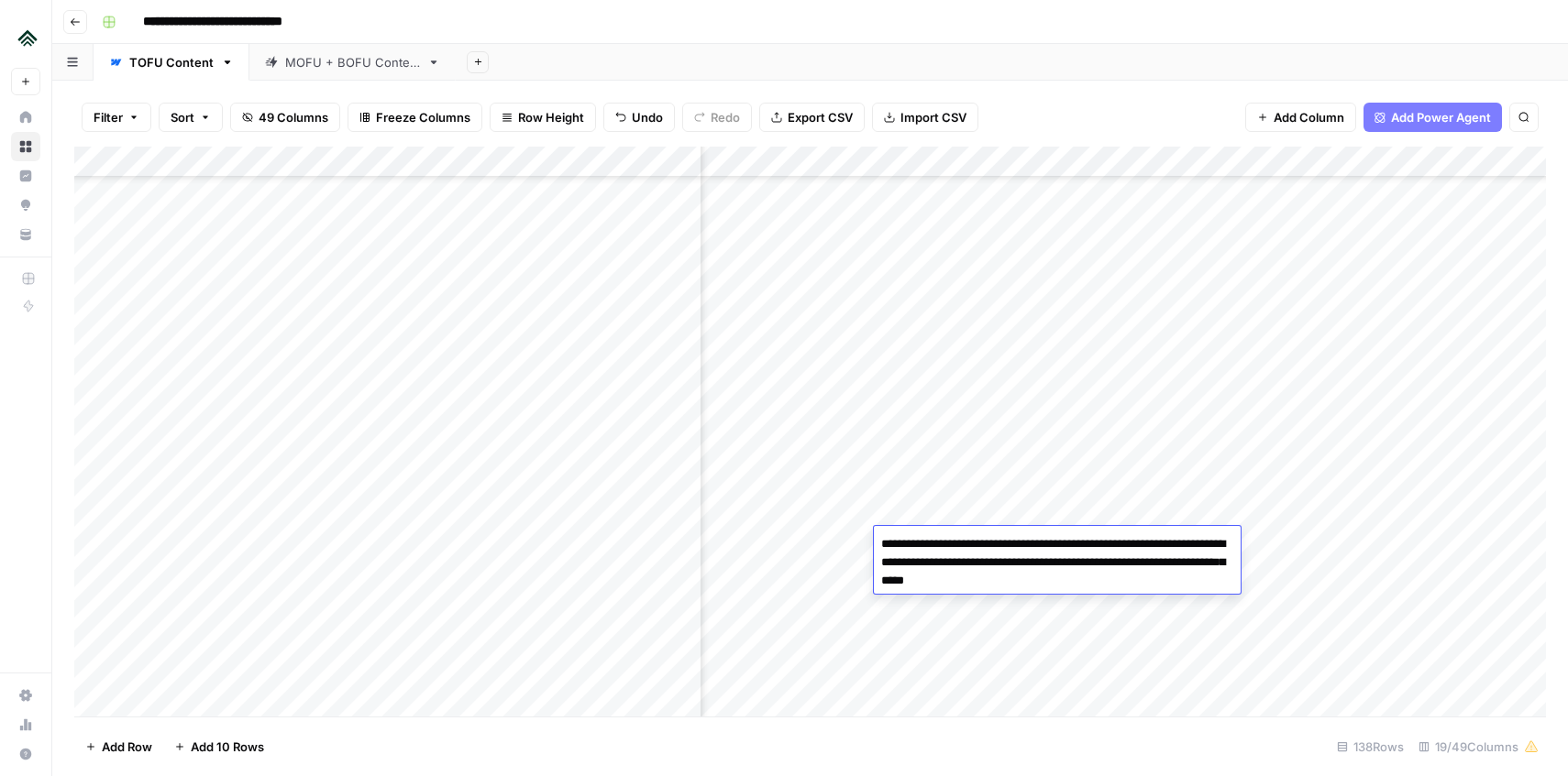
click at [926, 509] on div "Add Column" at bounding box center [809, 432] width 1472 height 570
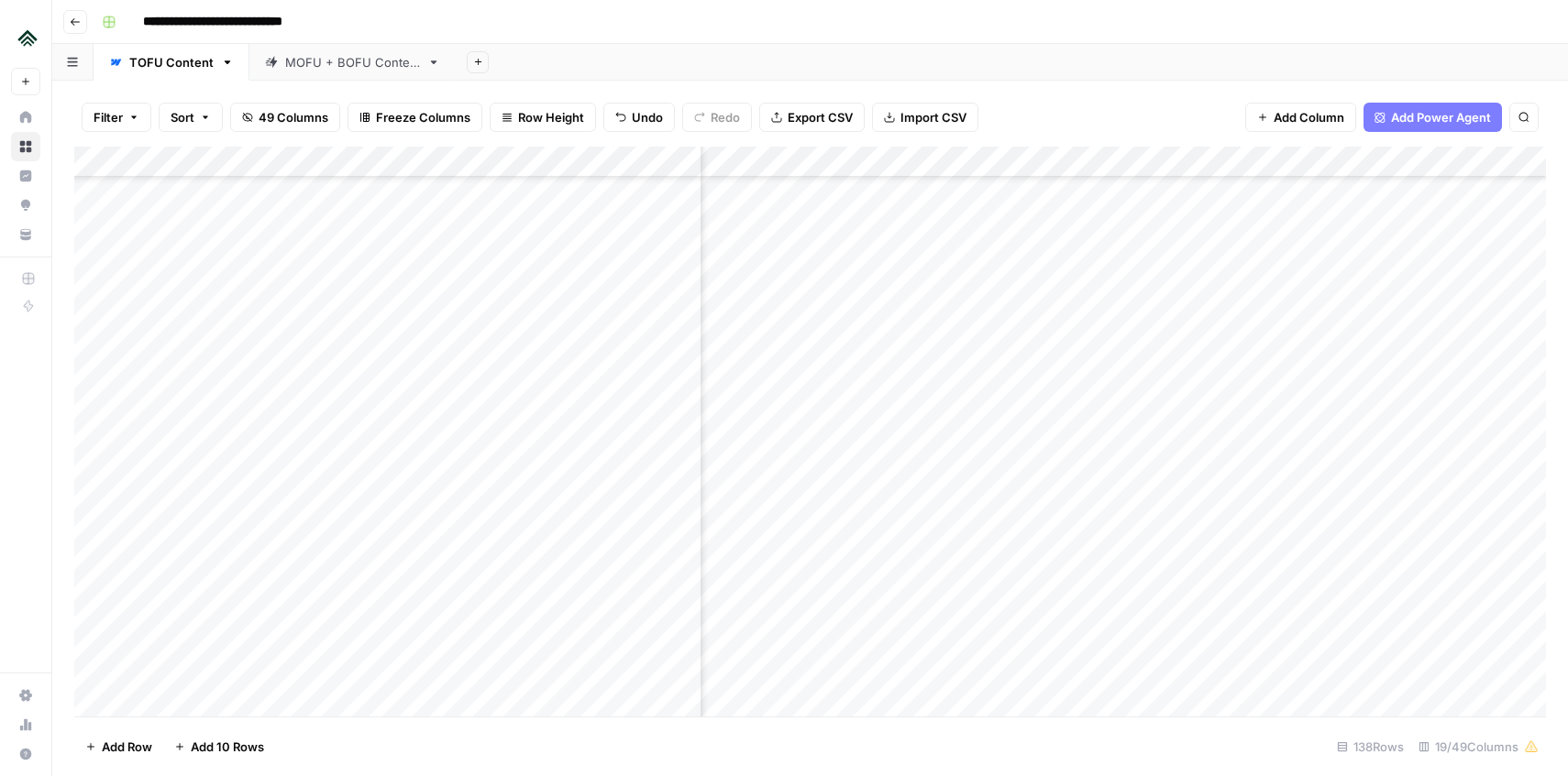
click at [926, 509] on div "Add Column" at bounding box center [809, 432] width 1472 height 570
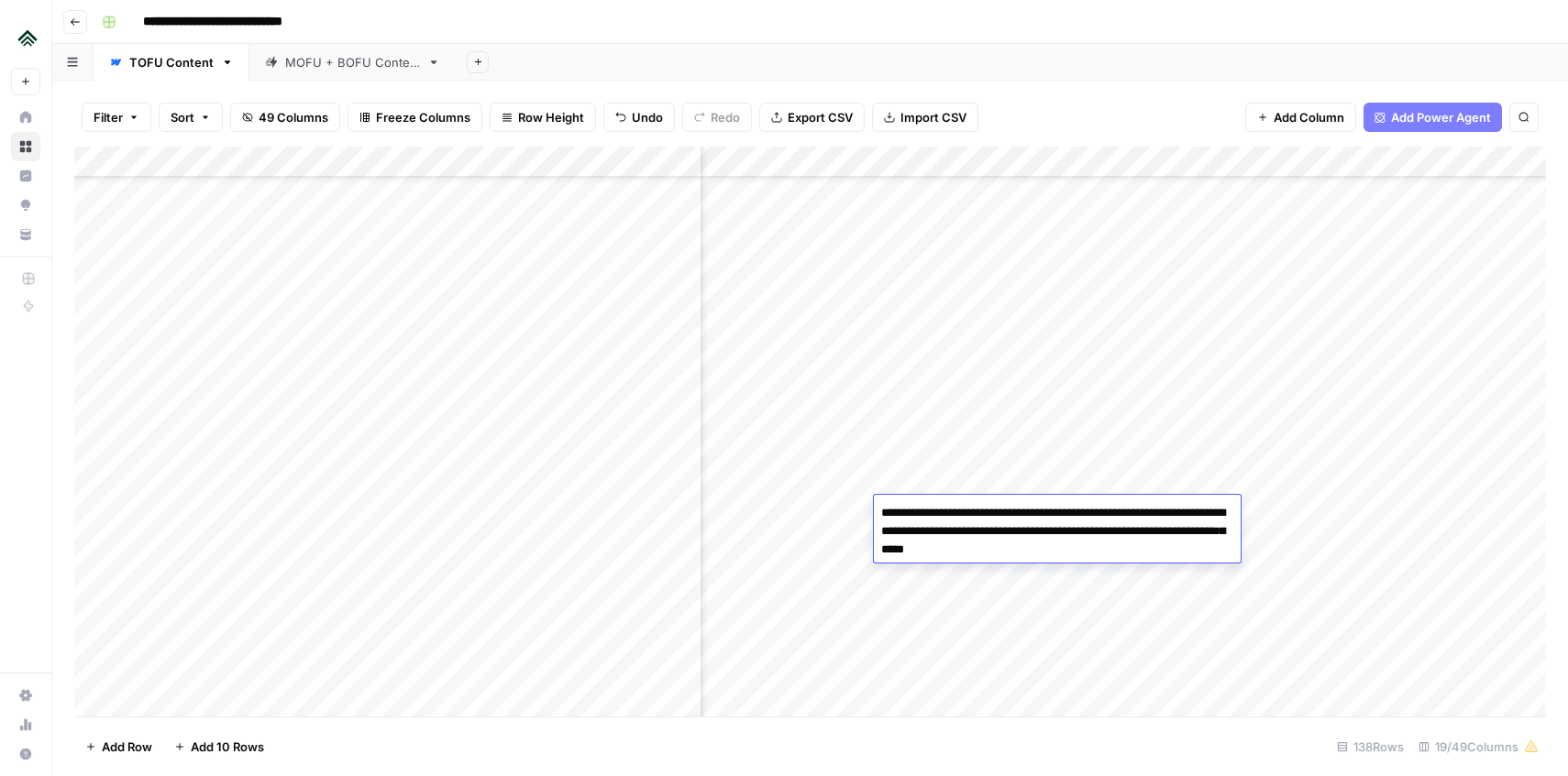
click at [1071, 518] on textarea "**********" at bounding box center [1056, 532] width 367 height 62
drag, startPoint x: 1099, startPoint y: 551, endPoint x: 889, endPoint y: 492, distance: 218.1
click at [889, 492] on body "**********" at bounding box center [784, 388] width 1568 height 776
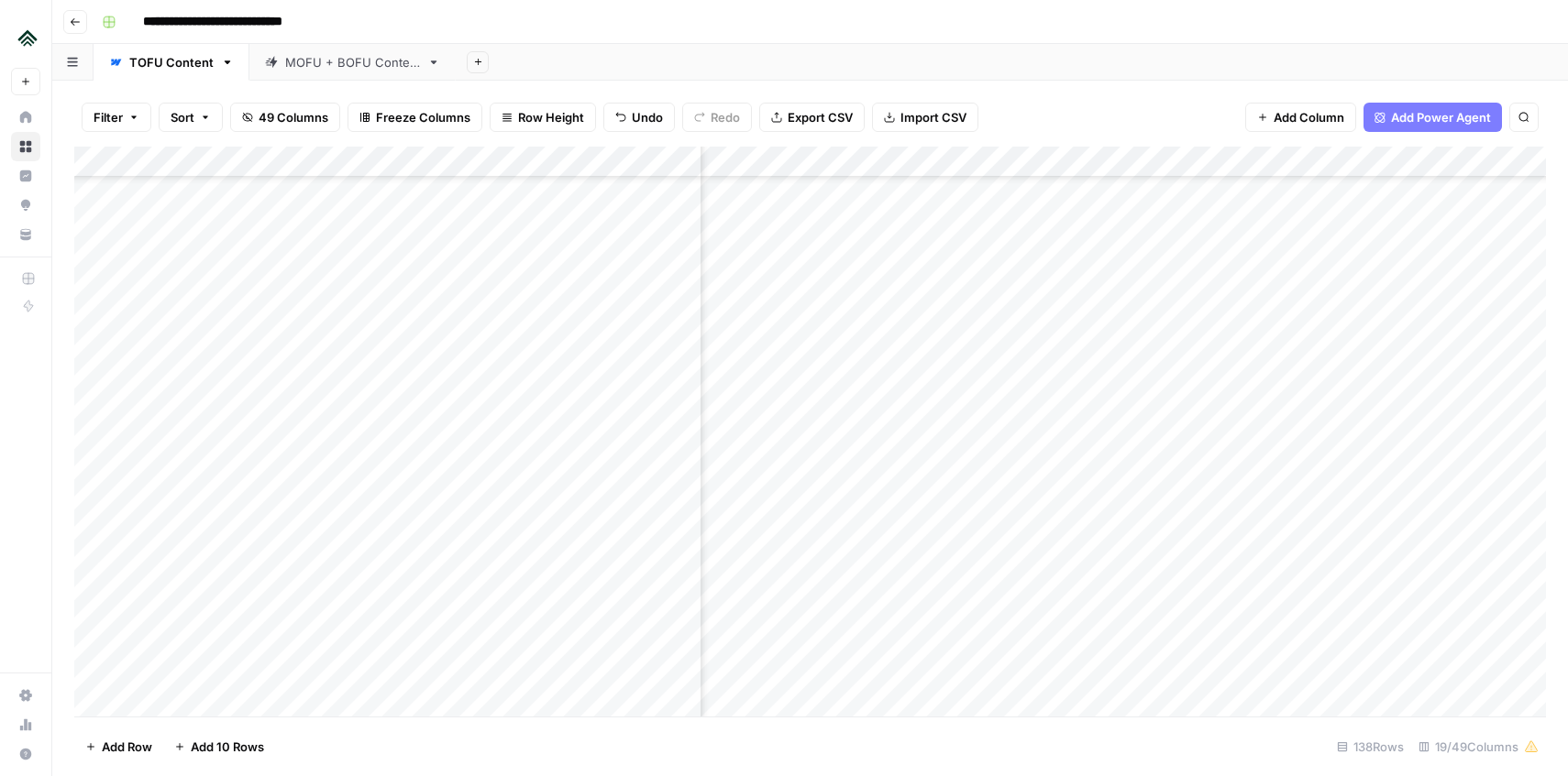
click at [915, 453] on div "Add Column" at bounding box center [809, 432] width 1472 height 570
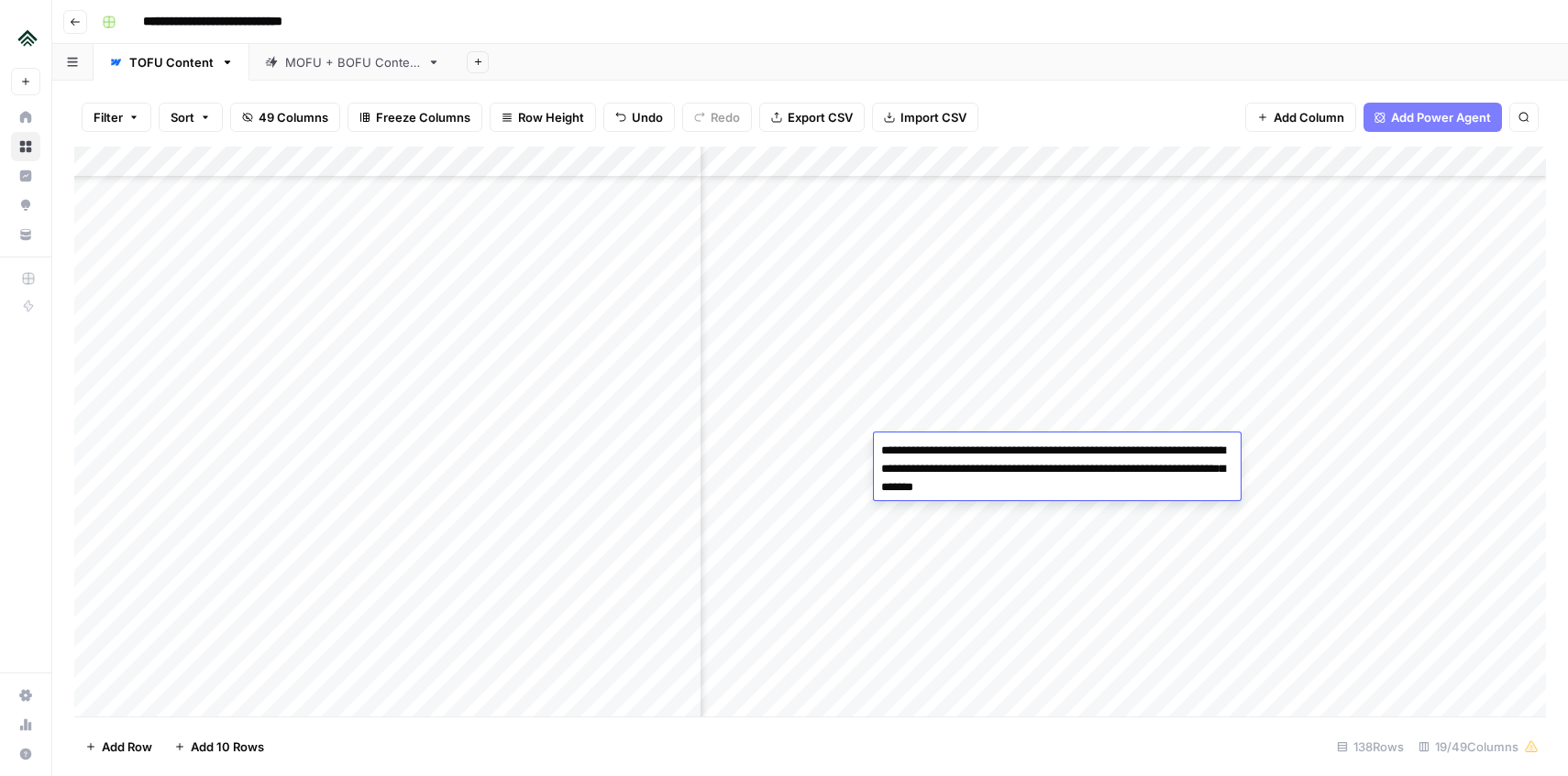
click at [926, 521] on div "Add Column" at bounding box center [809, 432] width 1472 height 570
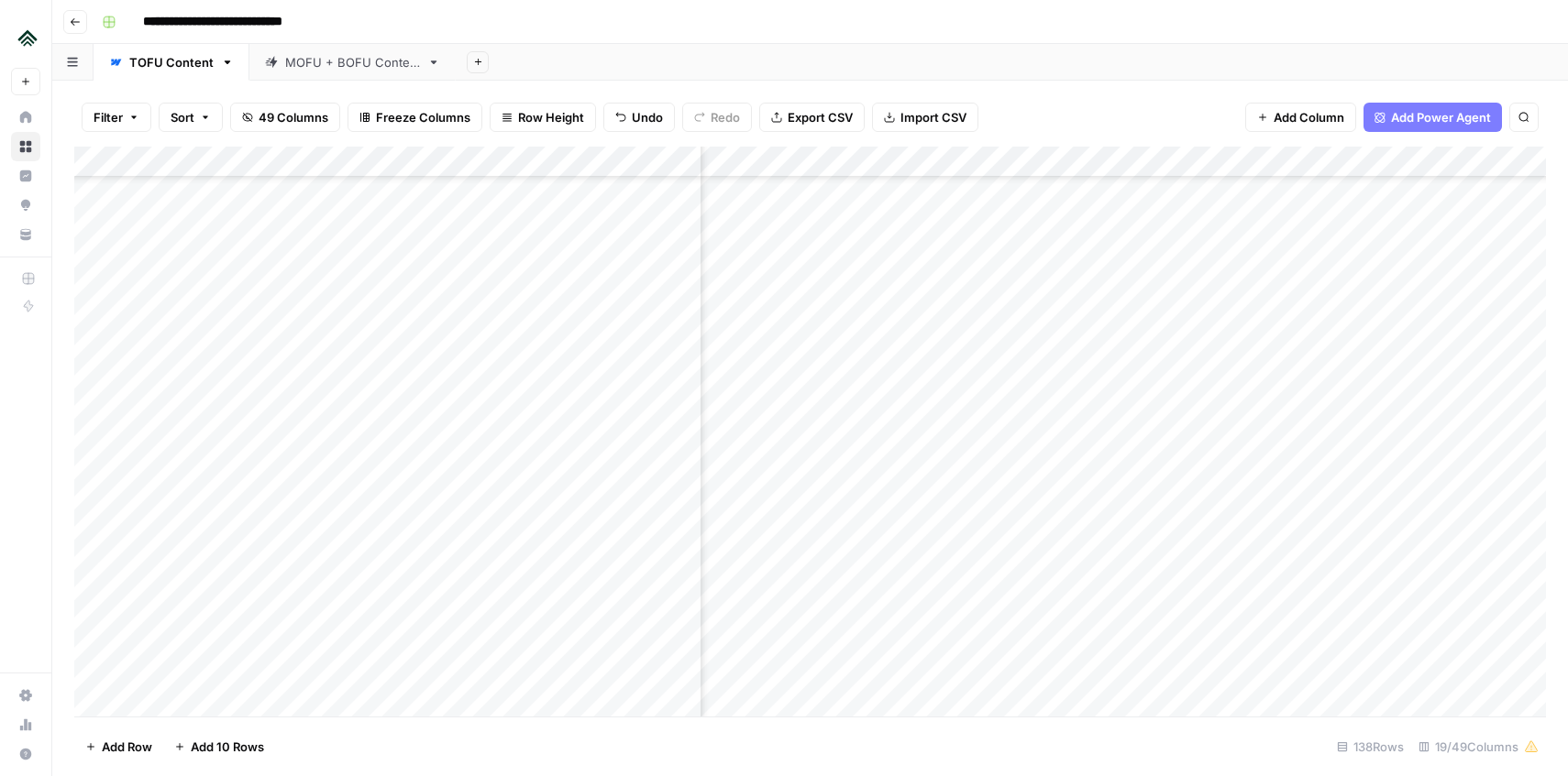
scroll to position [2284, 842]
click at [1271, 369] on div "Add Column" at bounding box center [809, 432] width 1472 height 570
drag, startPoint x: 80, startPoint y: 366, endPoint x: 117, endPoint y: 683, distance: 319.2
click at [117, 683] on div "Add Column" at bounding box center [809, 432] width 1472 height 570
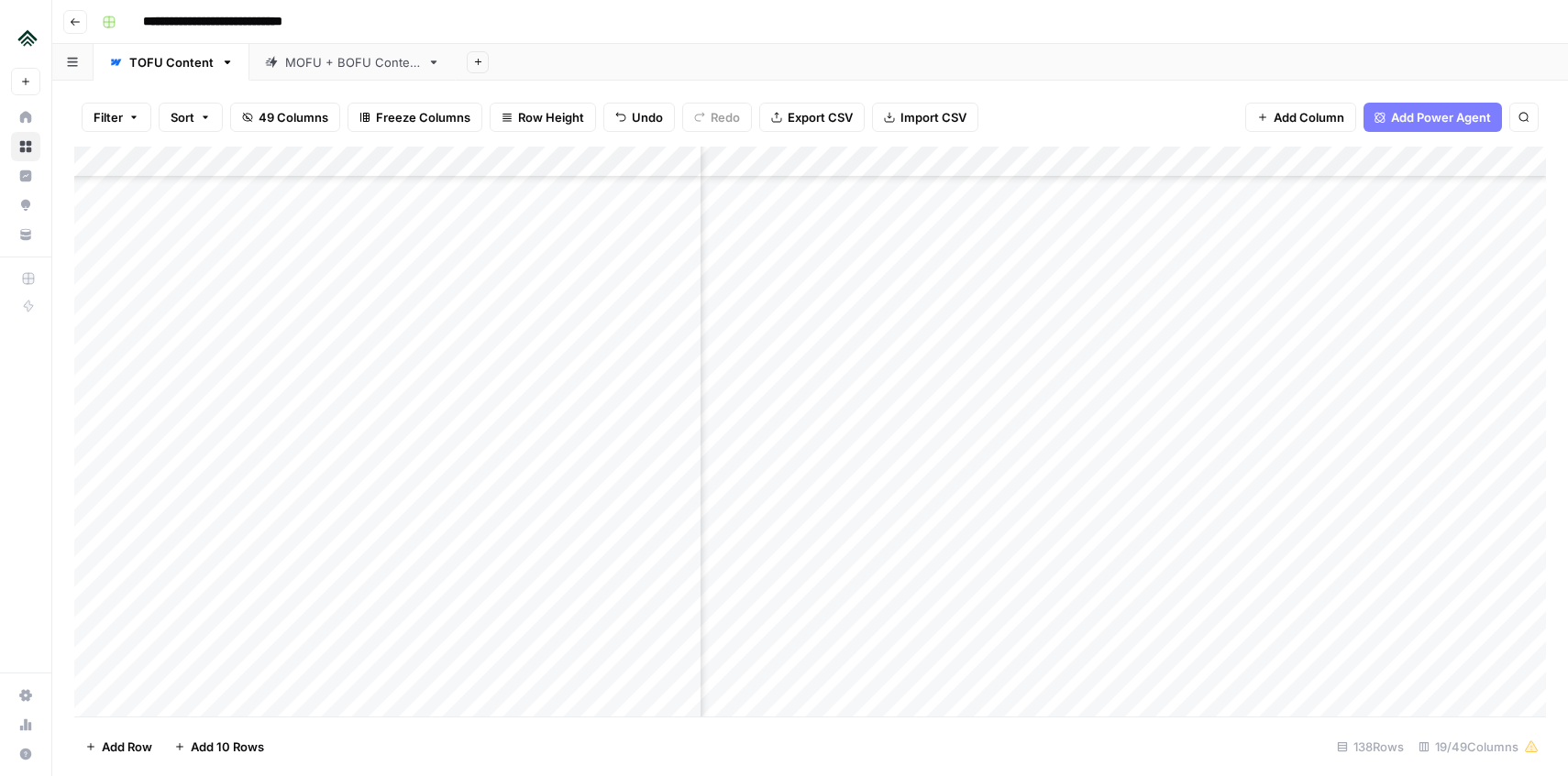
drag, startPoint x: 77, startPoint y: 375, endPoint x: 78, endPoint y: 696, distance: 321.0
click at [79, 696] on div "Add Column" at bounding box center [809, 432] width 1472 height 570
drag, startPoint x: 82, startPoint y: 398, endPoint x: 87, endPoint y: 695, distance: 297.0
click at [87, 696] on div "Add Column" at bounding box center [809, 432] width 1472 height 570
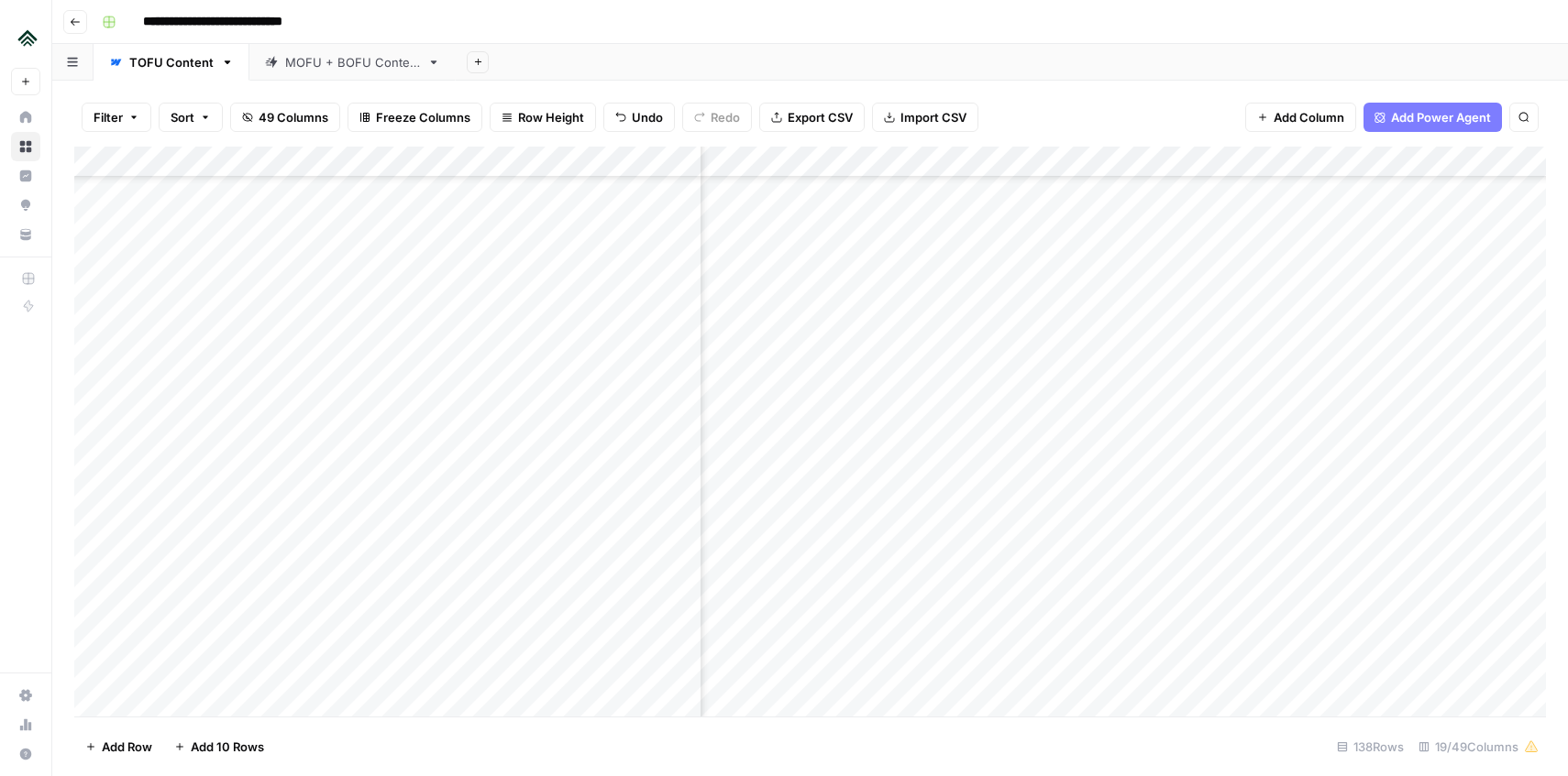
scroll to position [3256, 842]
drag, startPoint x: 78, startPoint y: 297, endPoint x: 88, endPoint y: 499, distance: 202.2
click at [88, 499] on div "Add Column" at bounding box center [809, 432] width 1472 height 570
